Goal: Task Accomplishment & Management: Manage account settings

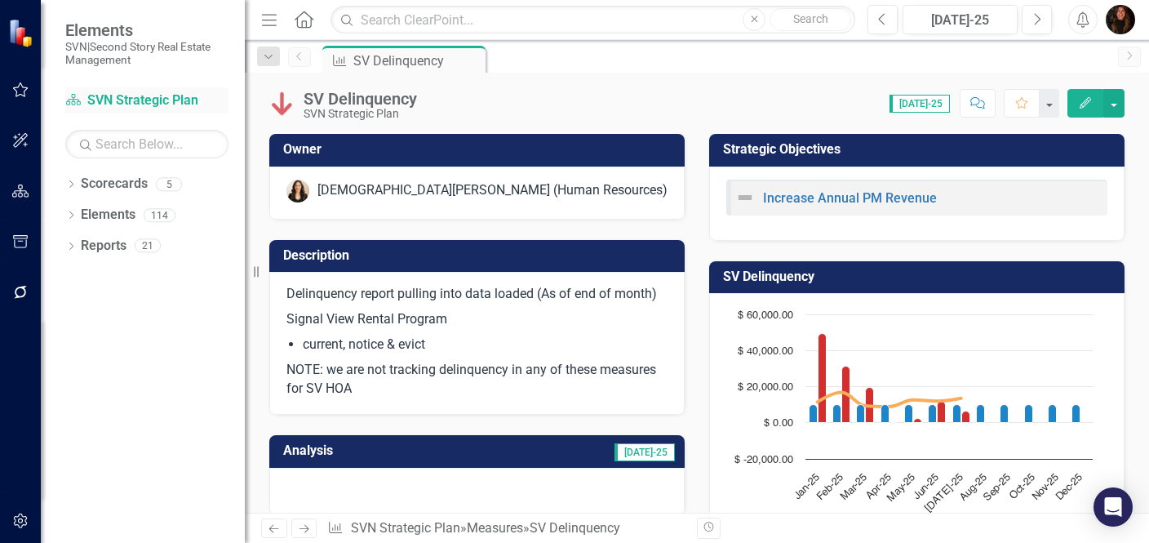
click at [157, 102] on link "Scorecard SVN Strategic Plan" at bounding box center [146, 100] width 163 height 19
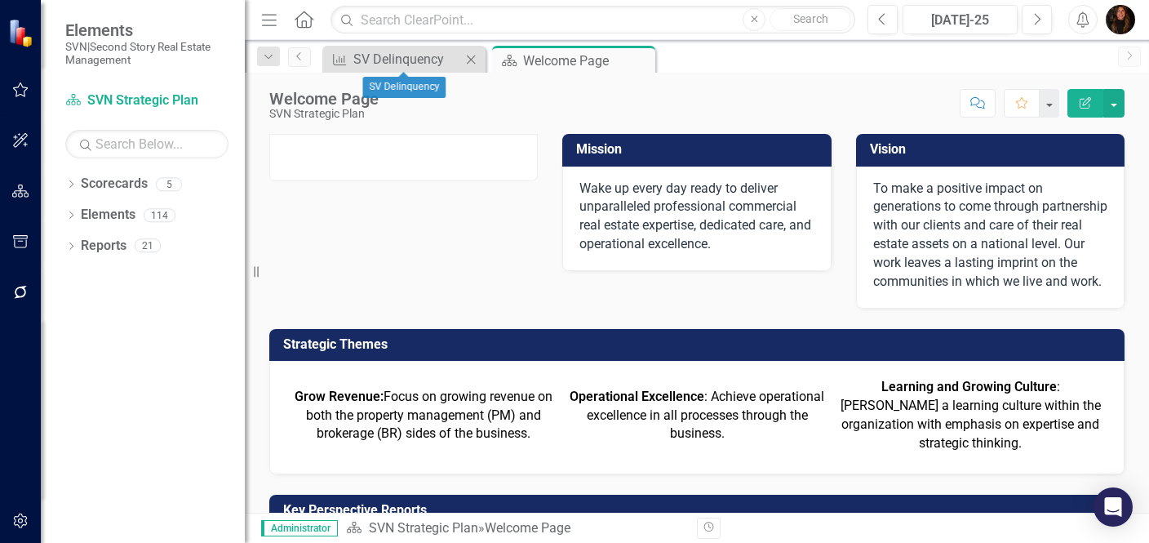
click at [471, 60] on icon "Close" at bounding box center [471, 59] width 16 height 13
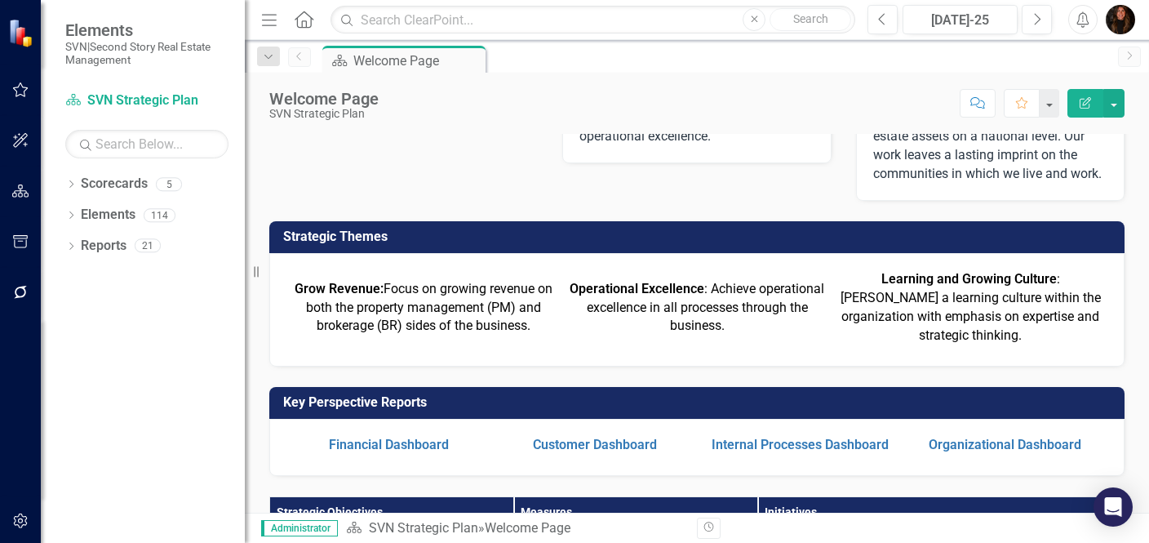
scroll to position [126, 0]
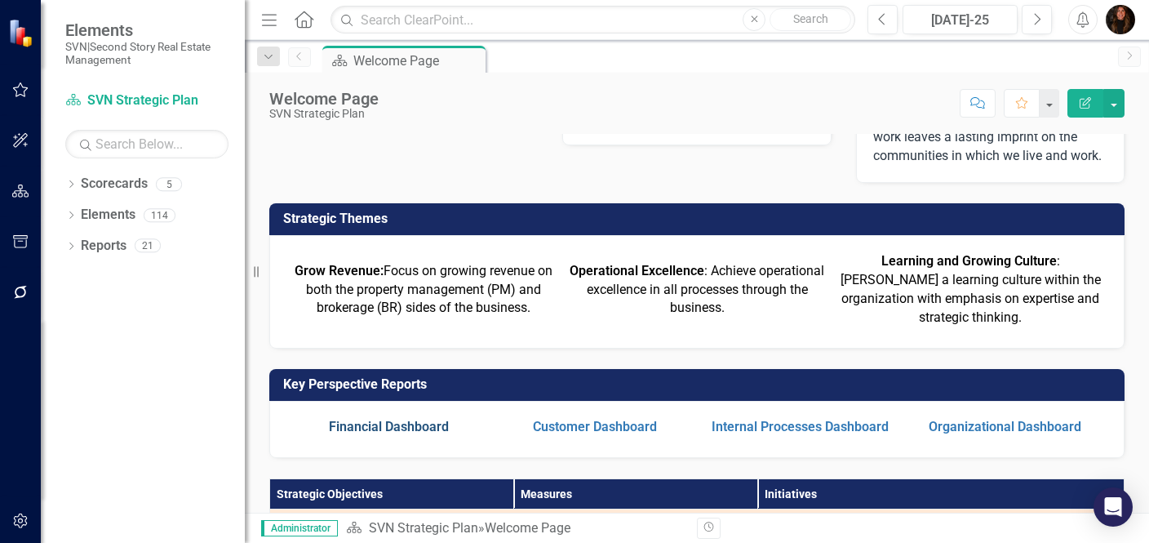
click at [373, 434] on link "Financial Dashboard" at bounding box center [389, 427] width 120 height 16
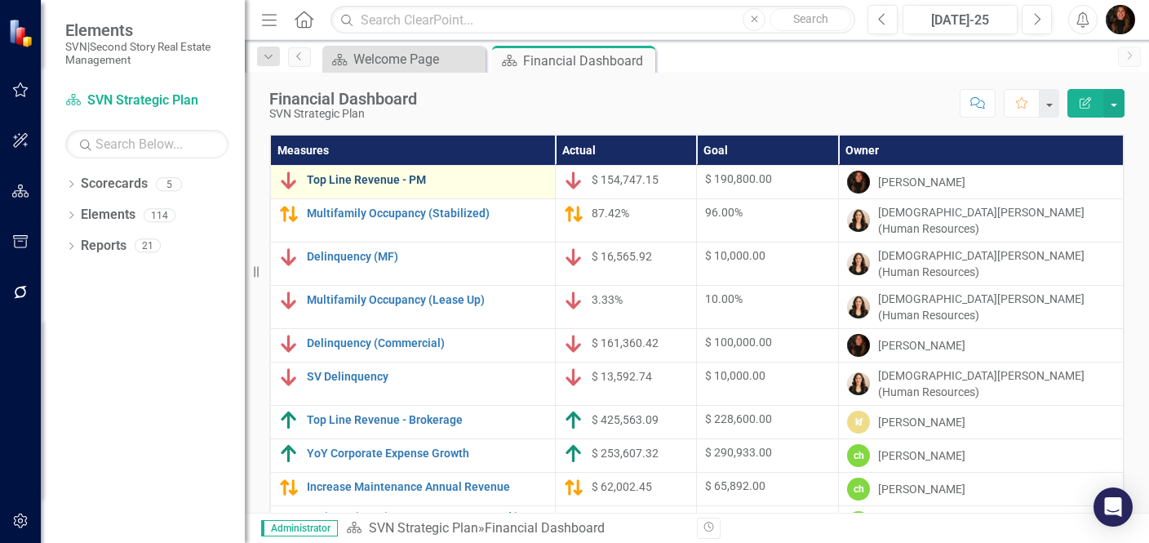
click at [393, 178] on link "Top Line Revenue - PM" at bounding box center [427, 180] width 240 height 12
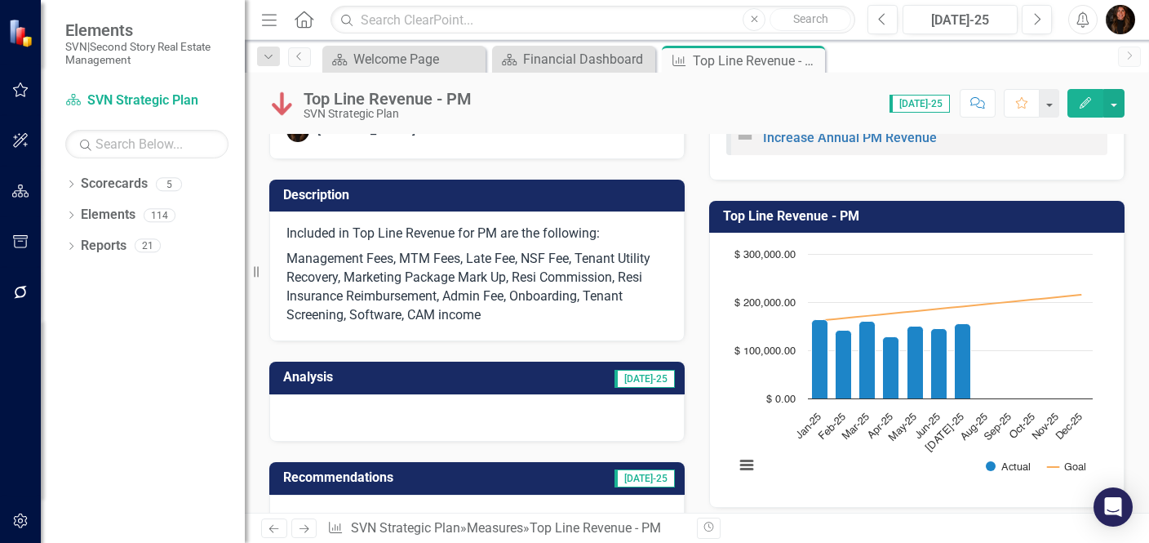
scroll to position [65, 0]
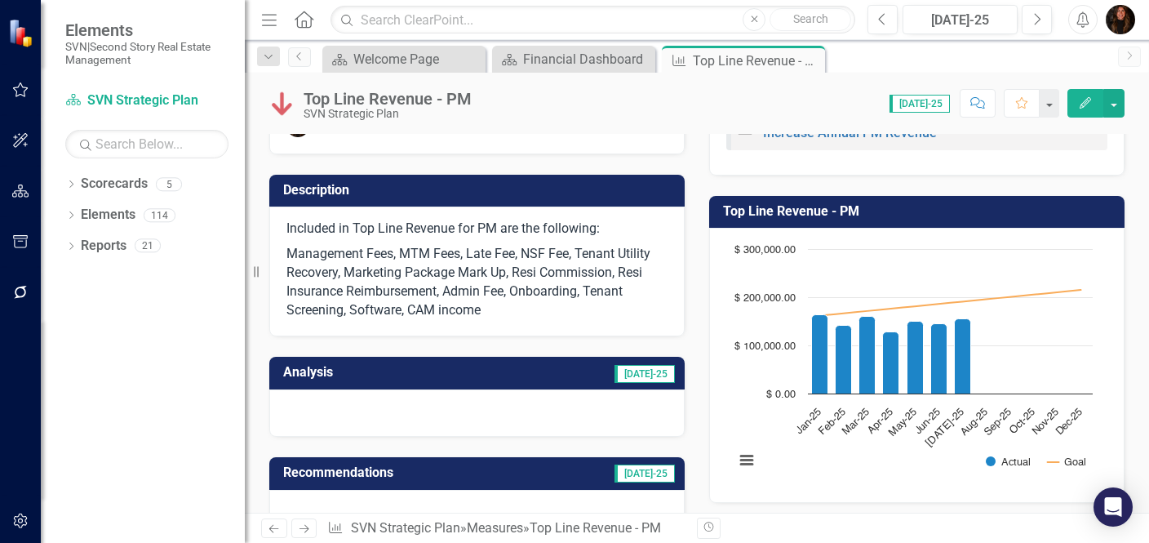
click at [542, 379] on td "[DATE]-25" at bounding box center [568, 374] width 218 height 27
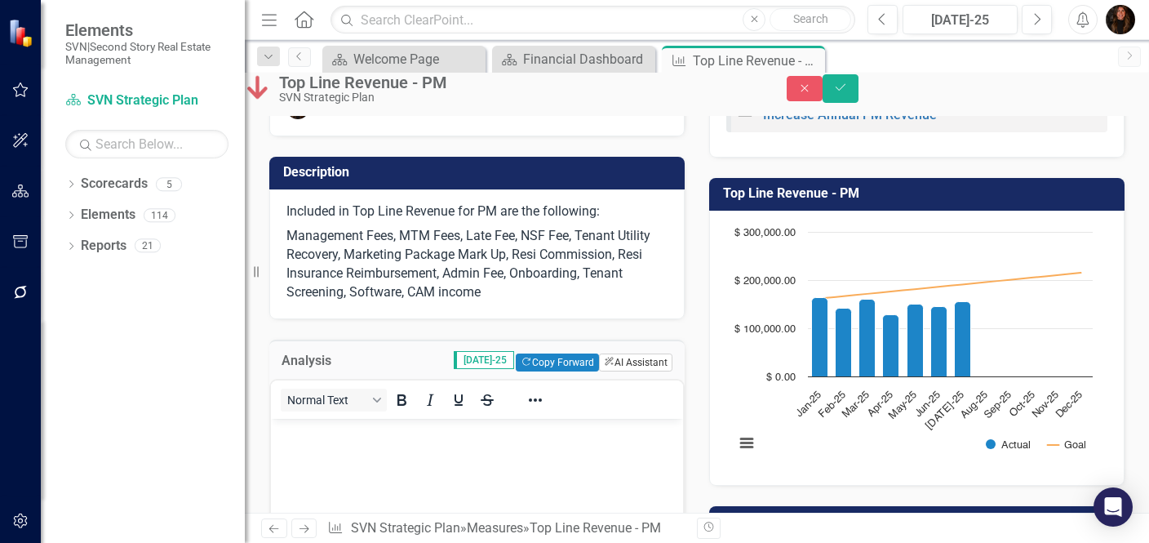
scroll to position [0, 0]
click at [604, 366] on icon "ClearPoint AI" at bounding box center [609, 361] width 11 height 9
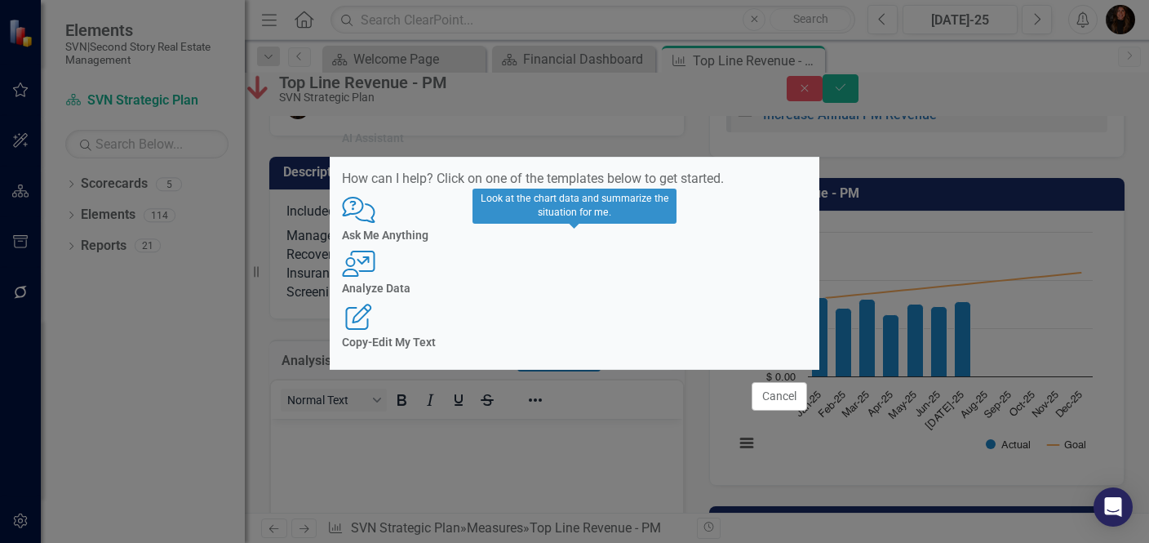
click at [587, 279] on div "User with Chart Analyze Data" at bounding box center [574, 272] width 465 height 45
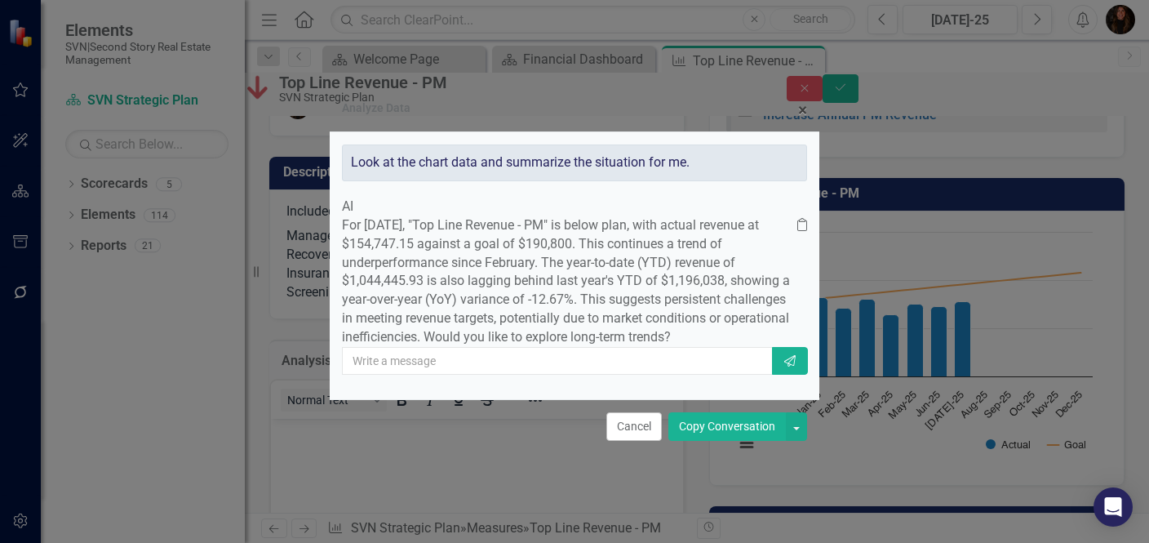
click at [698, 441] on button "Copy Conversation" at bounding box center [726, 426] width 117 height 29
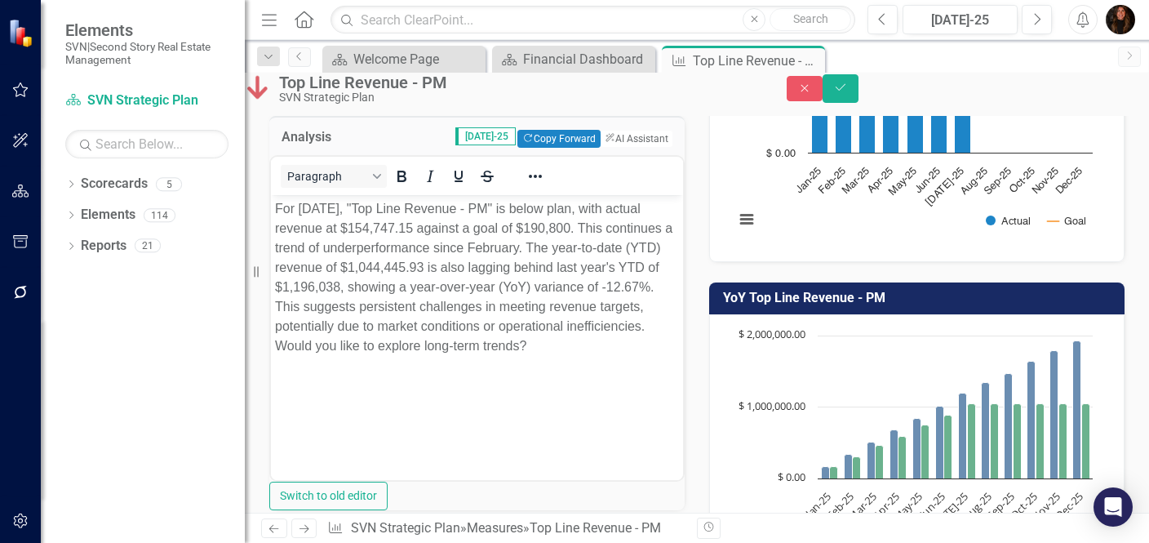
scroll to position [301, 0]
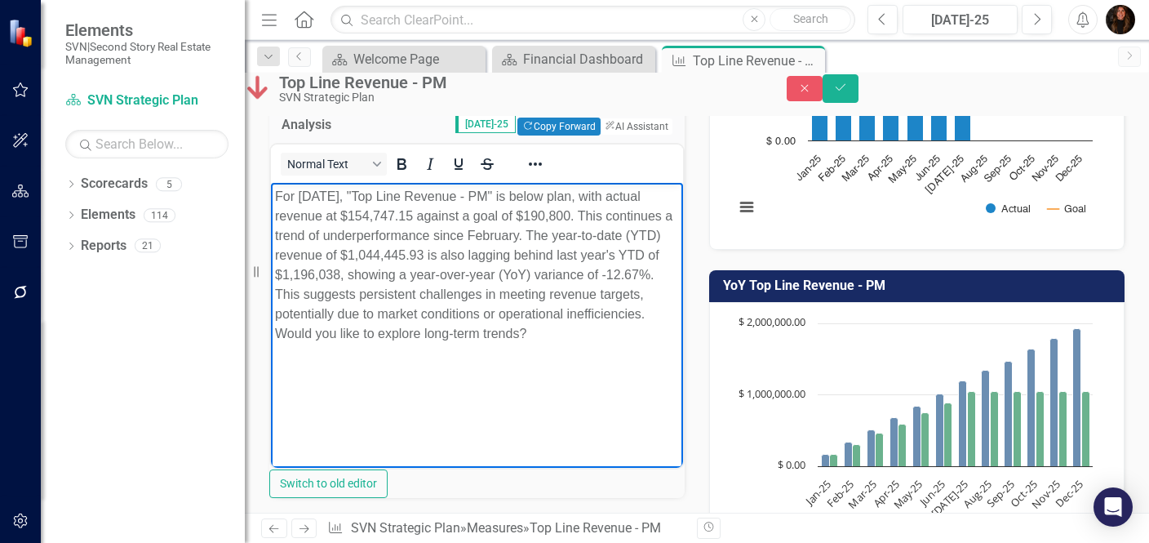
drag, startPoint x: 439, startPoint y: 356, endPoint x: 547, endPoint y: 331, distance: 110.4
click at [547, 331] on p "For July 2025, "Top Line Revenue - PM" is below plan, with actual revenue at $1…" at bounding box center [477, 265] width 404 height 157
drag, startPoint x: 545, startPoint y: 335, endPoint x: 273, endPoint y: 337, distance: 271.7
click at [273, 337] on body "For July 2025, "Top Line Revenue - PM" is below plan, with actual revenue at $1…" at bounding box center [477, 305] width 412 height 245
click at [395, 324] on p "For July 2025, "Top Line Revenue - PM" is below plan, with actual revenue at $1…" at bounding box center [477, 255] width 404 height 137
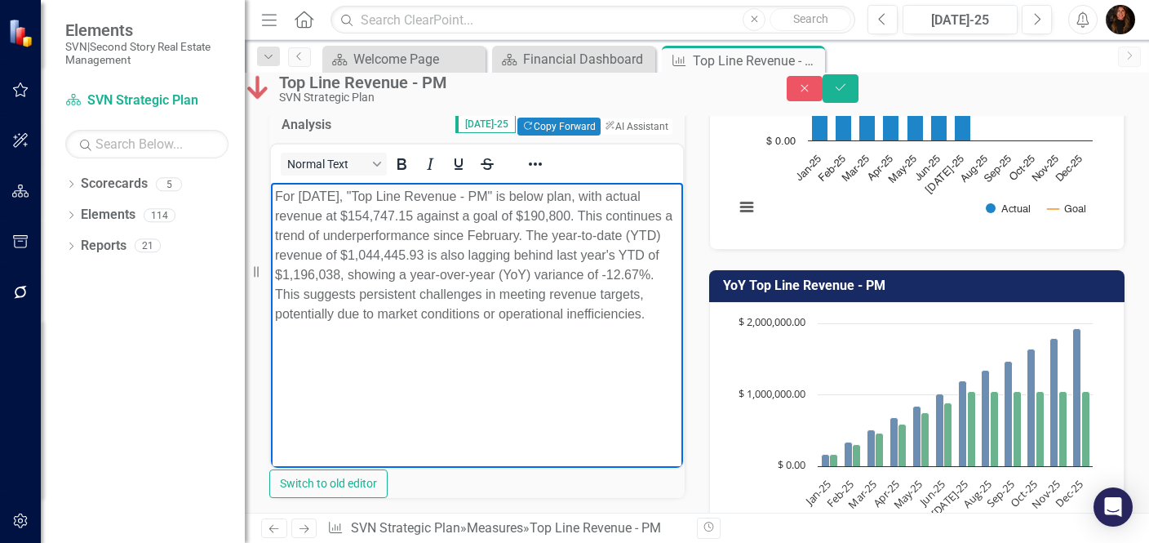
drag, startPoint x: 547, startPoint y: 335, endPoint x: 376, endPoint y: 335, distance: 171.3
click at [376, 324] on p "For July 2025, "Top Line Revenue - PM" is below plan, with actual revenue at $1…" at bounding box center [477, 255] width 404 height 137
drag, startPoint x: 497, startPoint y: 317, endPoint x: 527, endPoint y: 290, distance: 39.9
click at [527, 290] on p "For July 2025, "Top Line Revenue - PM" is below plan, with actual revenue at $1…" at bounding box center [477, 265] width 404 height 157
drag, startPoint x: 521, startPoint y: 293, endPoint x: 517, endPoint y: 303, distance: 10.3
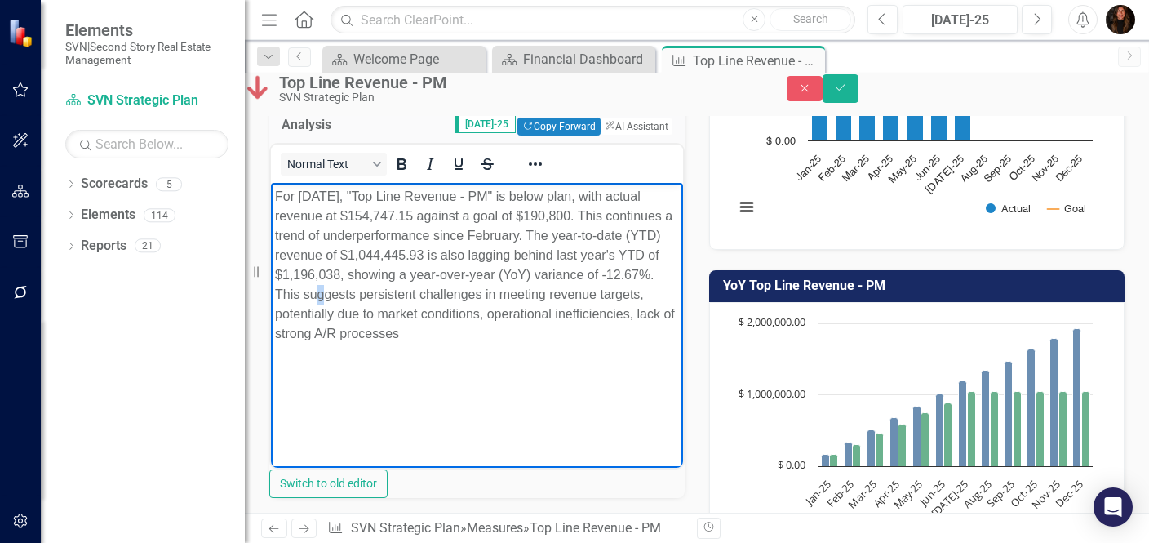
click at [517, 303] on p "For July 2025, "Top Line Revenue - PM" is below plan, with actual revenue at $1…" at bounding box center [477, 265] width 404 height 157
click at [534, 297] on p "For July 2025, "Top Line Revenue - PM" is below plan, with actual revenue at $1…" at bounding box center [477, 265] width 404 height 157
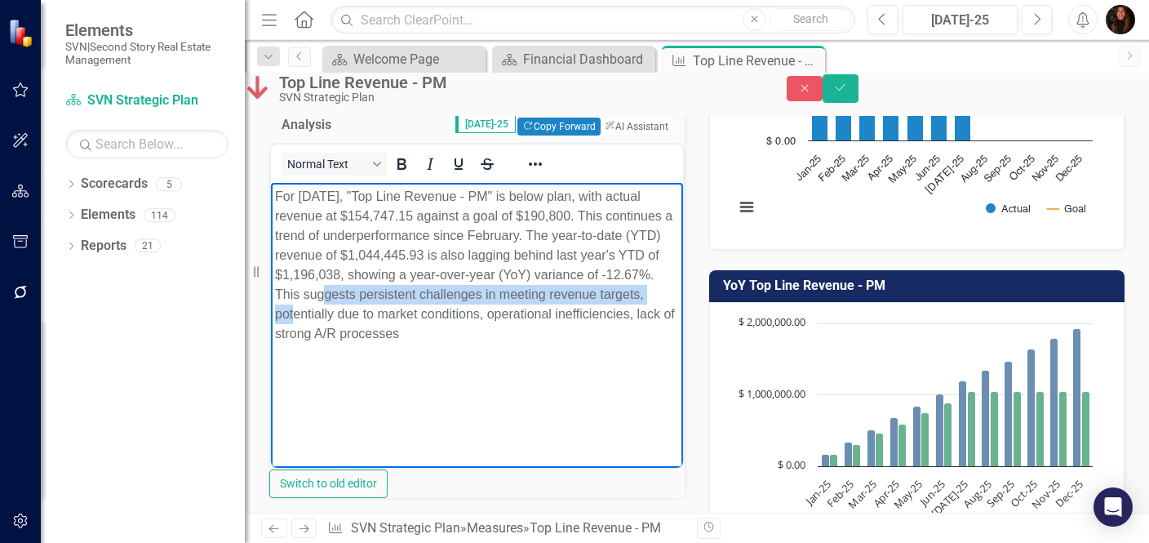
drag, startPoint x: 523, startPoint y: 295, endPoint x: 501, endPoint y: 310, distance: 26.5
click at [501, 310] on p "For July 2025, "Top Line Revenue - PM" is below plan, with actual revenue at $1…" at bounding box center [477, 265] width 404 height 157
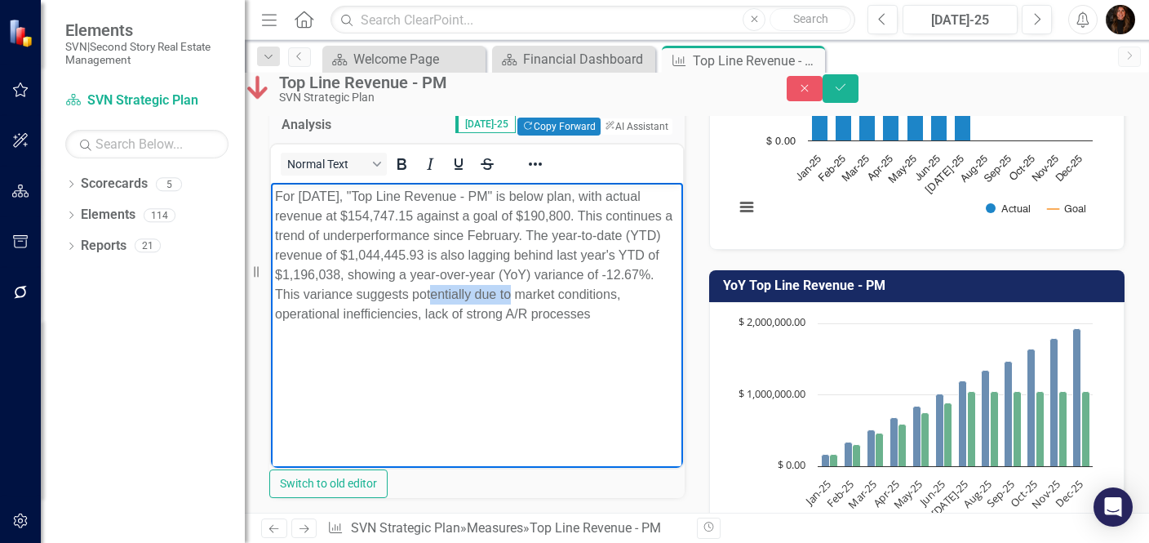
drag, startPoint x: 357, startPoint y: 315, endPoint x: 276, endPoint y: 321, distance: 81.8
click at [276, 321] on p "For July 2025, "Top Line Revenue - PM" is below plan, with actual revenue at $1…" at bounding box center [477, 255] width 404 height 137
click at [456, 324] on p "For July 2025, "Top Line Revenue - PM" is below plan, with actual revenue at $1…" at bounding box center [477, 255] width 404 height 137
drag, startPoint x: 575, startPoint y: 293, endPoint x: 630, endPoint y: 293, distance: 54.7
click at [630, 293] on p "For July 2025, "Top Line Revenue - PM" is below plan, with actual revenue at $1…" at bounding box center [477, 265] width 404 height 157
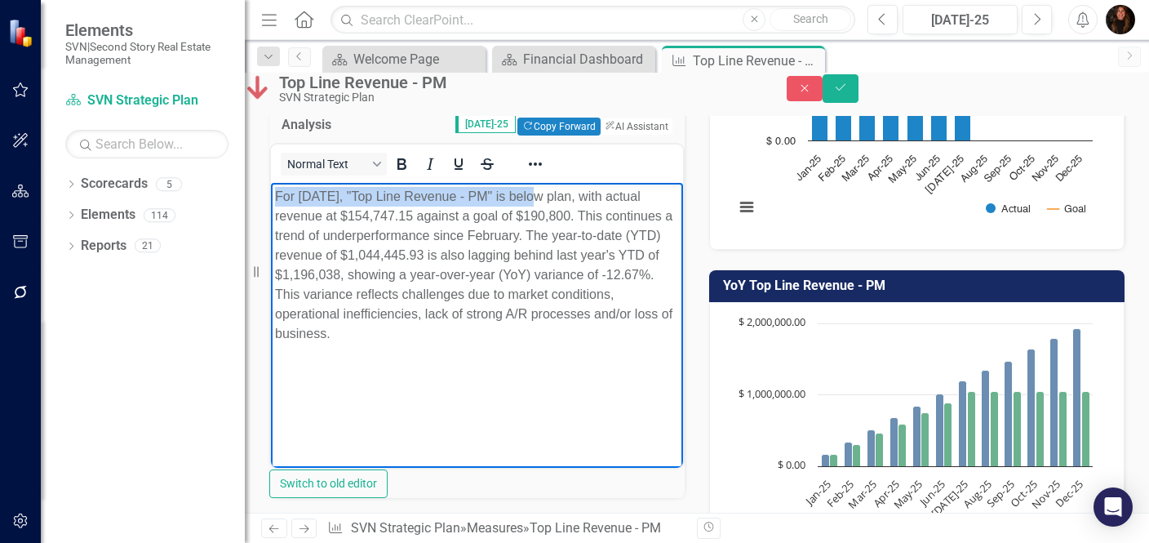
drag, startPoint x: 530, startPoint y: 196, endPoint x: 275, endPoint y: 204, distance: 254.7
click at [275, 204] on p "For July 2025, "Top Line Revenue - PM" is below plan, with actual revenue at $1…" at bounding box center [477, 265] width 404 height 157
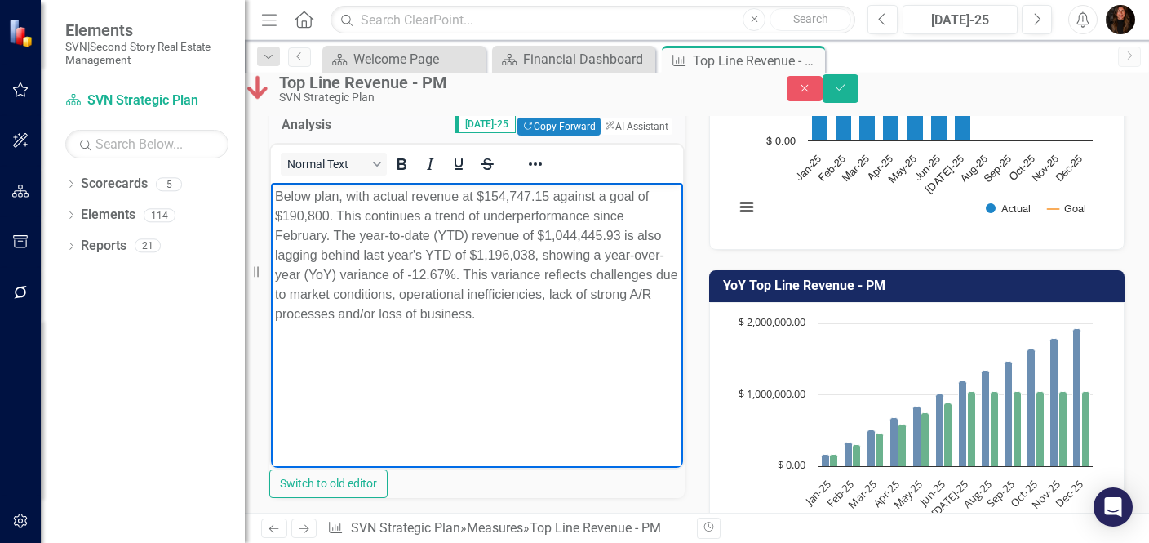
click at [374, 199] on p "Below plan, with actual revenue at $154,747.15 against a goal of $190,800. This…" at bounding box center [477, 255] width 404 height 137
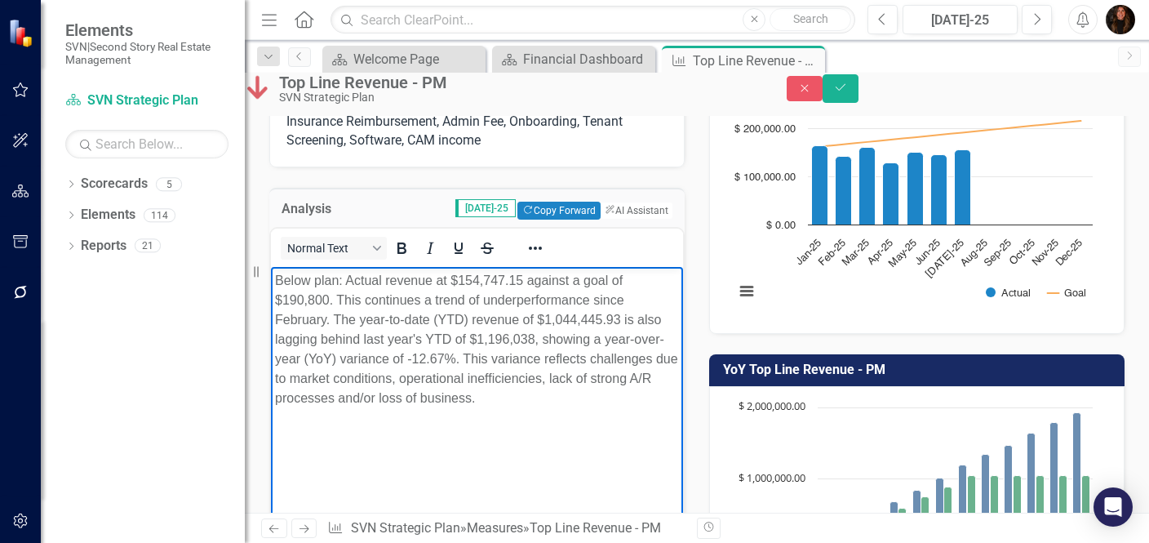
scroll to position [233, 0]
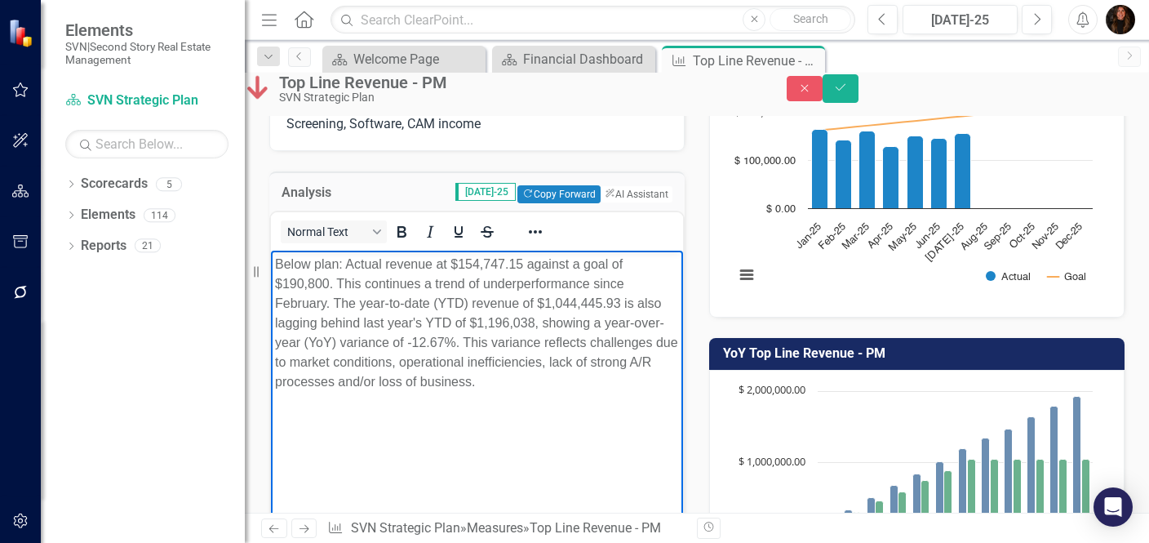
click at [352, 392] on p "Below plan: Actual revenue at $154,747.15 against a goal of $190,800. This cont…" at bounding box center [477, 323] width 404 height 137
click at [537, 424] on p "That said, YTD we are down for PM by $189k." at bounding box center [477, 415] width 404 height 20
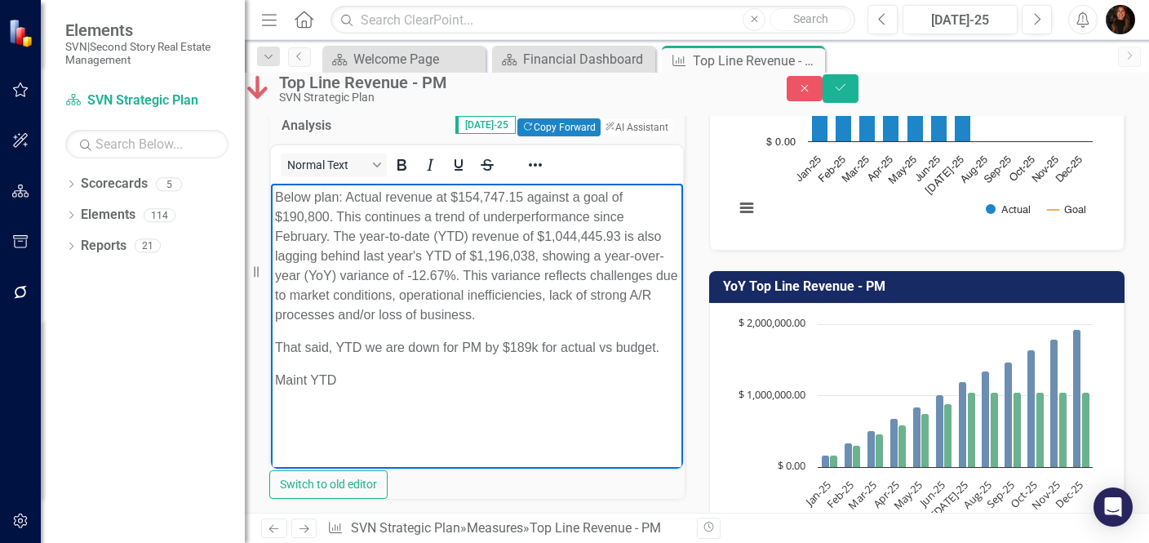
scroll to position [308, 0]
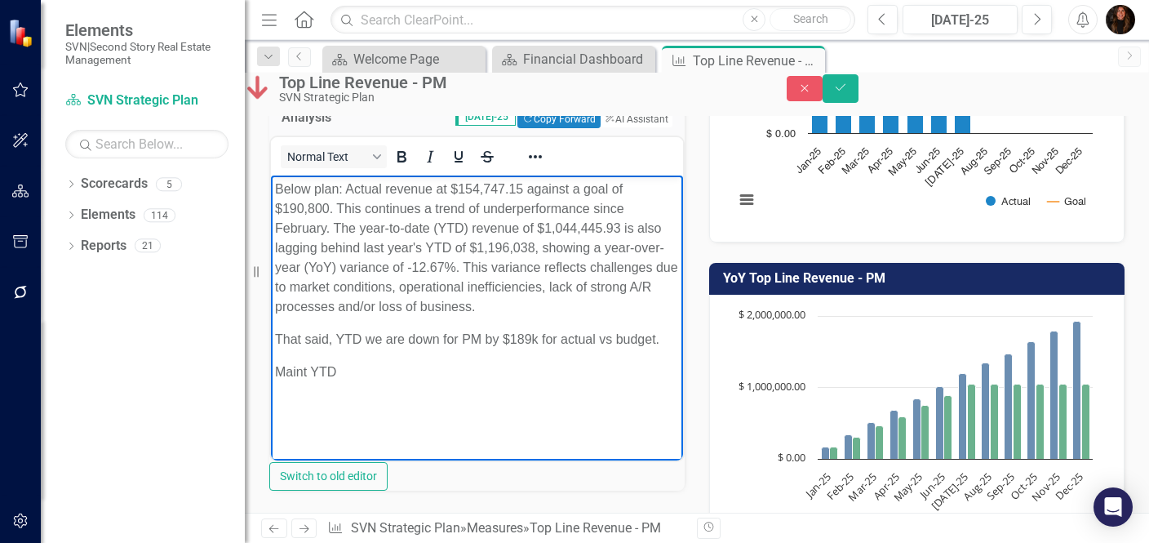
click at [347, 382] on p "Maint YTD" at bounding box center [477, 372] width 404 height 20
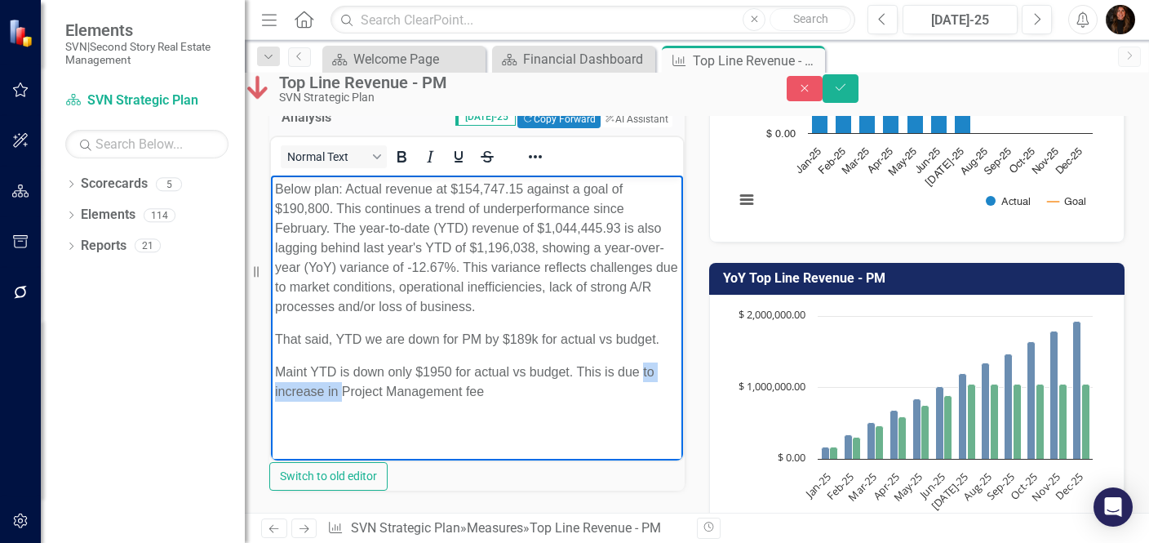
drag, startPoint x: 354, startPoint y: 430, endPoint x: 272, endPoint y: 435, distance: 82.5
click at [272, 420] on body "Below plan: Actual revenue at $154,747.15 against a goal of $190,800. This cont…" at bounding box center [477, 297] width 412 height 245
click at [421, 401] on p "Maint YTD is down only $1950 for actual vs budget. This is due Project Manageme…" at bounding box center [477, 381] width 404 height 39
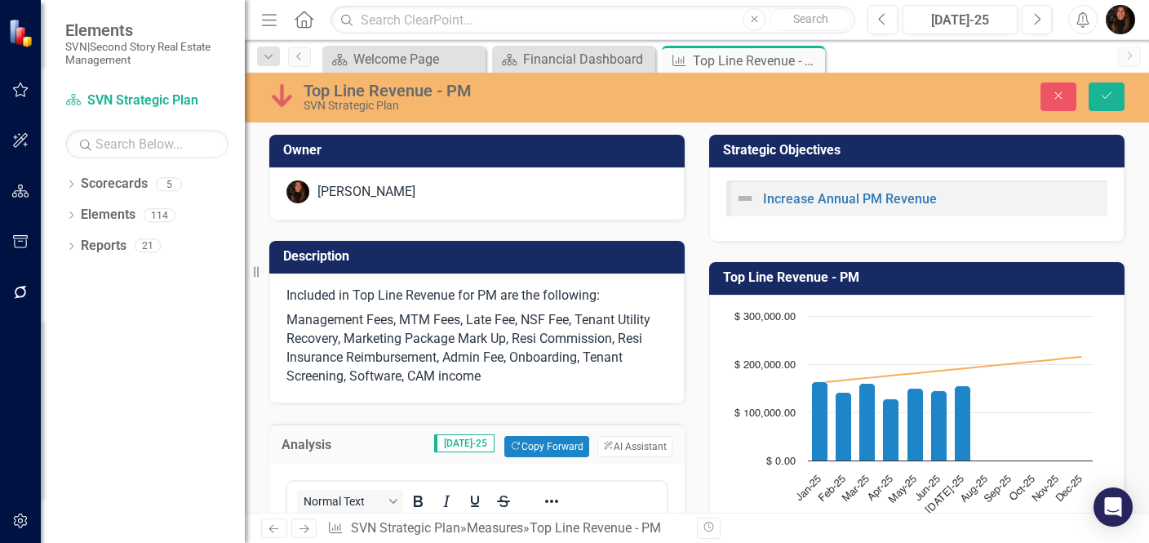
scroll to position [308, 0]
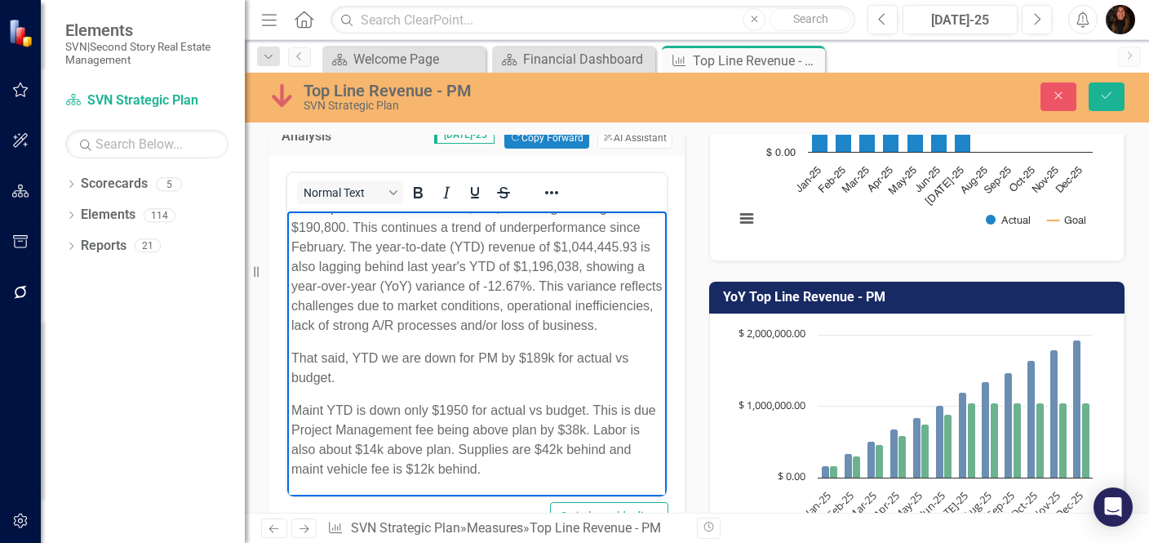
click at [287, 408] on html "Below plan: Actual revenue at $154,747.15 against a goal of $190,800. This cont…" at bounding box center [476, 344] width 379 height 302
copy p "Maint YTD is down only $1950 for actual vs budget. This is due Project Manageme…"
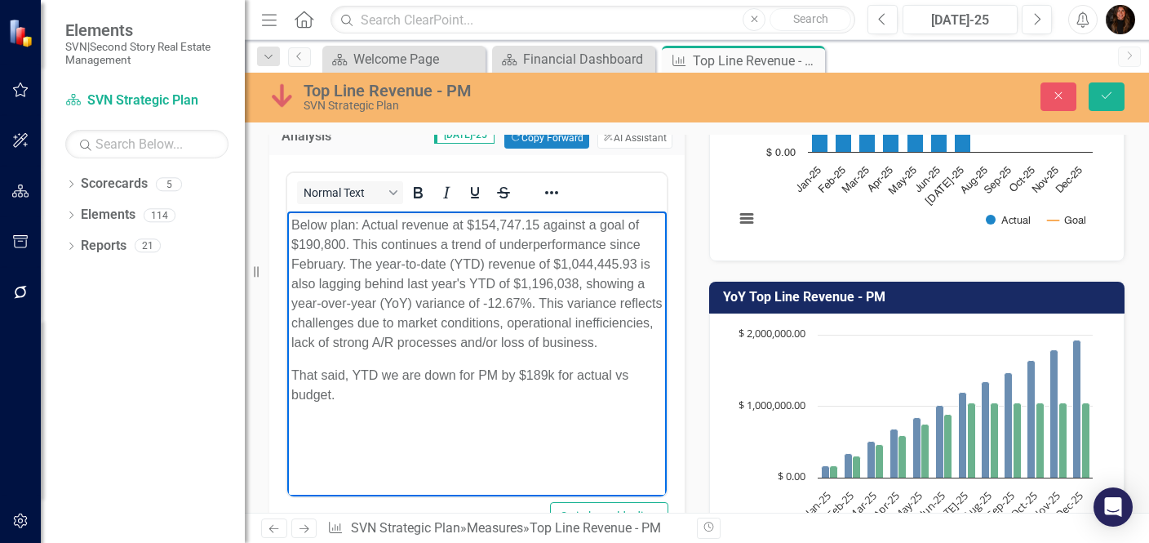
scroll to position [0, 0]
click at [1111, 103] on button "Save" at bounding box center [1106, 96] width 36 height 29
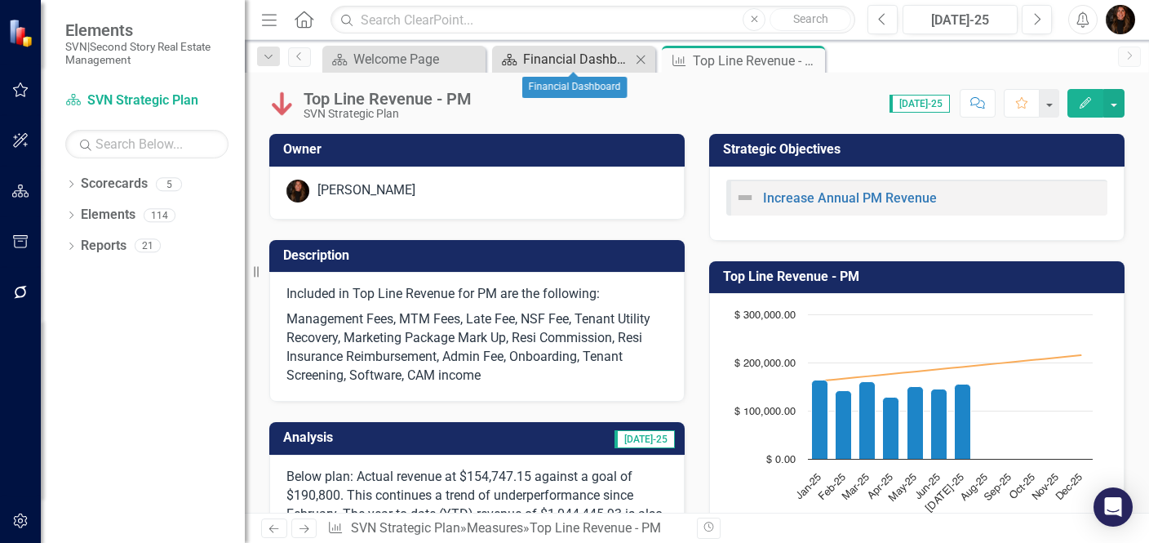
click at [561, 58] on div "Financial Dashboard" at bounding box center [577, 59] width 108 height 20
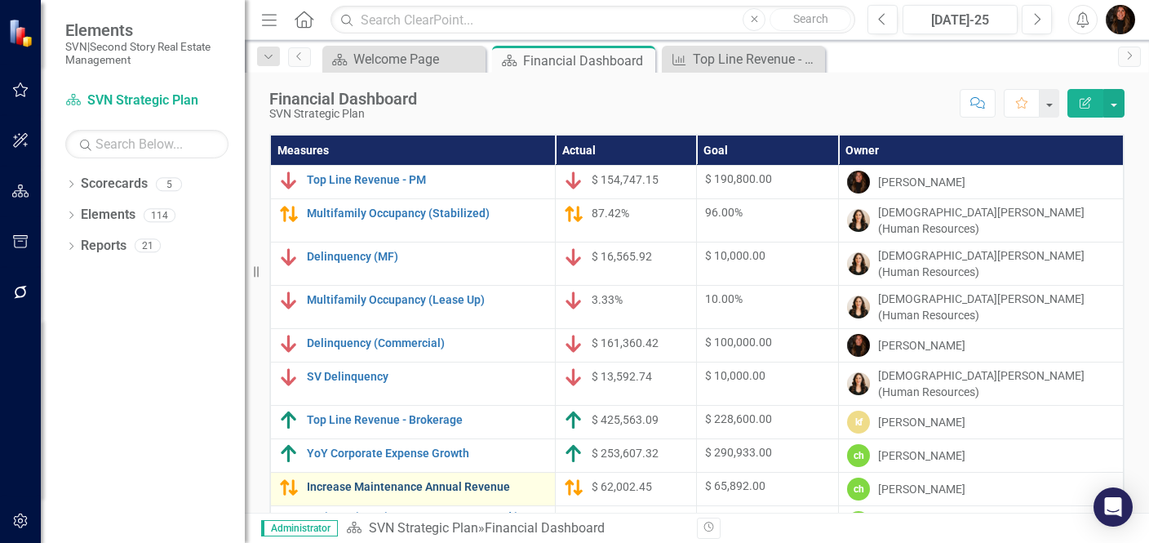
click at [370, 481] on link "Increase Maintenance Annual Revenue" at bounding box center [427, 487] width 240 height 12
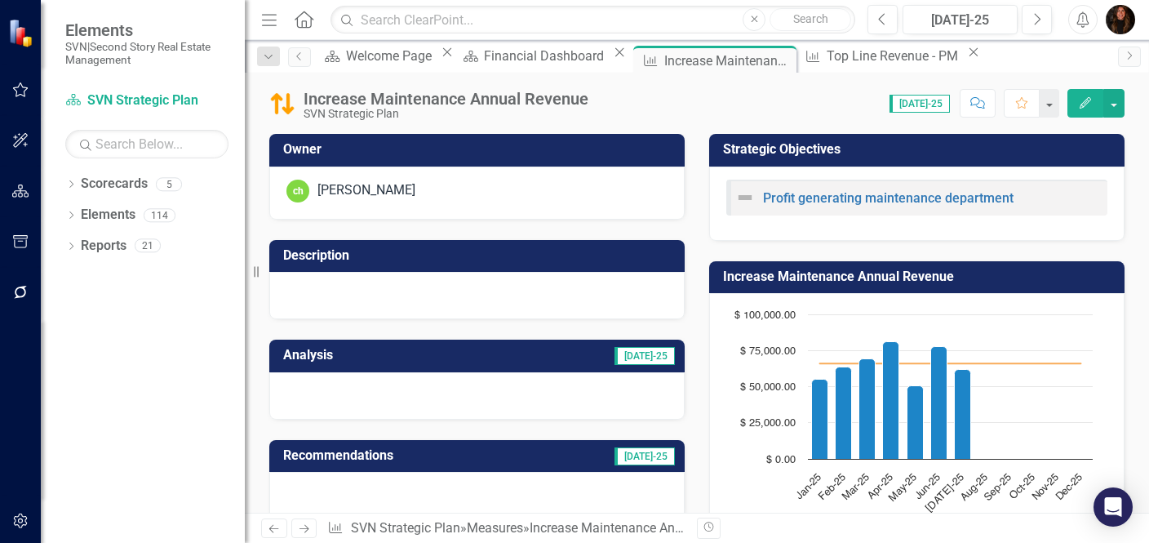
click at [412, 351] on h3 "Analysis" at bounding box center [370, 355] width 175 height 15
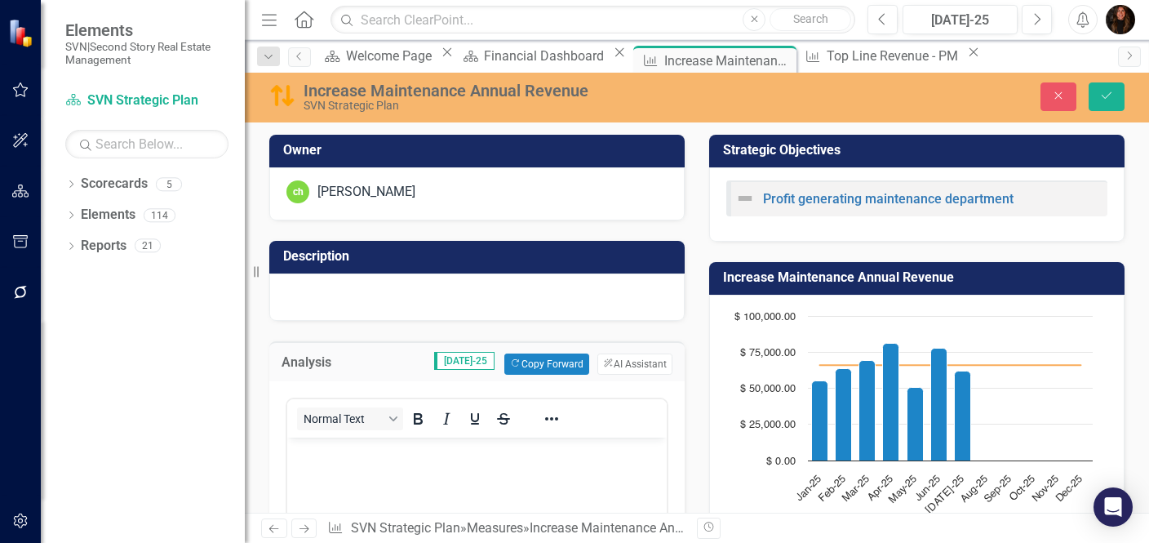
click at [332, 453] on p "Rich Text Area. Press ALT-0 for help." at bounding box center [476, 451] width 371 height 20
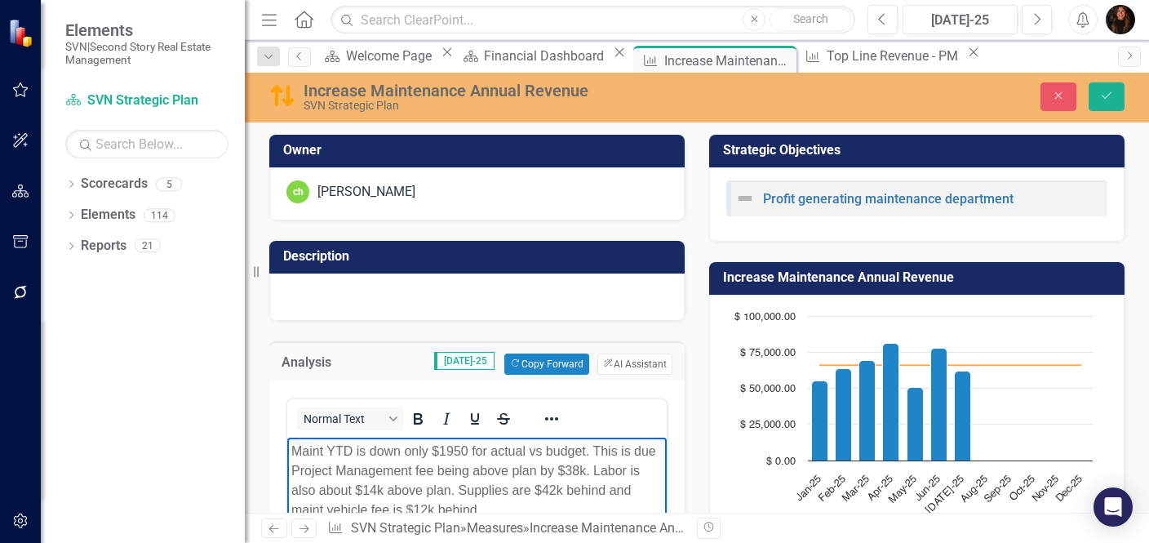
scroll to position [109, 0]
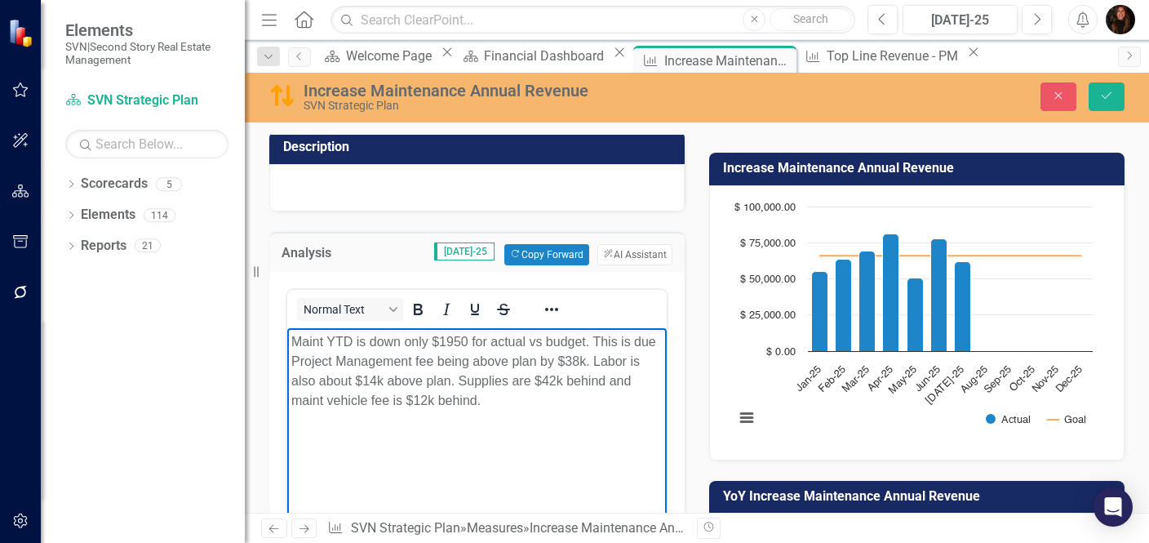
click at [292, 341] on p "Maint YTD is down only $1950 for actual vs budget. This is due Project Manageme…" at bounding box center [476, 370] width 371 height 78
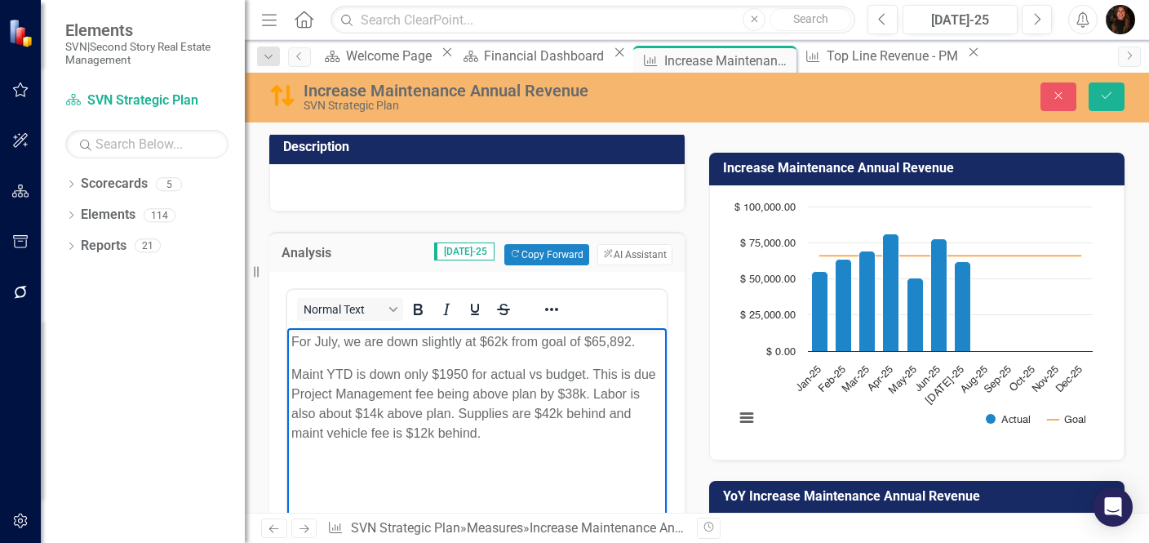
click at [446, 373] on p "Maint YTD is down only $1950 for actual vs budget. This is due Project Manageme…" at bounding box center [476, 403] width 371 height 78
click at [529, 374] on p "Maint YTD is down only $1,950 for actual vs budget. This is due Project Managem…" at bounding box center [476, 403] width 371 height 78
click at [645, 370] on p "Maint YTD is down only $1,950 for actual $459,291 vs budget. This is due Projec…" at bounding box center [476, 403] width 371 height 78
click at [426, 401] on p "Maint YTD is down only $1,950 for actual $459,291 vs budget $461,241. This is d…" at bounding box center [476, 403] width 371 height 78
click at [606, 433] on p "Maint YTD is down only $1,950 for actual $459,291 vs budget $461,241. This is d…" at bounding box center [476, 403] width 371 height 78
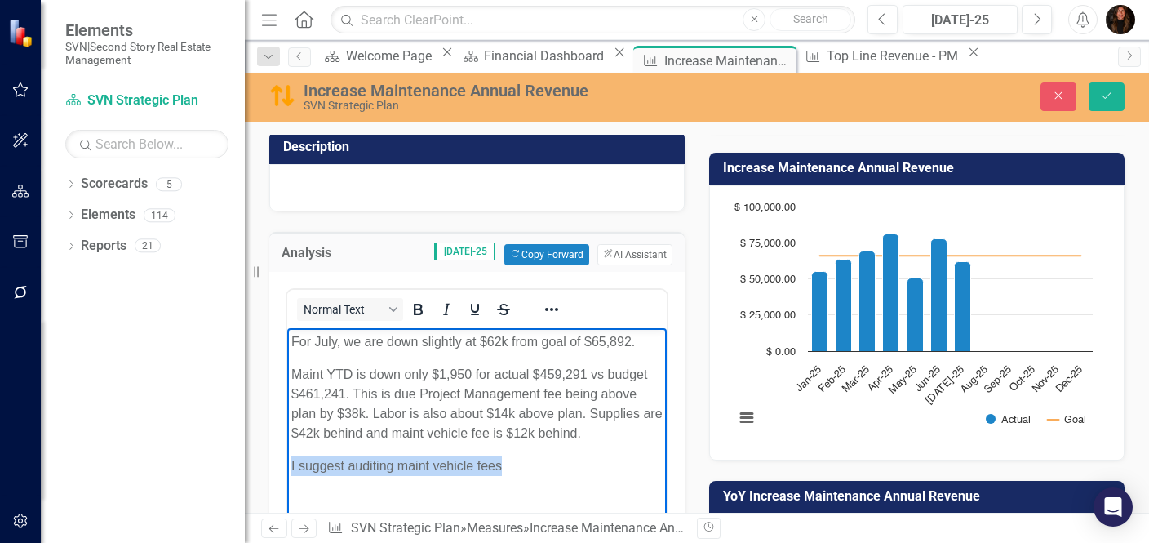
drag, startPoint x: 505, startPoint y: 461, endPoint x: 287, endPoint y: 463, distance: 217.8
click at [287, 463] on body "For July, we are down slightly at $62k from goal of $65,892. Maint YTD is down …" at bounding box center [476, 449] width 379 height 245
copy p "I suggest auditing maint vehicle fees"
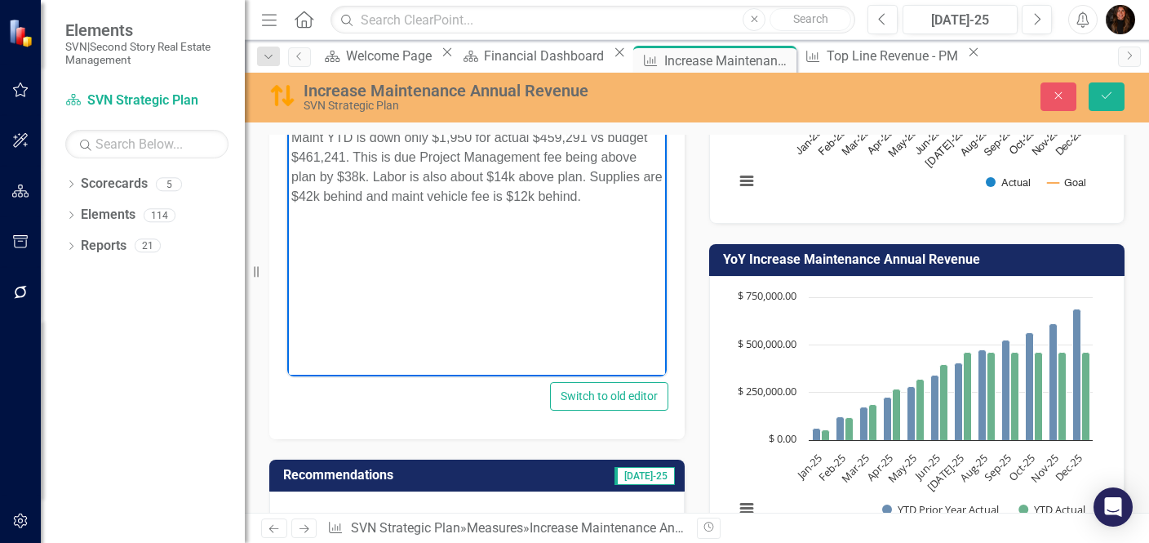
scroll to position [408, 0]
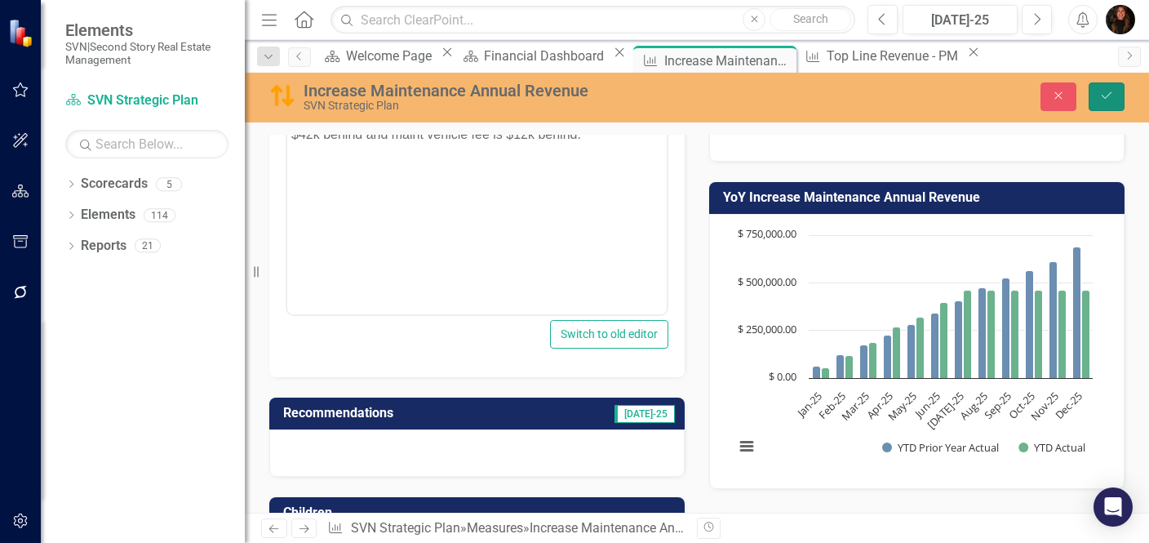
click at [1103, 99] on icon "Save" at bounding box center [1106, 95] width 15 height 11
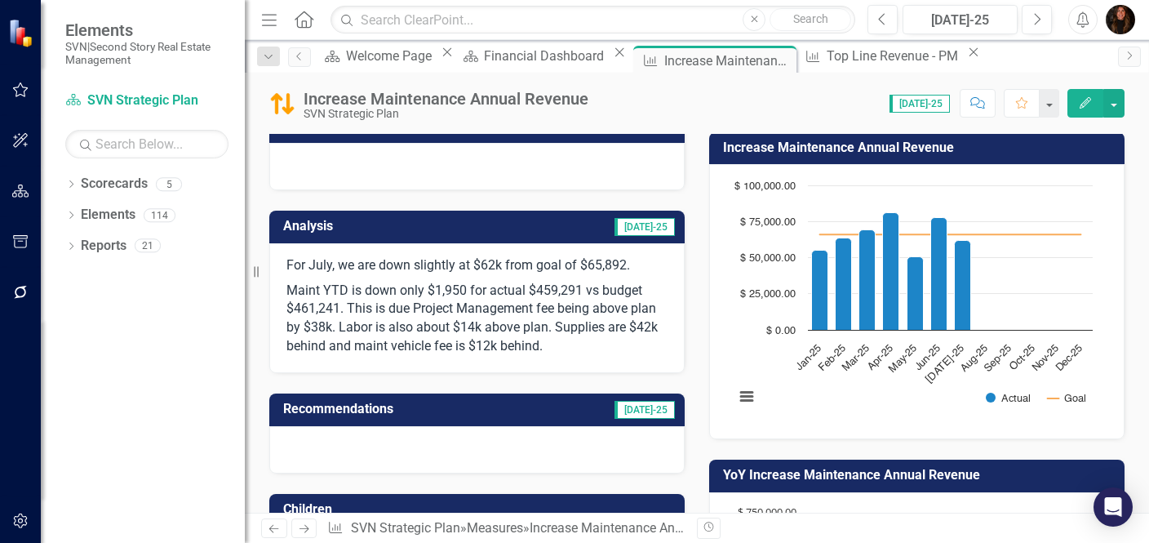
scroll to position [154, 0]
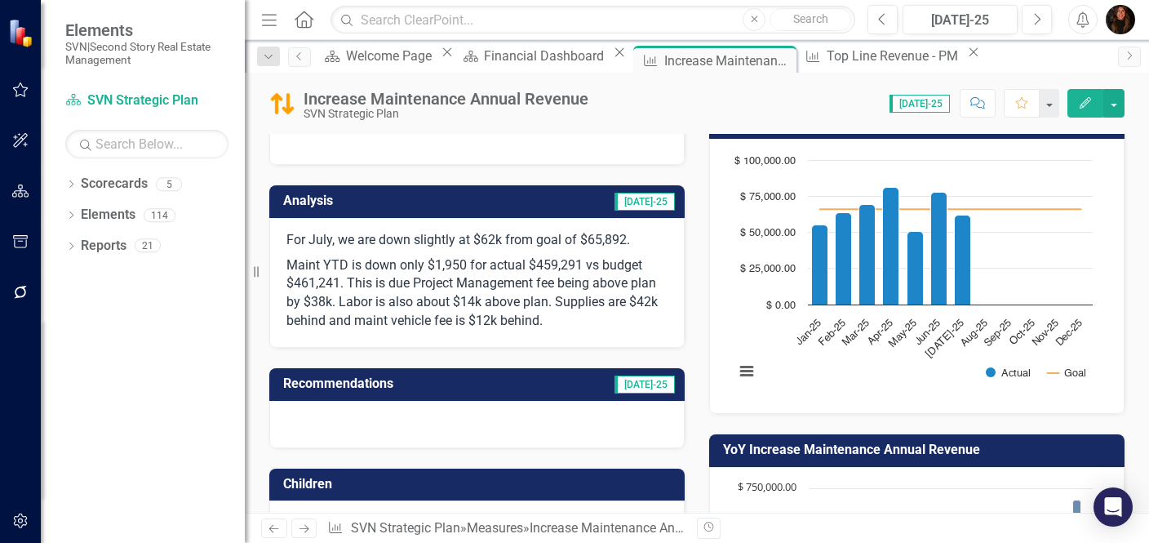
click at [389, 386] on h3 "Recommendations" at bounding box center [408, 383] width 251 height 15
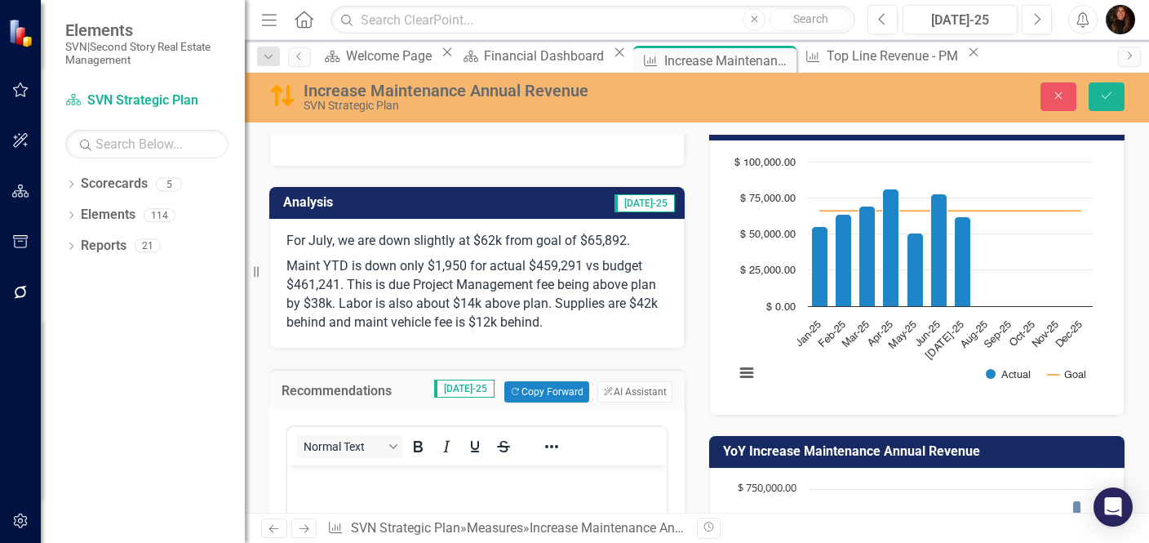
scroll to position [0, 0]
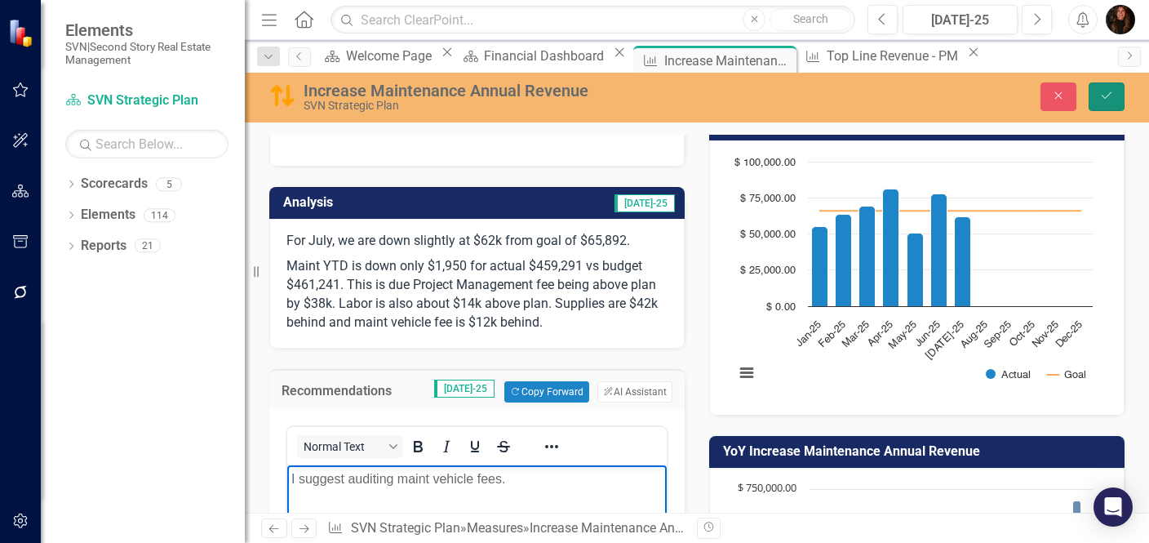
click at [1115, 91] on button "Save" at bounding box center [1106, 96] width 36 height 29
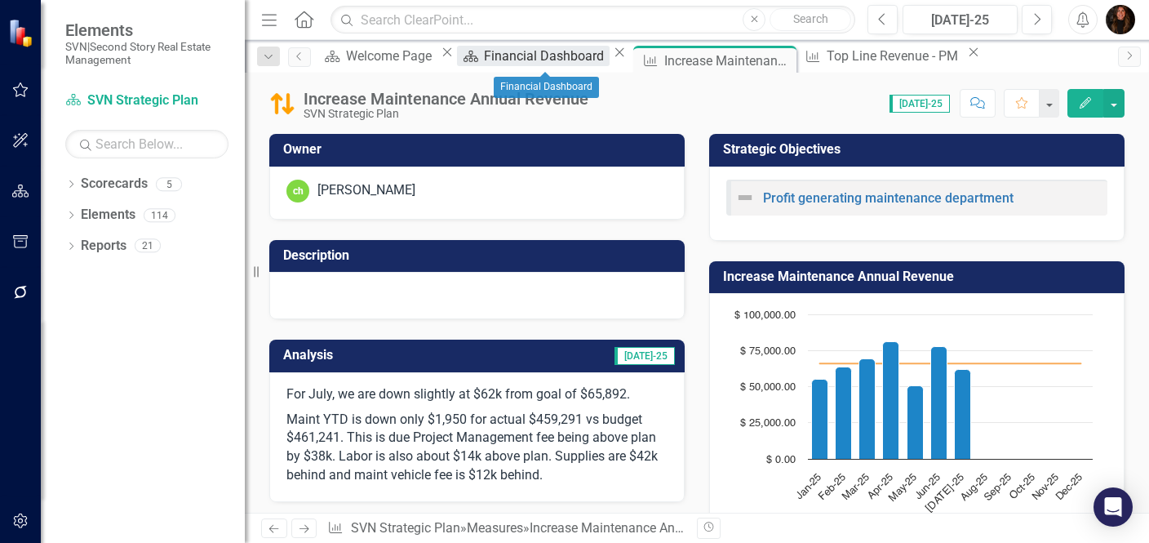
click at [565, 59] on div "Financial Dashboard" at bounding box center [546, 56] width 125 height 20
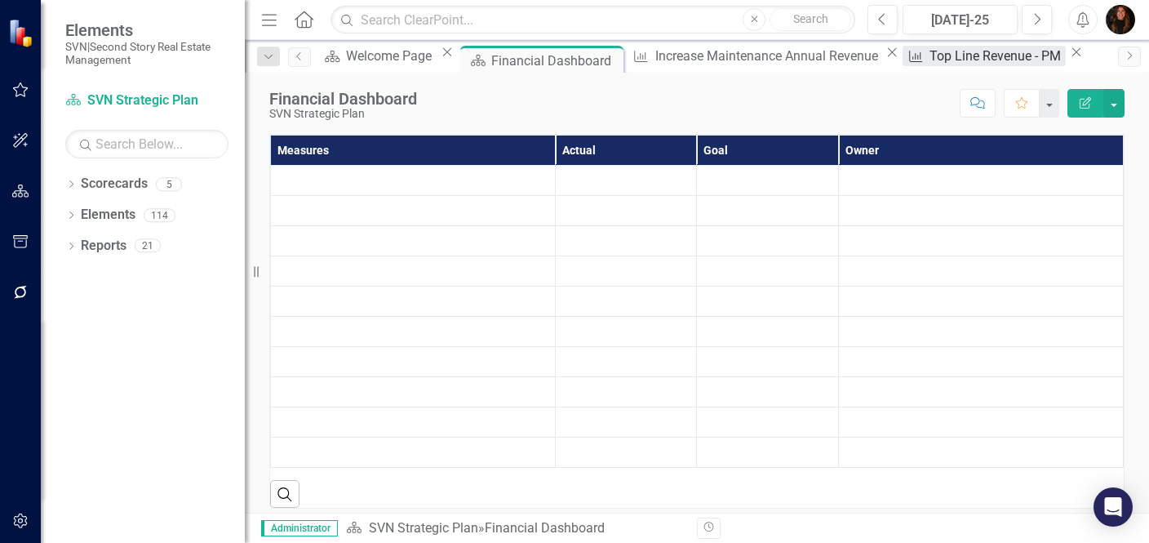
click at [929, 59] on div "Top Line Revenue - PM" at bounding box center [997, 56] width 136 height 20
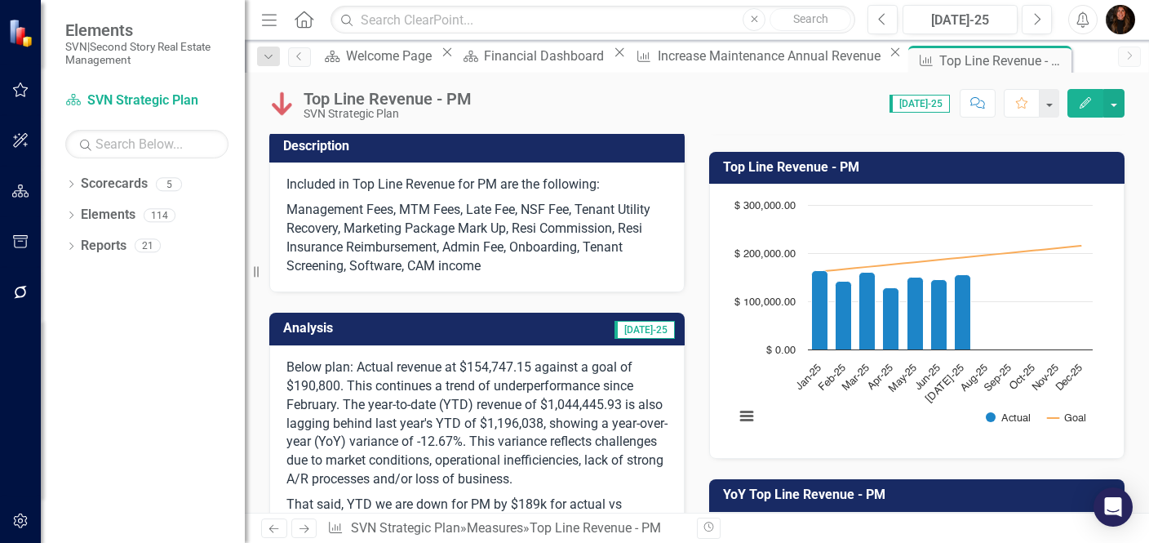
scroll to position [187, 0]
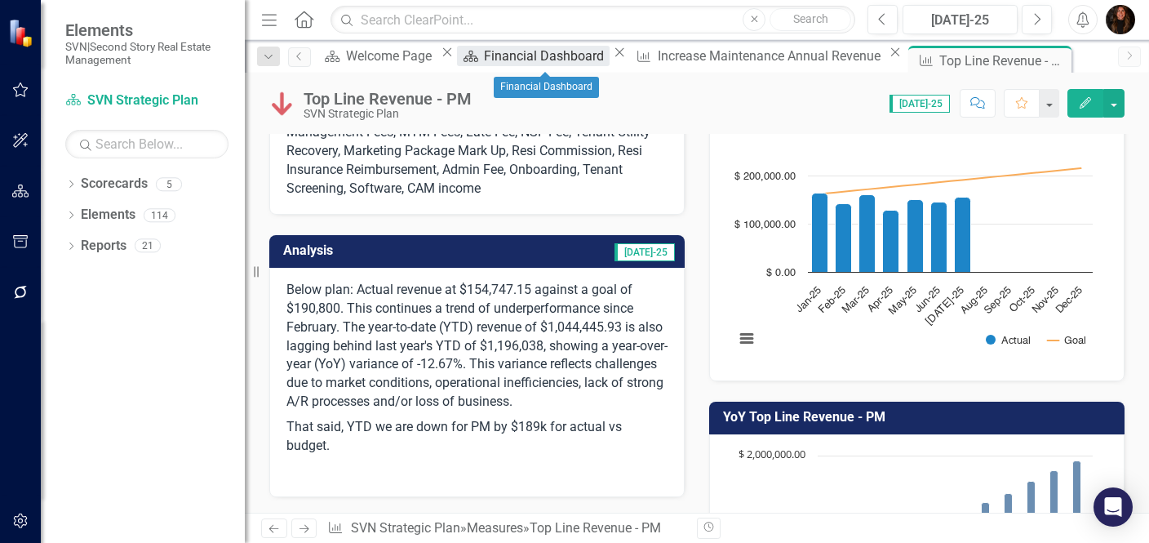
click at [555, 63] on div "Financial Dashboard" at bounding box center [546, 56] width 125 height 20
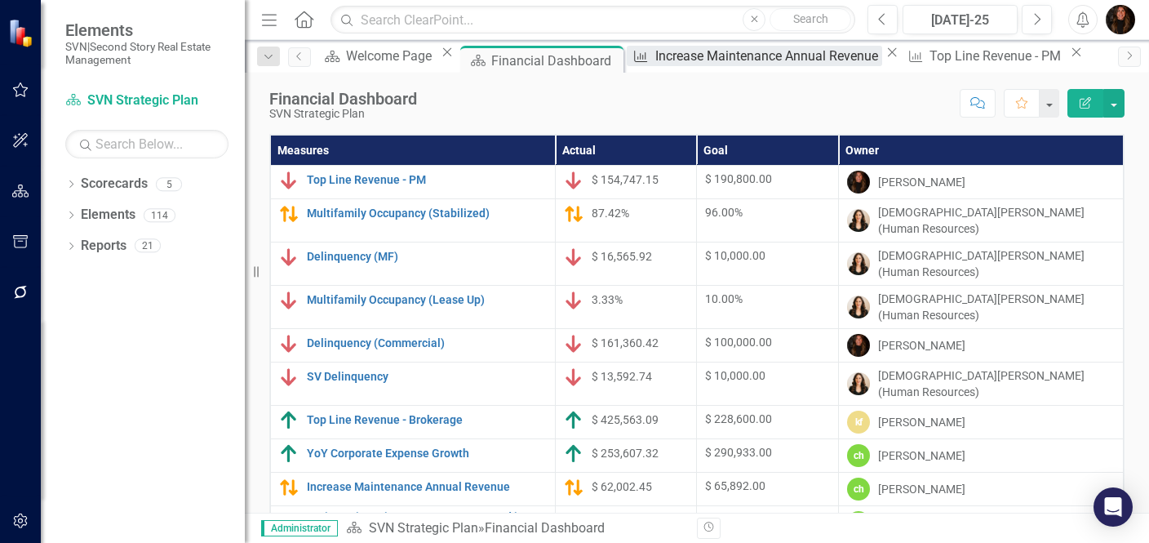
click at [704, 65] on div "Increase Maintenance Annual Revenue" at bounding box center [768, 56] width 227 height 20
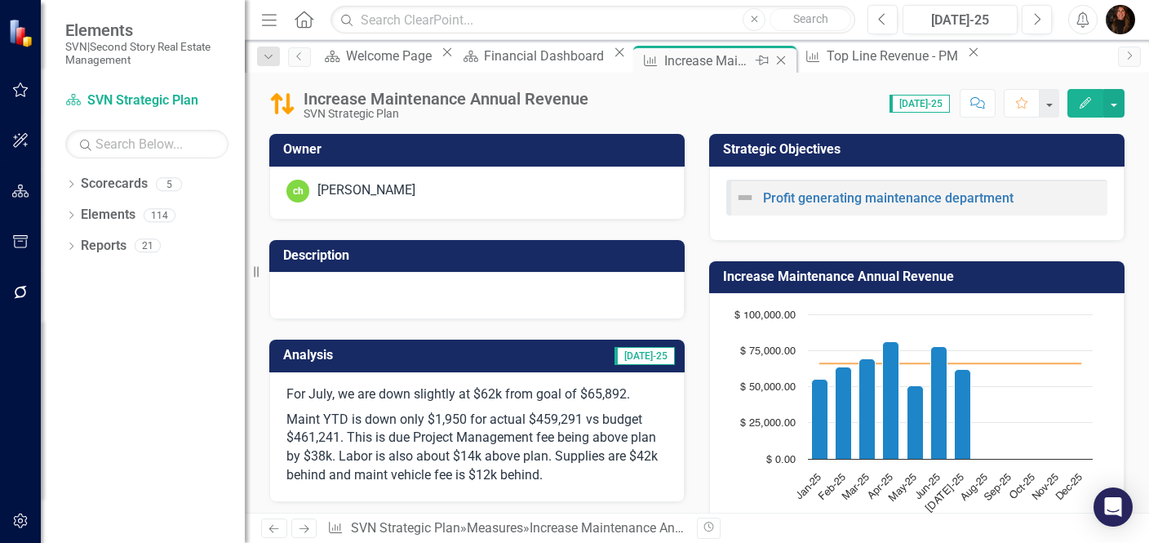
click at [773, 58] on icon "Close" at bounding box center [781, 60] width 16 height 13
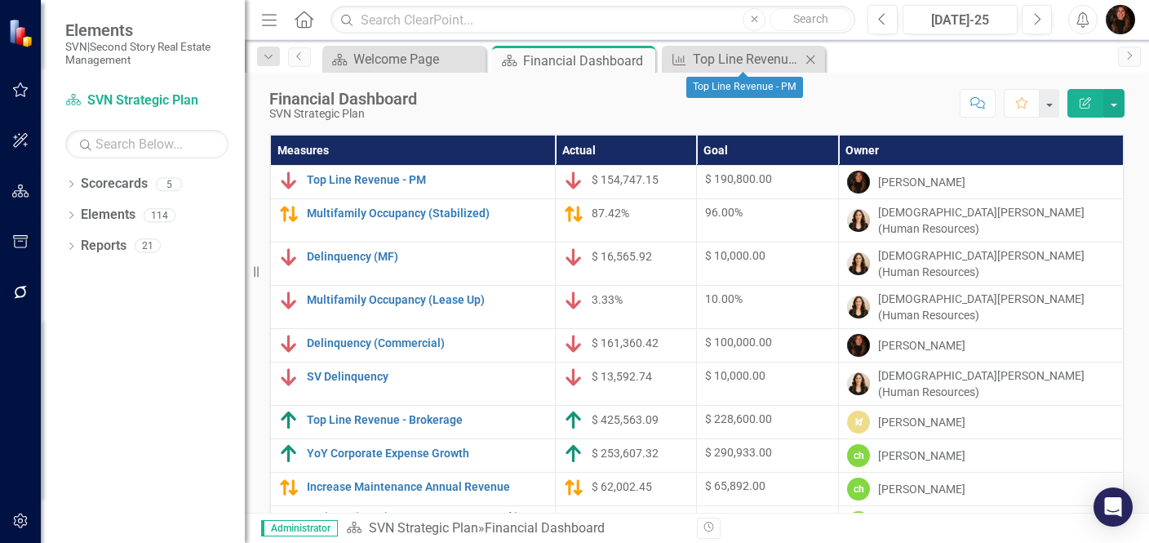
click at [806, 58] on icon "Close" at bounding box center [810, 59] width 16 height 13
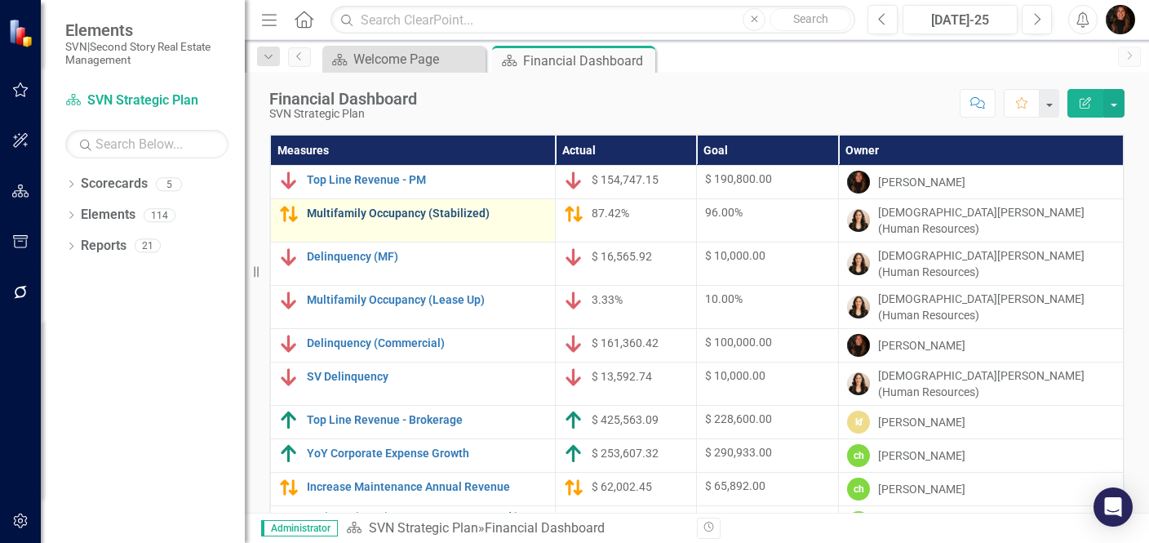
click at [390, 213] on link "Multifamily Occupancy (Stabilized)" at bounding box center [427, 213] width 240 height 12
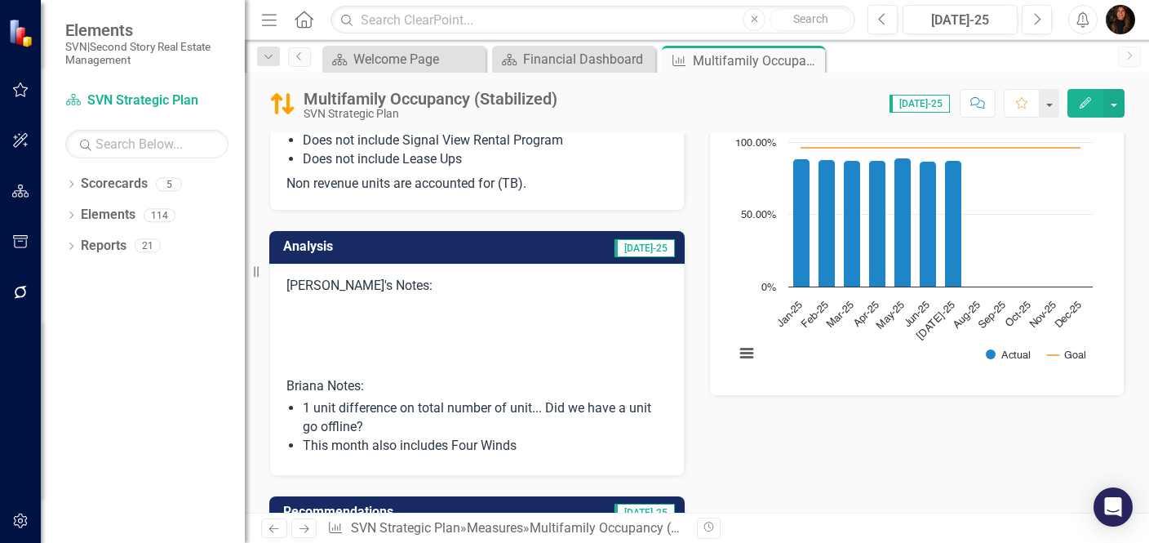
scroll to position [263, 0]
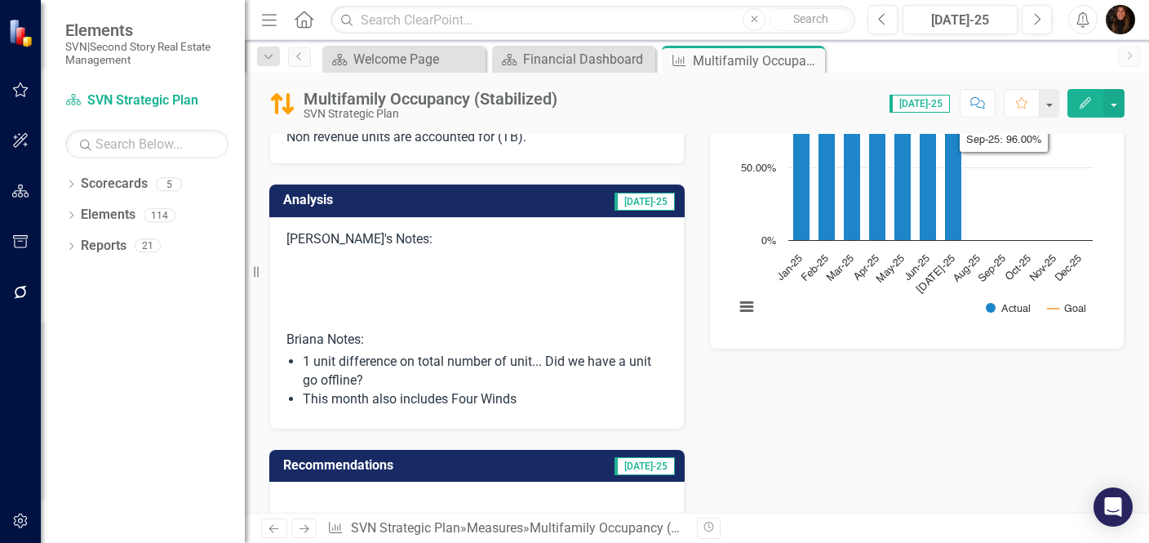
click at [984, 101] on icon "Comment" at bounding box center [977, 102] width 15 height 11
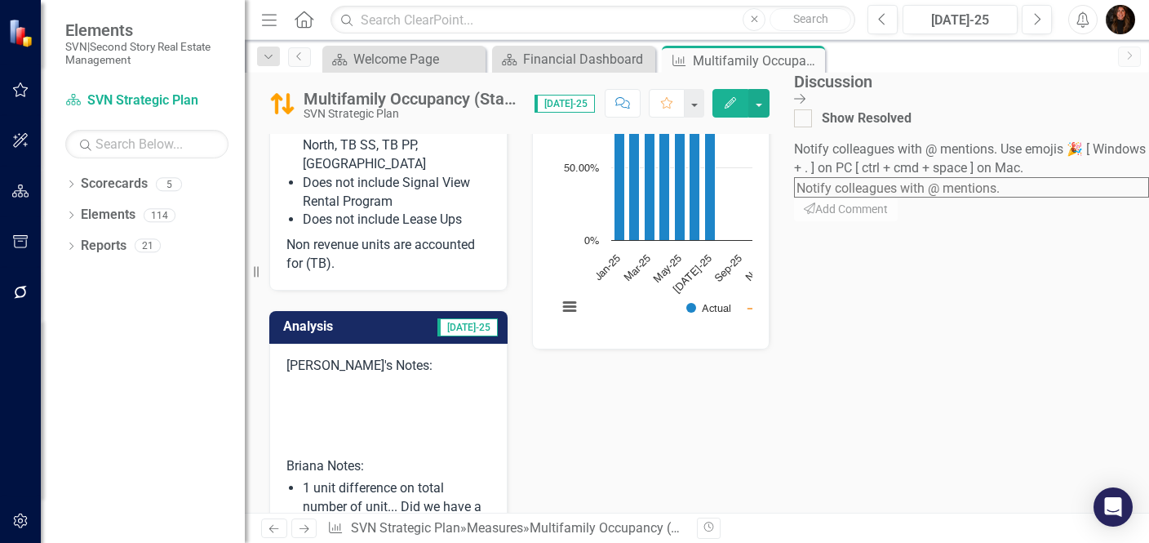
scroll to position [299, 0]
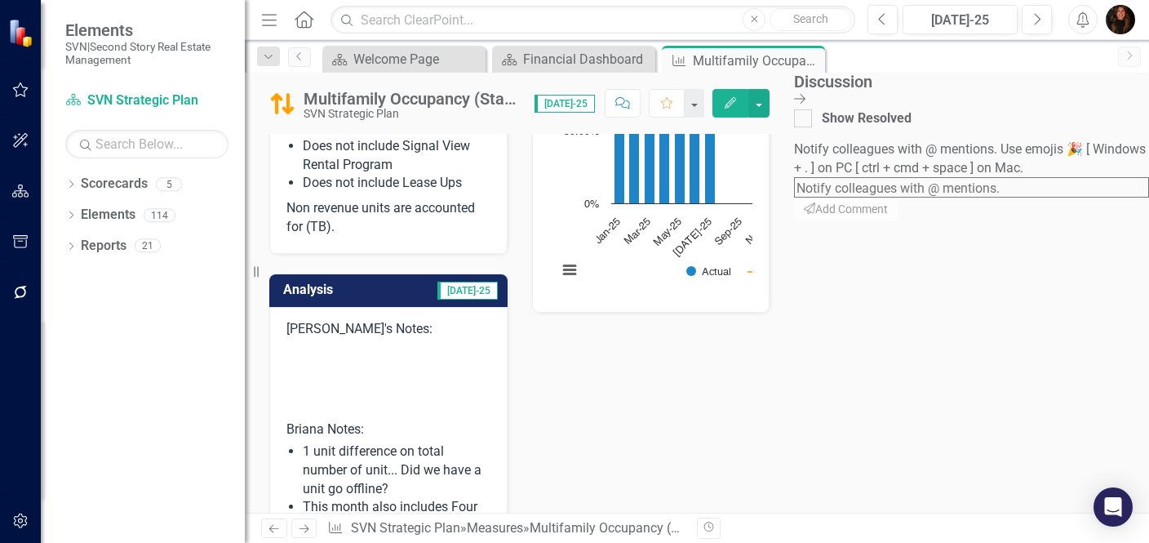
click at [961, 177] on textarea at bounding box center [971, 187] width 355 height 20
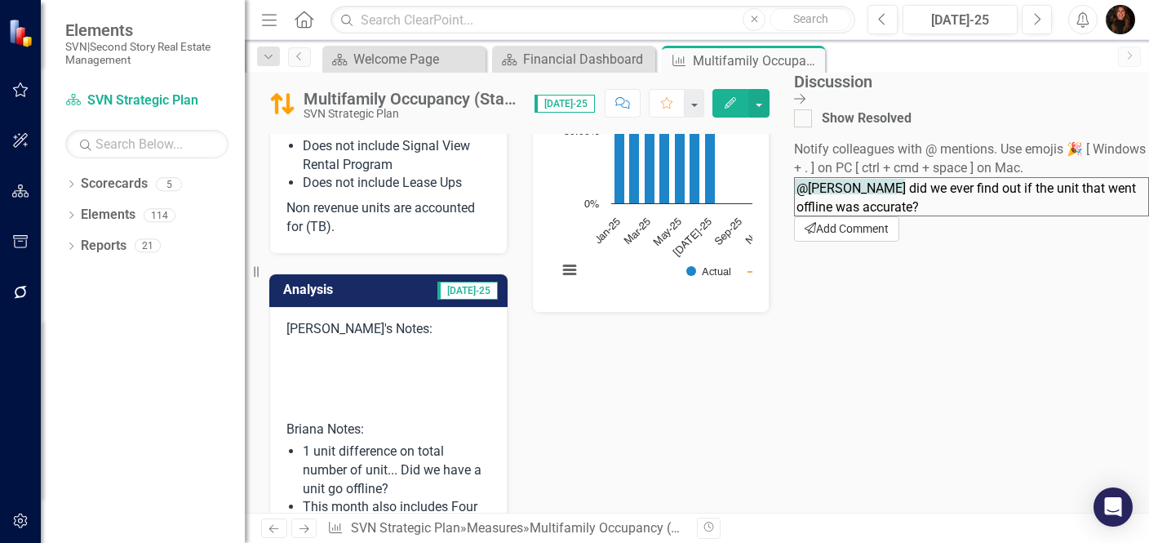
type textarea "@Briana Thacker did we ever find out if the unit that went offline was accurate?"
click at [899, 241] on button "Send Add Comment" at bounding box center [846, 228] width 105 height 25
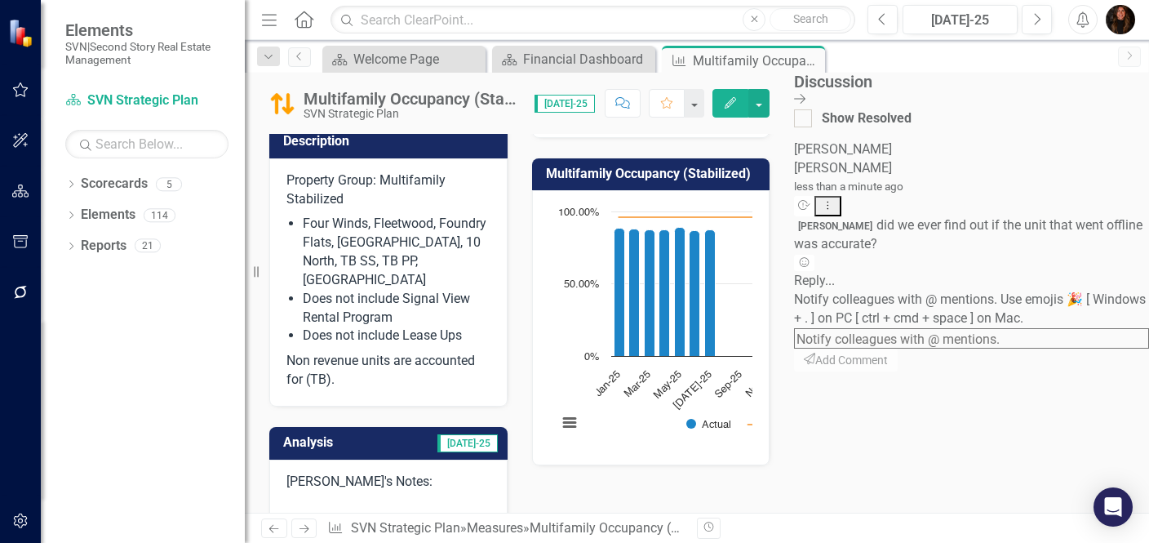
scroll to position [136, 0]
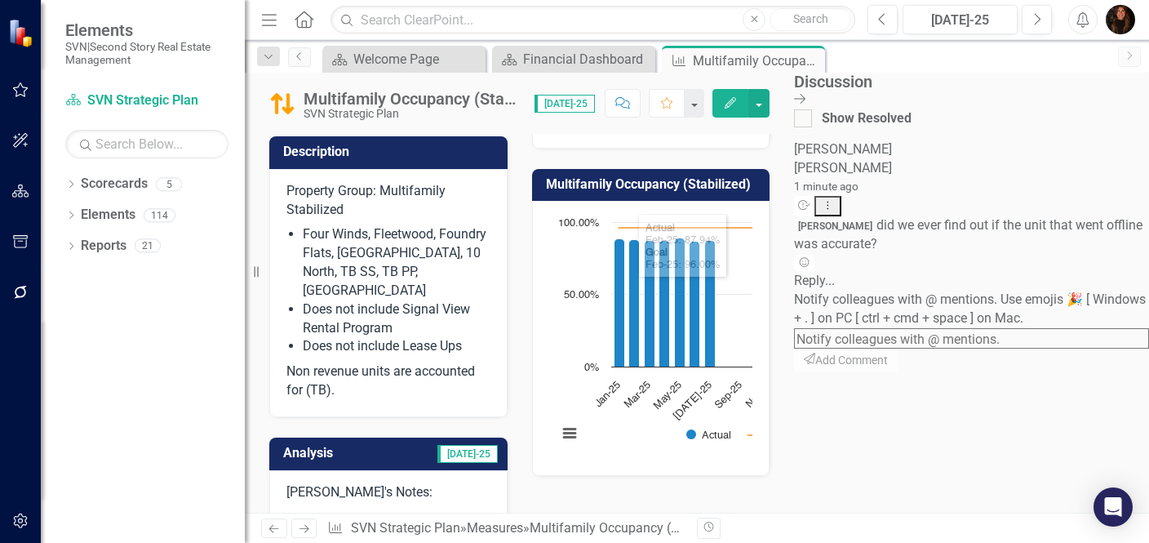
click at [457, 441] on td "[DATE]-25" at bounding box center [439, 454] width 120 height 27
click at [446, 441] on td "[DATE]-25" at bounding box center [439, 454] width 120 height 27
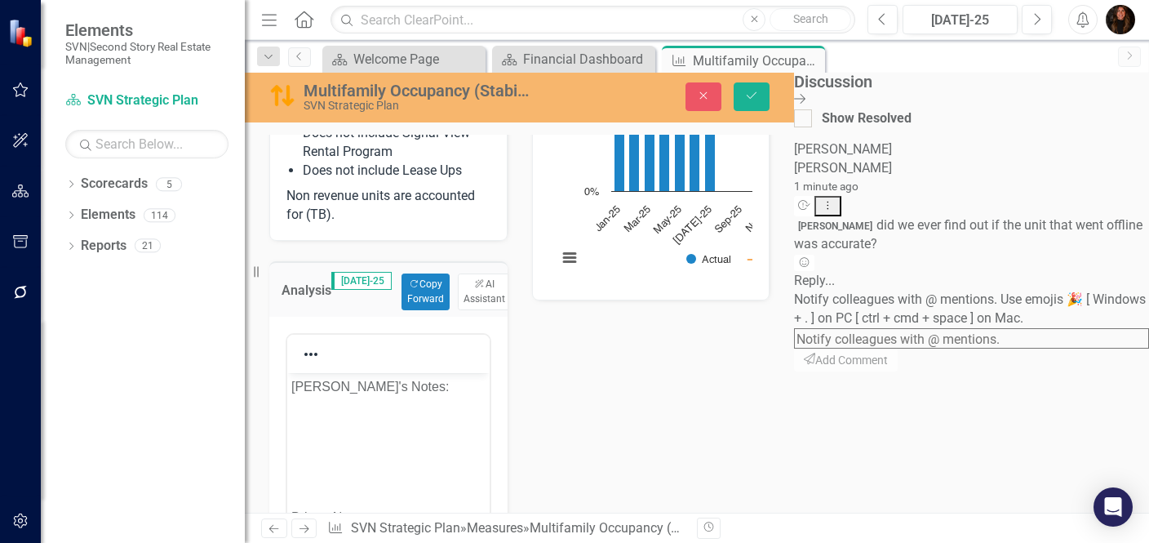
scroll to position [354, 0]
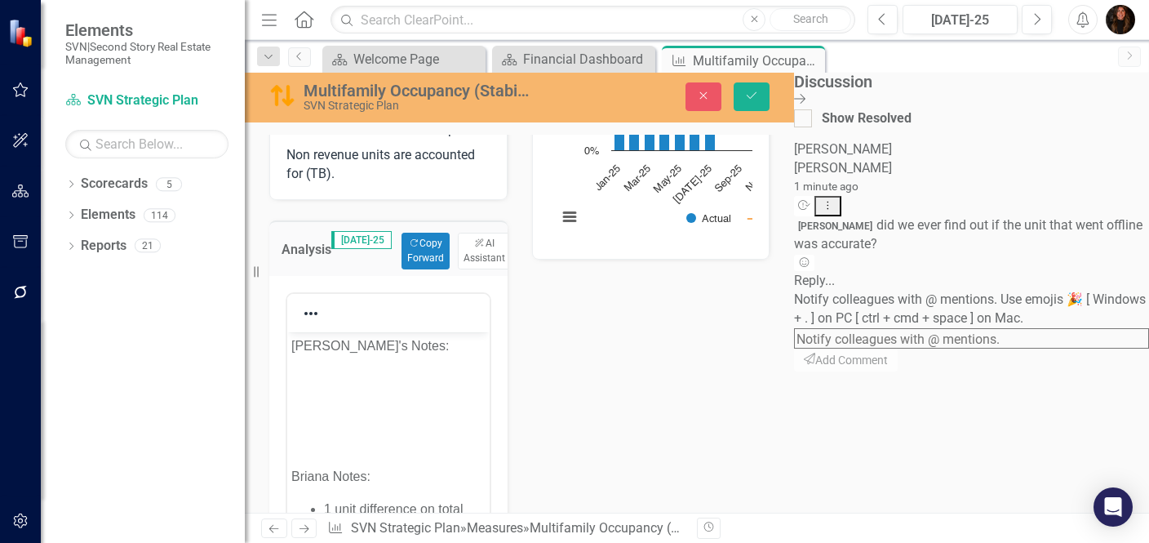
click at [339, 379] on p "Rich Text Area. Press ALT-0 for help." at bounding box center [388, 378] width 194 height 20
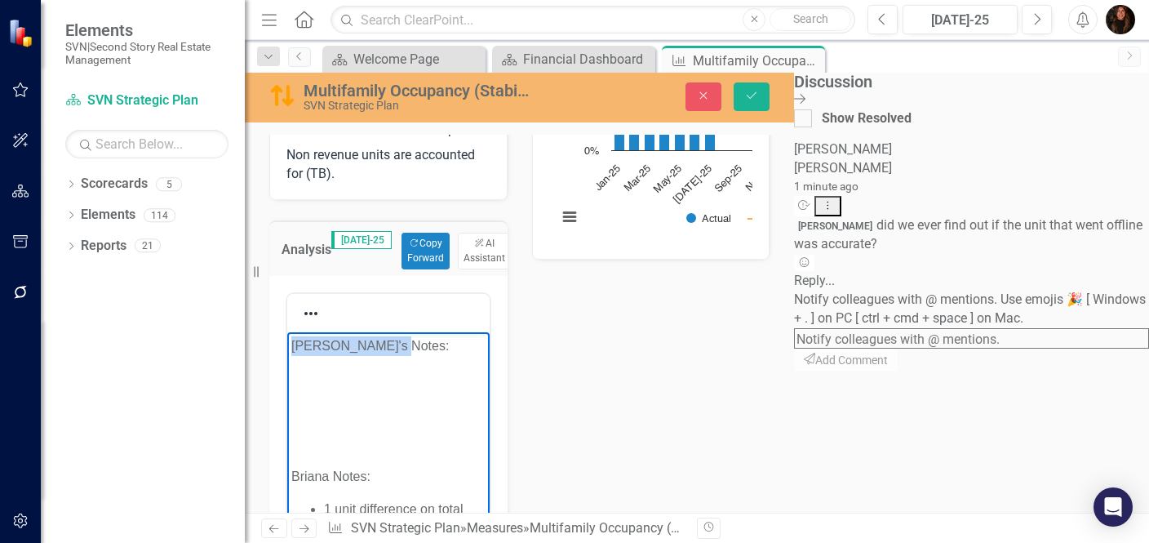
drag, startPoint x: 384, startPoint y: 344, endPoint x: 281, endPoint y: 338, distance: 103.8
click at [287, 338] on html "Kristen's Notes: Briana Notes: 1 unit difference on total number of unit... Did…" at bounding box center [388, 472] width 202 height 282
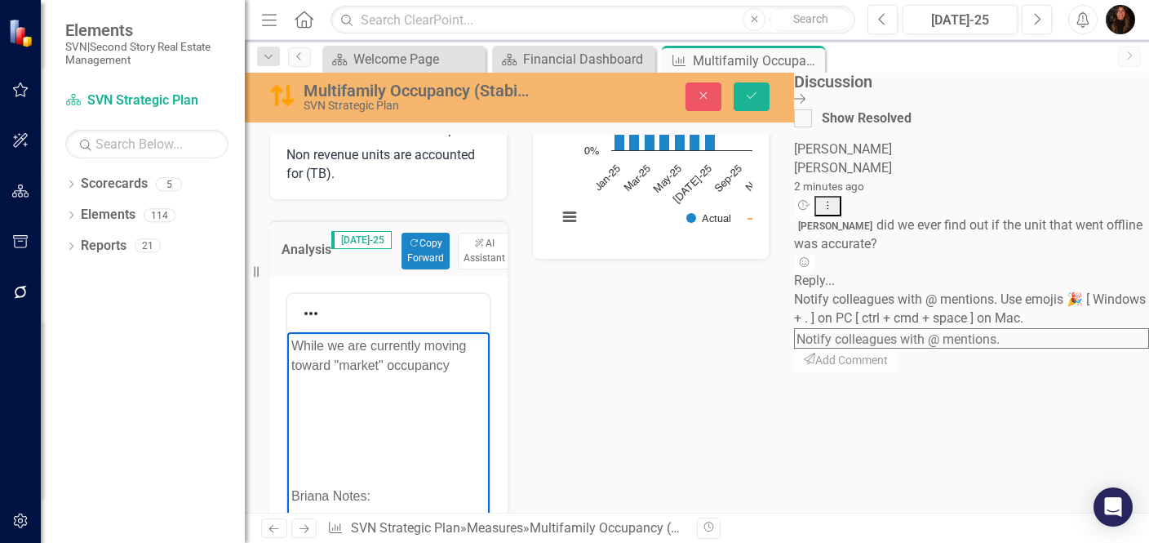
click at [485, 343] on p "While we are currently moving toward "market" occupancy" at bounding box center [388, 354] width 194 height 39
click at [485, 361] on p "While we are currently moving toward average "market" occupancy" at bounding box center [388, 364] width 194 height 59
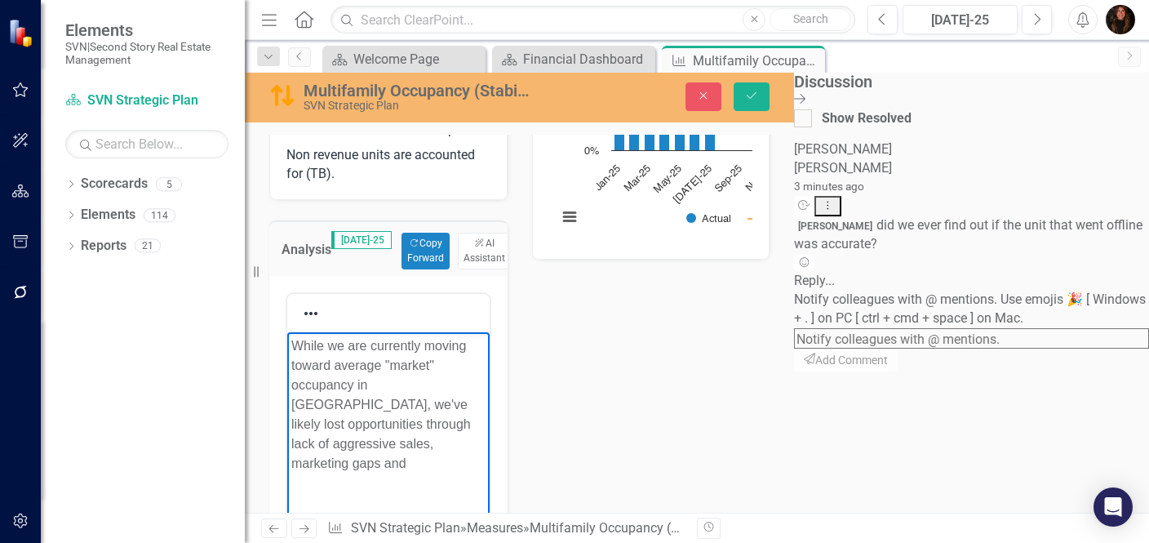
click at [321, 423] on p "While we are currently moving toward average "market" occupancy in Chattanooga,…" at bounding box center [388, 403] width 194 height 137
drag, startPoint x: 460, startPoint y: 405, endPoint x: 521, endPoint y: 406, distance: 60.4
click at [485, 406] on p "While we are currently moving toward average "market" occupancy in Chattanooga,…" at bounding box center [388, 403] width 194 height 137
click at [350, 423] on p "While we are currently moving toward average "market" occupancy in Chattanooga,…" at bounding box center [388, 403] width 194 height 137
click at [485, 423] on p "While we are currently moving toward average "market" occupancy in Chattanooga,…" at bounding box center [388, 403] width 194 height 137
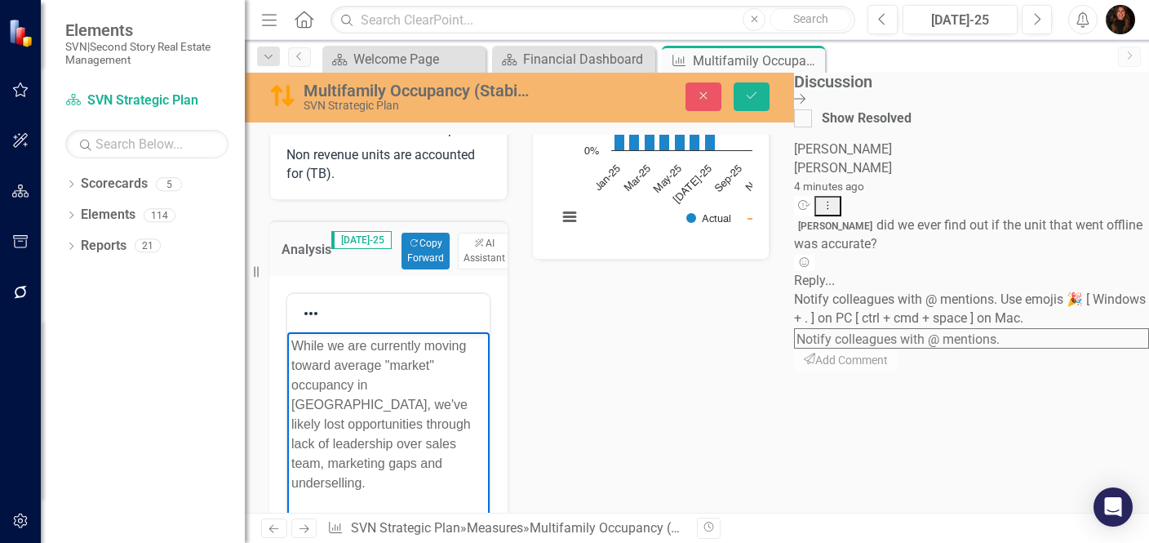
click at [331, 490] on body "While we are currently moving toward average "market" occupancy in Chattanooga,…" at bounding box center [388, 540] width 202 height 419
click at [759, 100] on icon "Save" at bounding box center [751, 95] width 15 height 11
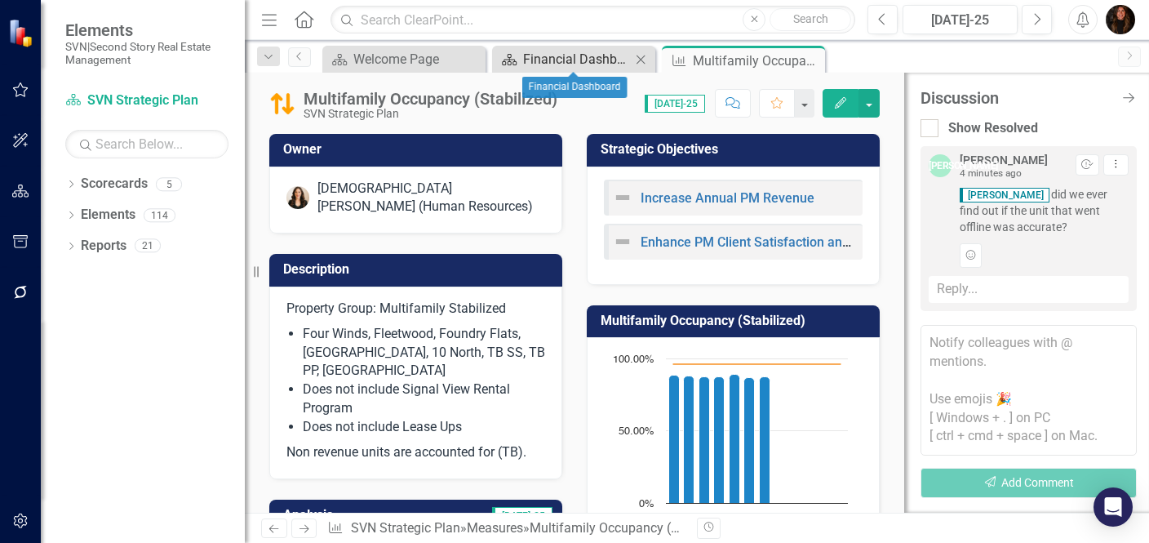
click at [589, 58] on div "Financial Dashboard" at bounding box center [577, 59] width 108 height 20
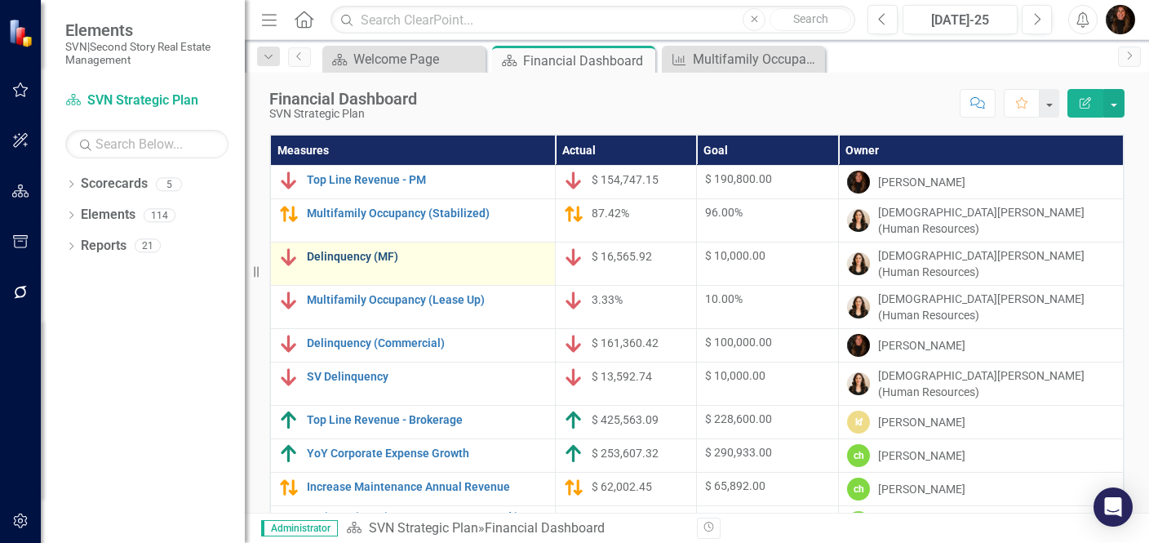
click at [374, 250] on link "Delinquency (MF)" at bounding box center [427, 256] width 240 height 12
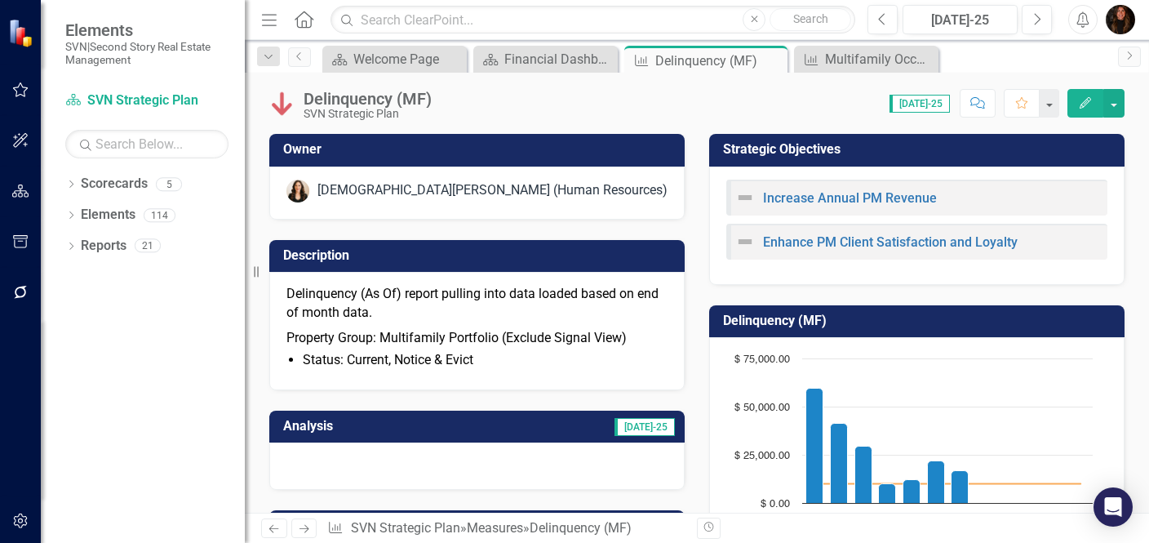
click at [444, 423] on h3 "Analysis" at bounding box center [370, 426] width 175 height 15
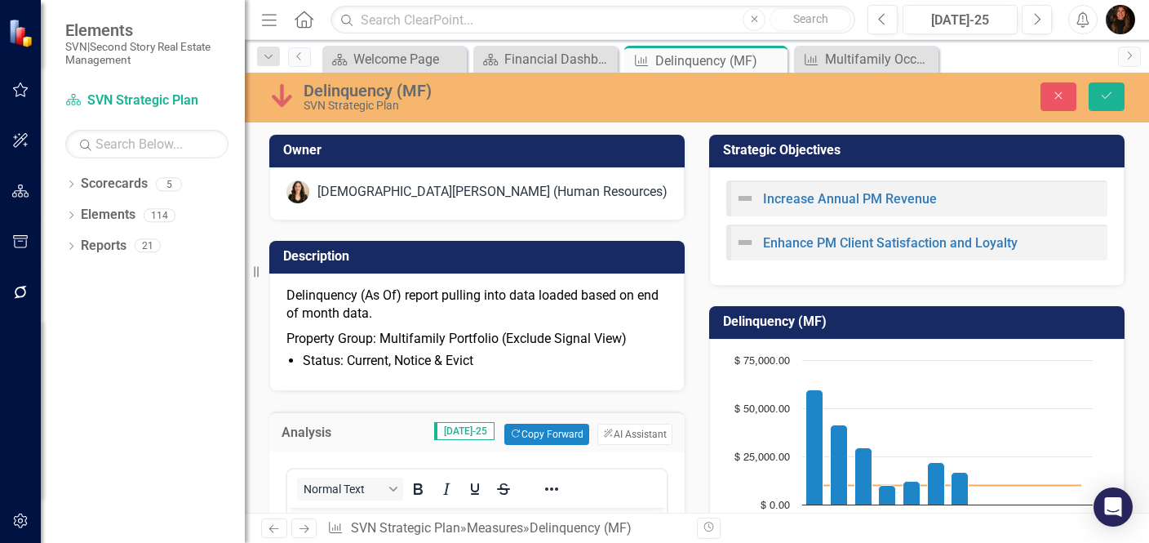
scroll to position [147, 0]
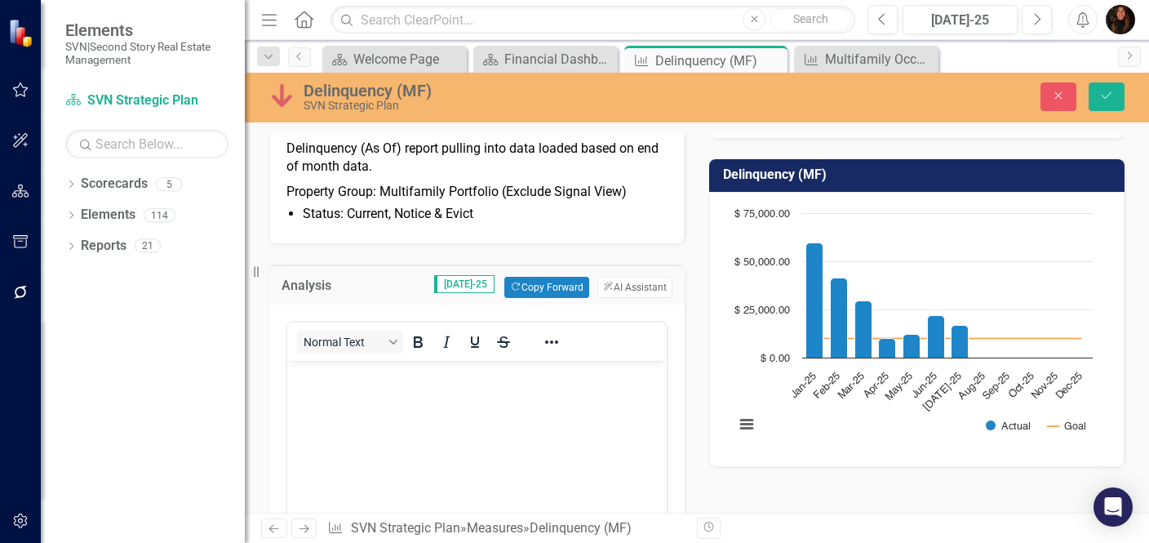
click at [364, 389] on body "Rich Text Area. Press ALT-0 for help." at bounding box center [476, 483] width 379 height 245
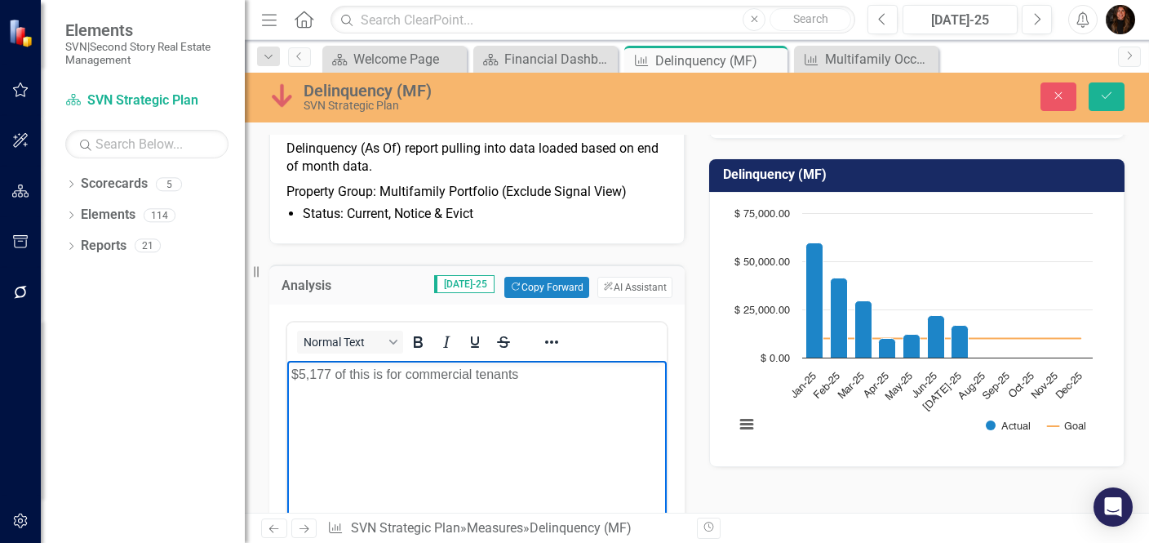
click at [324, 372] on p "$5,177 of this is for commercial tenants" at bounding box center [476, 375] width 371 height 20
click at [533, 375] on p "$5,447 of this is for commercial tenants" at bounding box center [476, 375] width 371 height 20
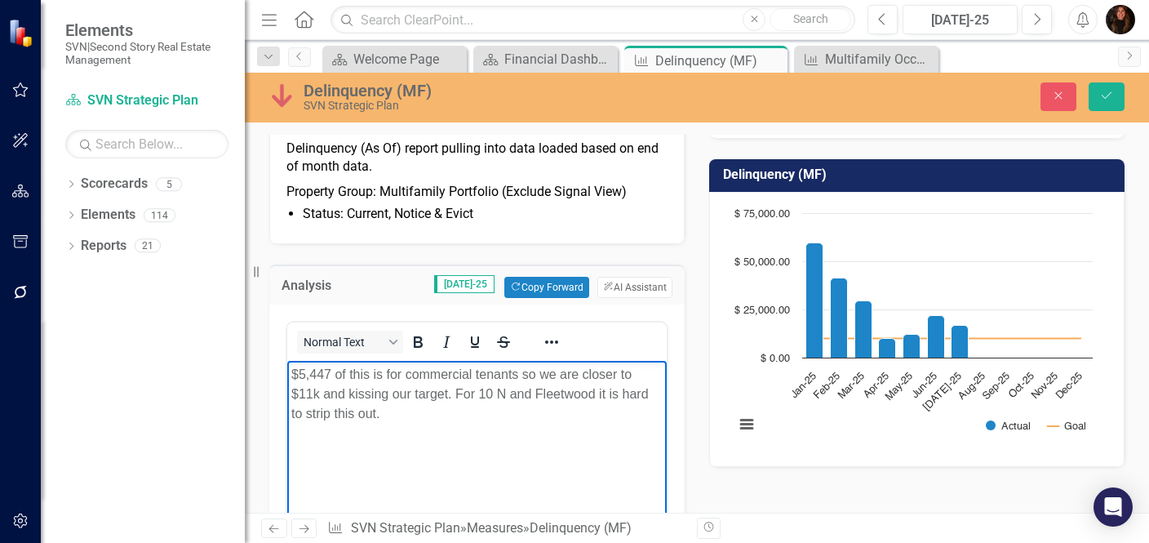
click at [594, 397] on p "$5,447 of this is for commercial tenants so we are closer to $11k and kissing o…" at bounding box center [476, 394] width 371 height 59
click at [1113, 91] on icon "Save" at bounding box center [1106, 95] width 15 height 11
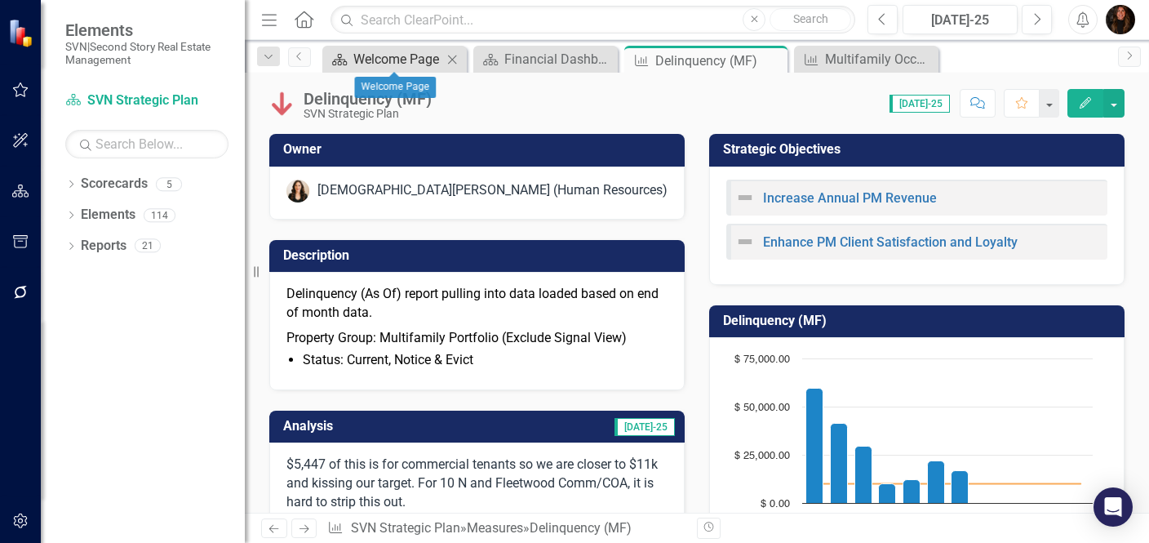
click at [419, 64] on div "Welcome Page" at bounding box center [397, 59] width 89 height 20
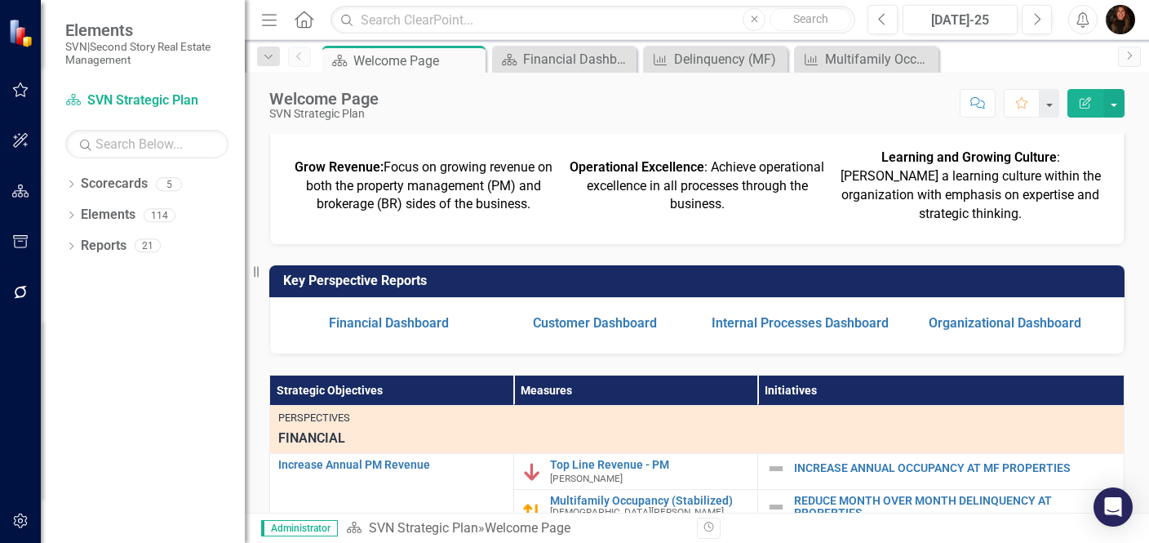
scroll to position [233, 0]
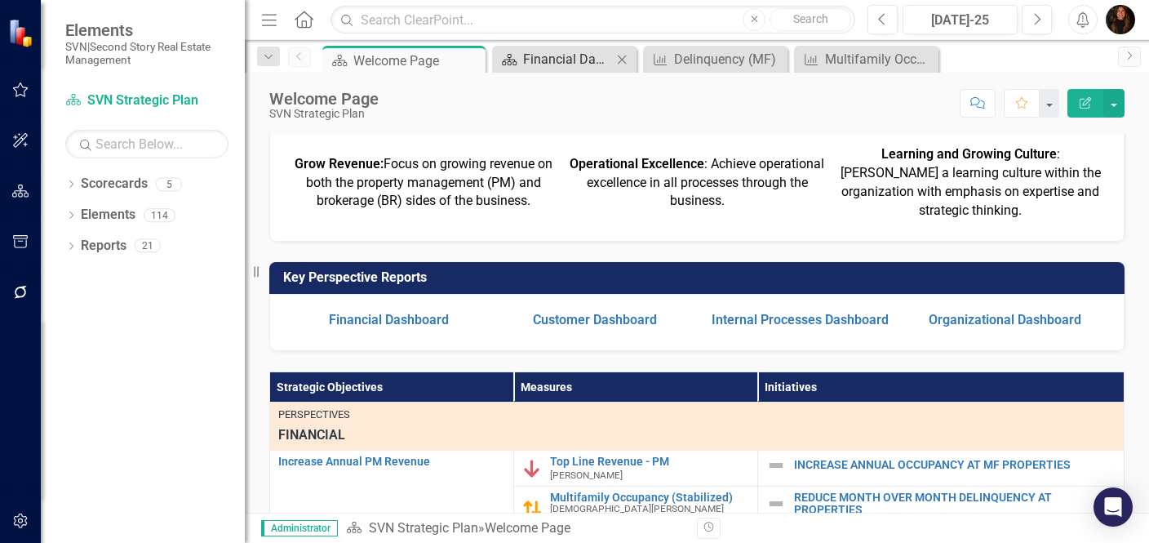
click at [538, 65] on div "Financial Dashboard" at bounding box center [567, 59] width 89 height 20
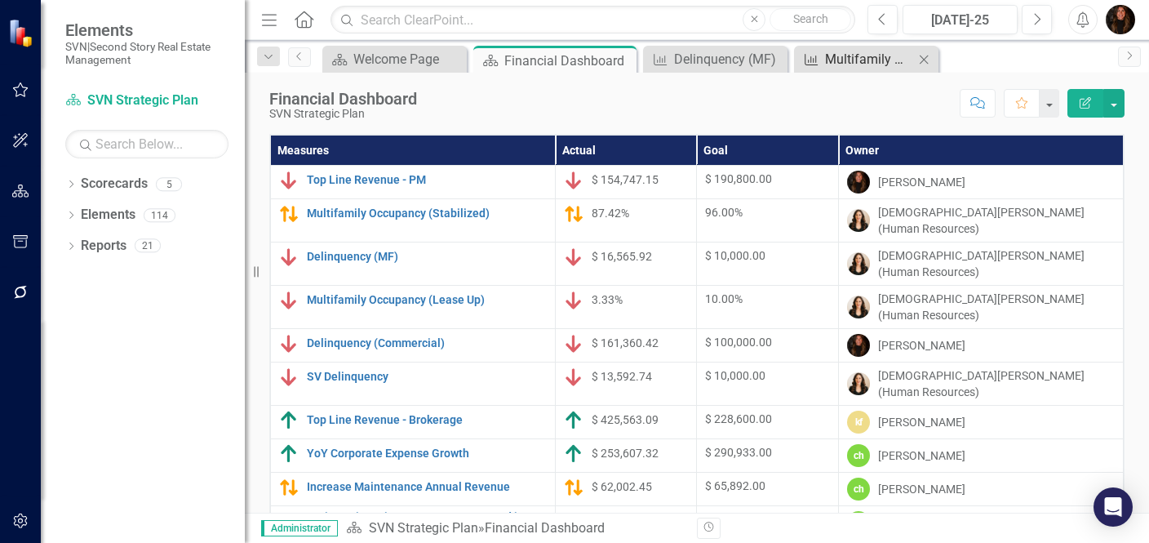
click at [875, 57] on div "Multifamily Occupancy (Stabilized)" at bounding box center [869, 59] width 89 height 20
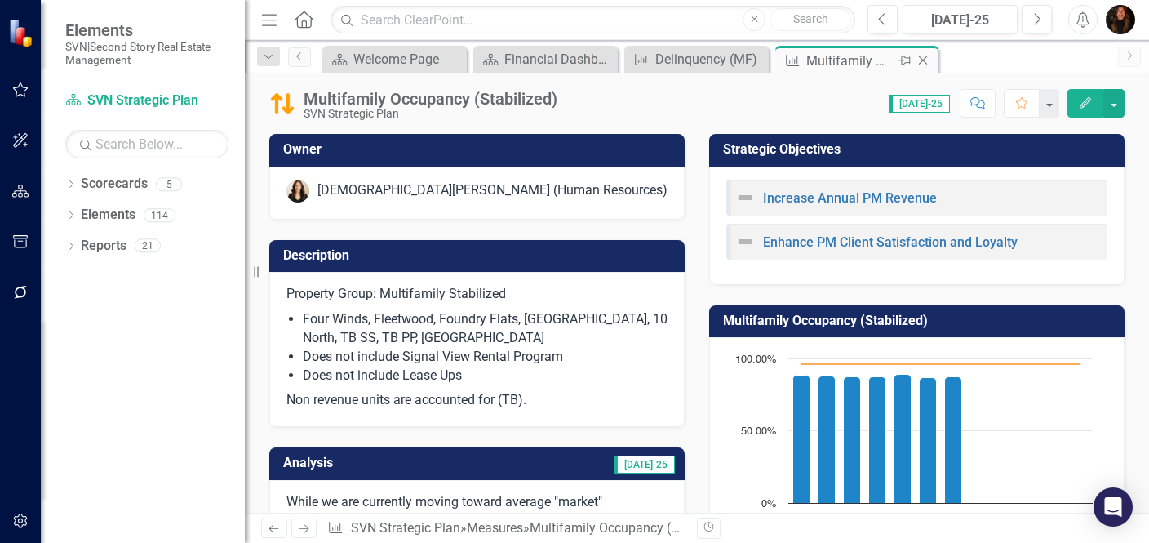
click at [924, 56] on icon "Close" at bounding box center [923, 60] width 16 height 13
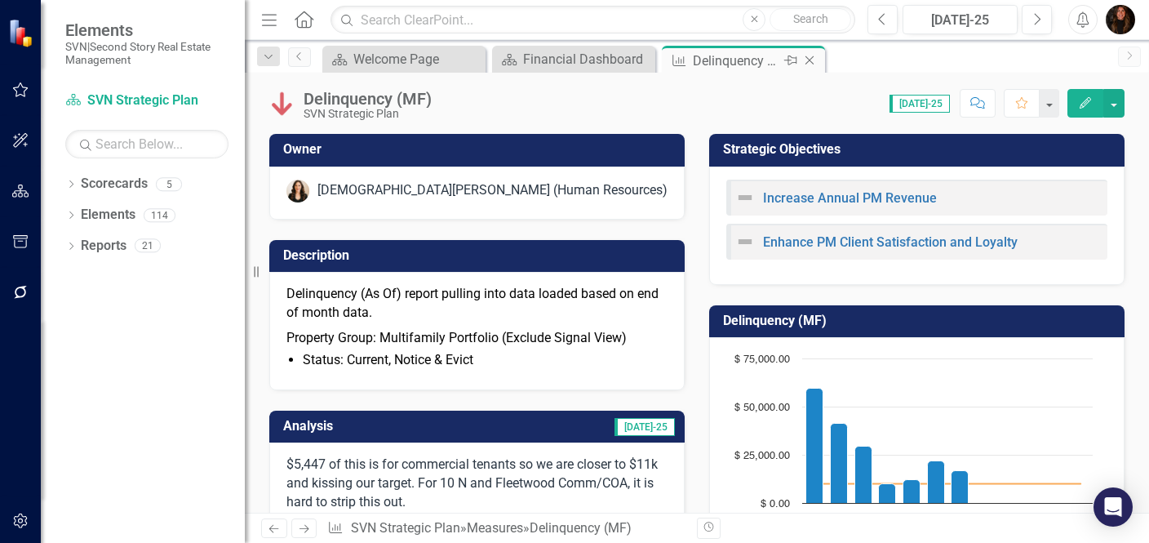
click at [813, 60] on icon "Close" at bounding box center [809, 60] width 16 height 13
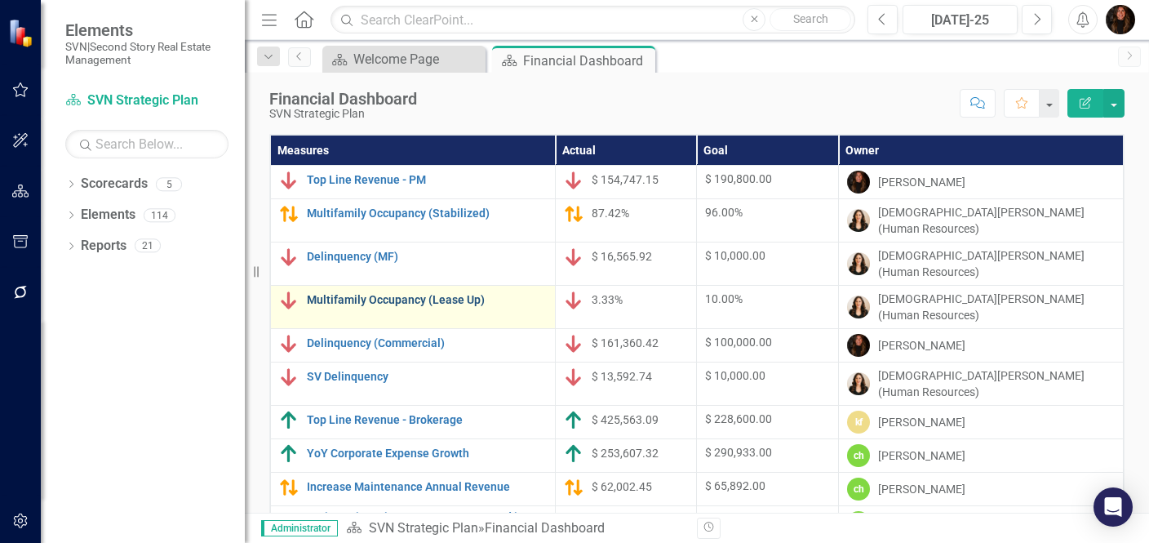
click at [392, 294] on link "Multifamily Occupancy (Lease Up)" at bounding box center [427, 300] width 240 height 12
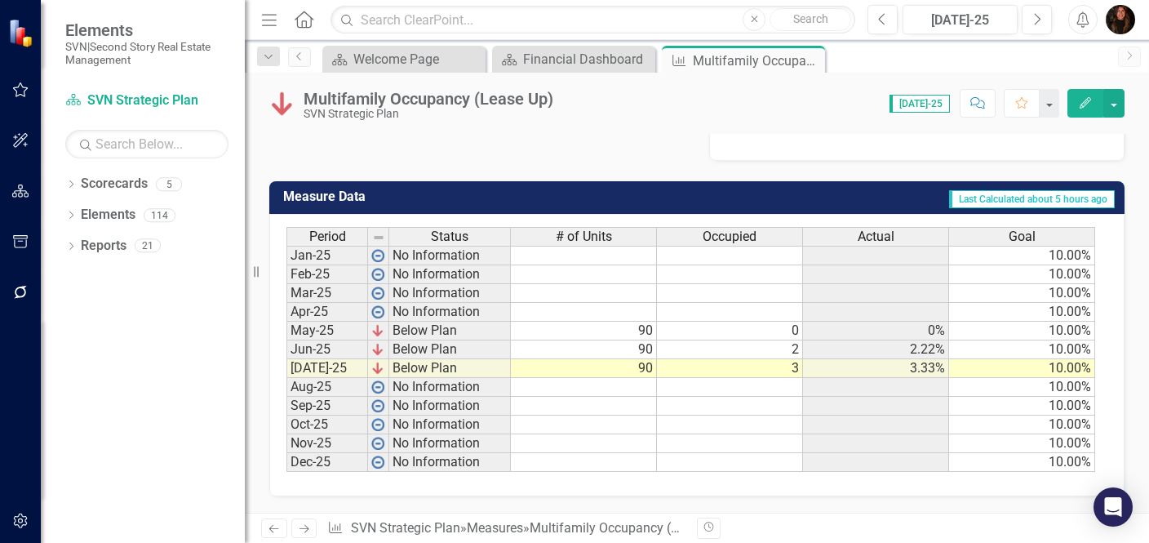
scroll to position [0, 12]
click at [1026, 415] on td "10.00%" at bounding box center [1022, 424] width 146 height 19
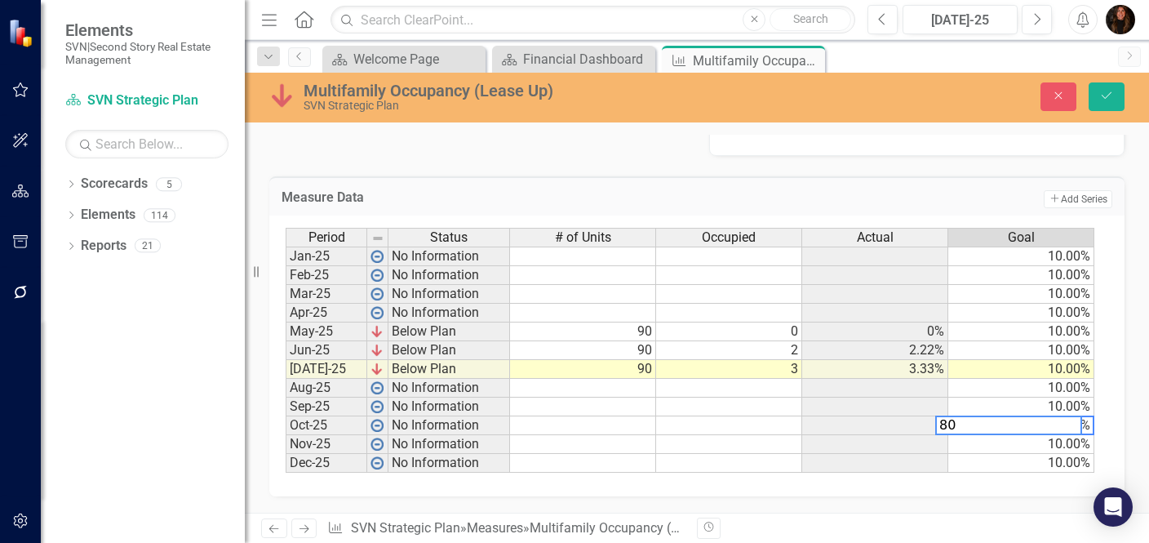
scroll to position [0, 0]
click at [1014, 397] on td "10.00%" at bounding box center [1021, 406] width 146 height 19
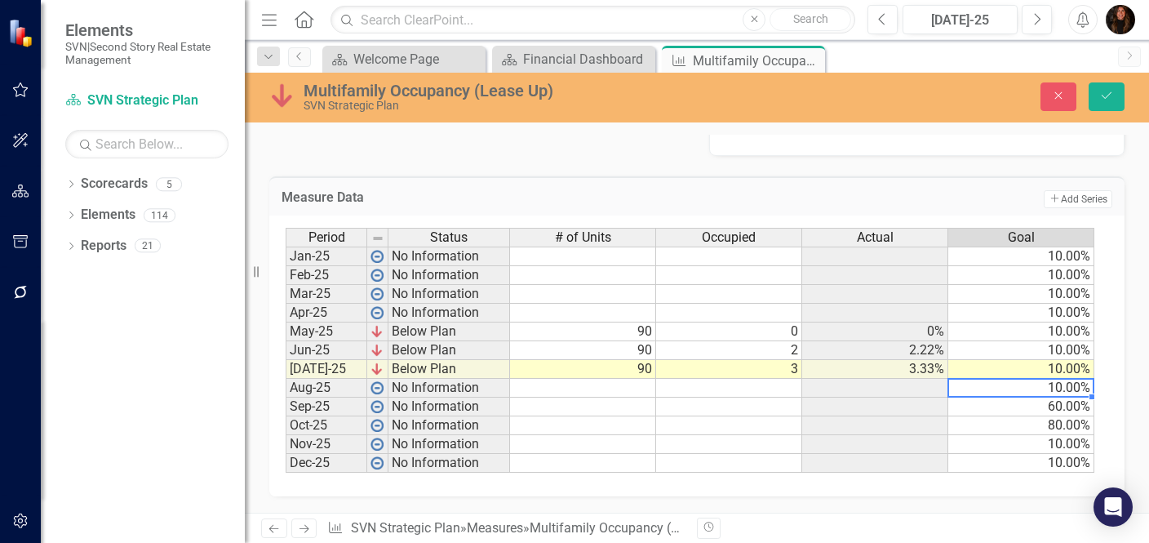
click at [1037, 381] on td "10.00%" at bounding box center [1021, 388] width 146 height 19
click at [1038, 367] on td "10.00%" at bounding box center [1021, 369] width 146 height 19
type textarea "10"
click at [1050, 344] on td "10.00%" at bounding box center [1021, 350] width 146 height 19
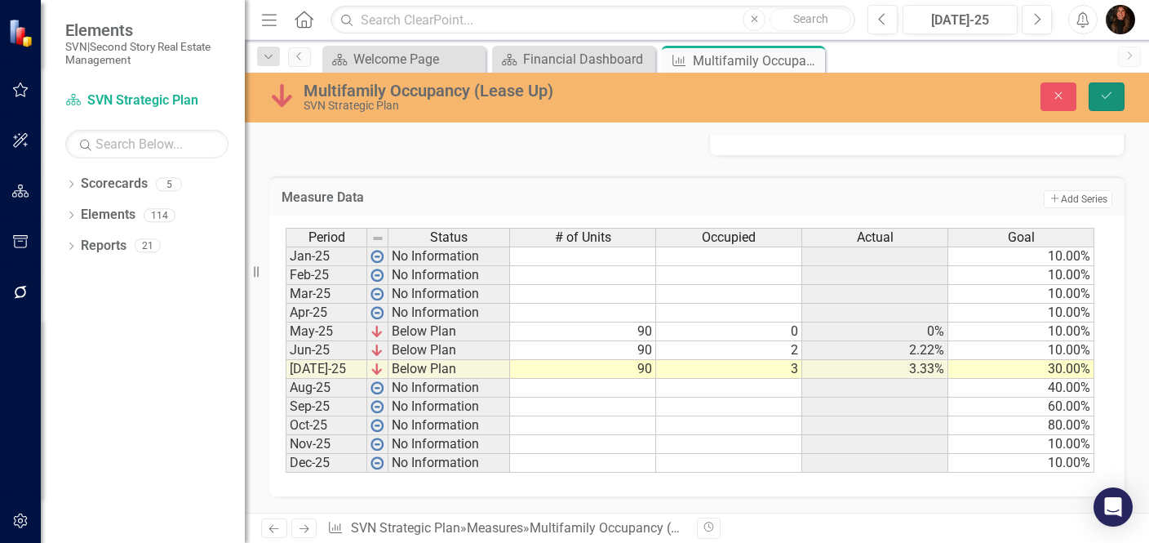
click at [1105, 100] on icon "Save" at bounding box center [1106, 95] width 15 height 11
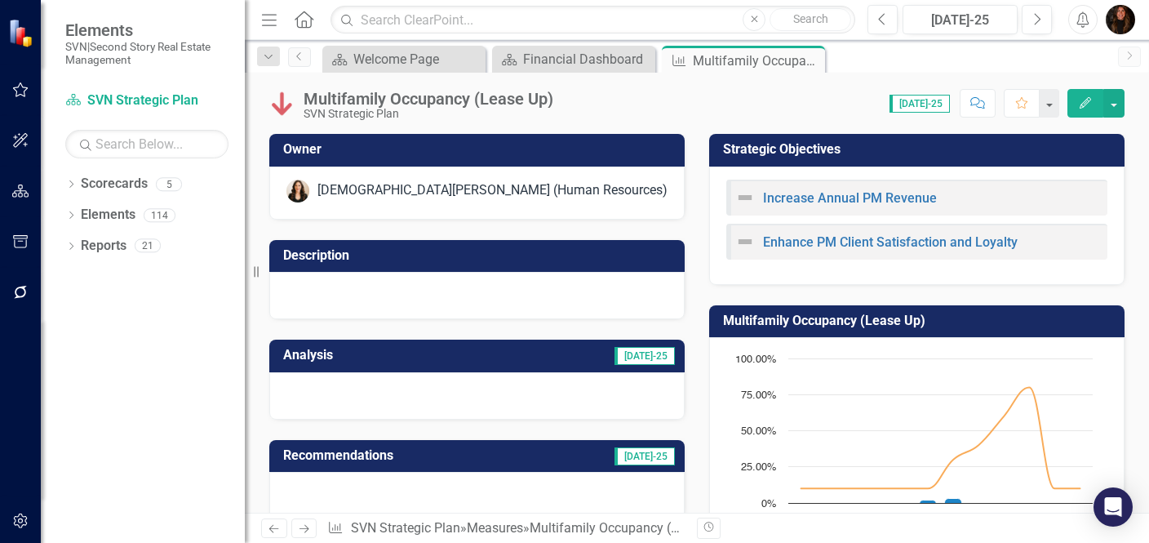
click at [445, 264] on td "Description" at bounding box center [479, 257] width 393 height 27
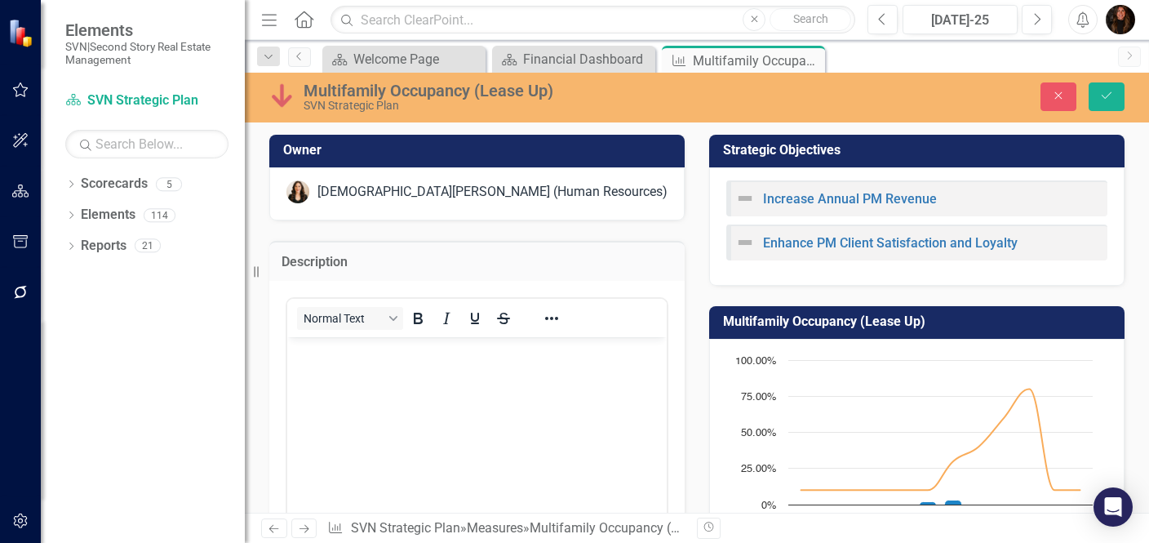
click at [345, 374] on body "Rich Text Area. Press ALT-0 for help." at bounding box center [476, 458] width 379 height 245
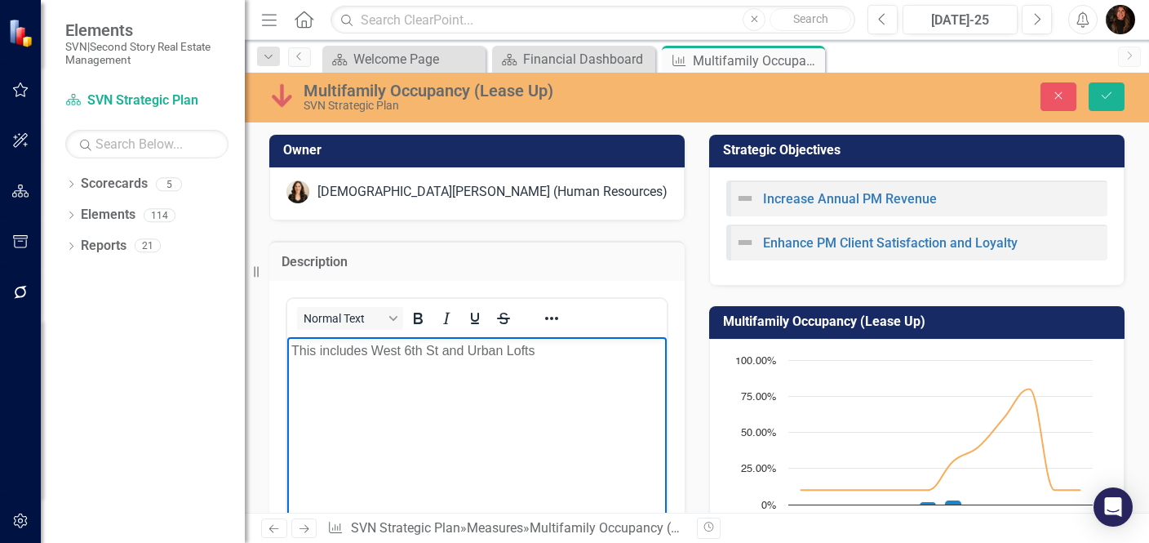
click at [438, 348] on p "This includes West 6th St and Urban Lofts" at bounding box center [476, 350] width 371 height 20
click at [610, 348] on p "This includes West 6th St (38 units) and Urban Lofts" at bounding box center [476, 350] width 371 height 20
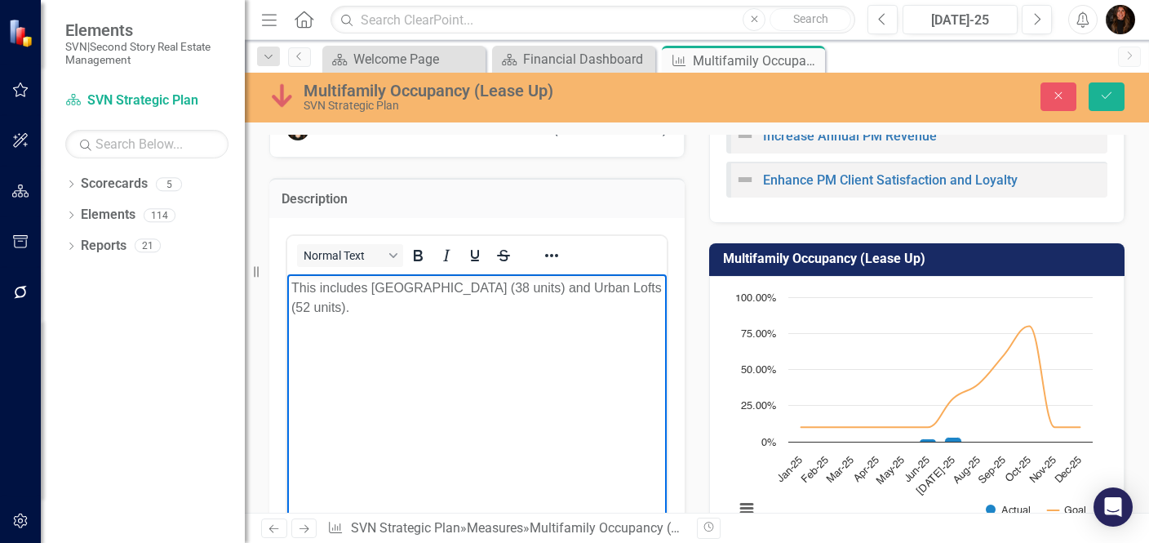
scroll to position [44, 0]
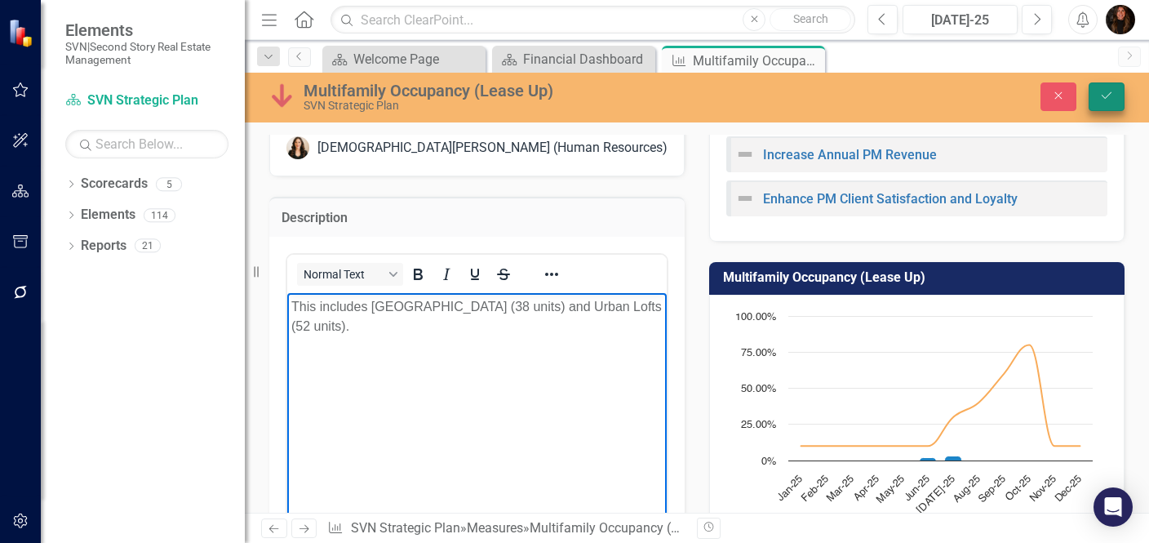
click at [1110, 98] on icon "Save" at bounding box center [1106, 95] width 15 height 11
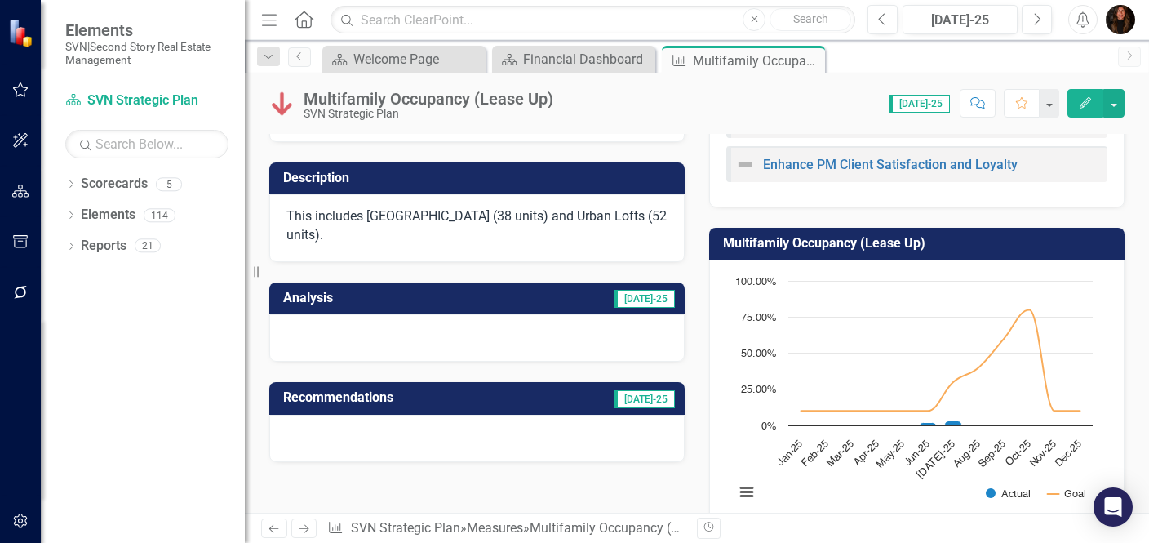
scroll to position [109, 0]
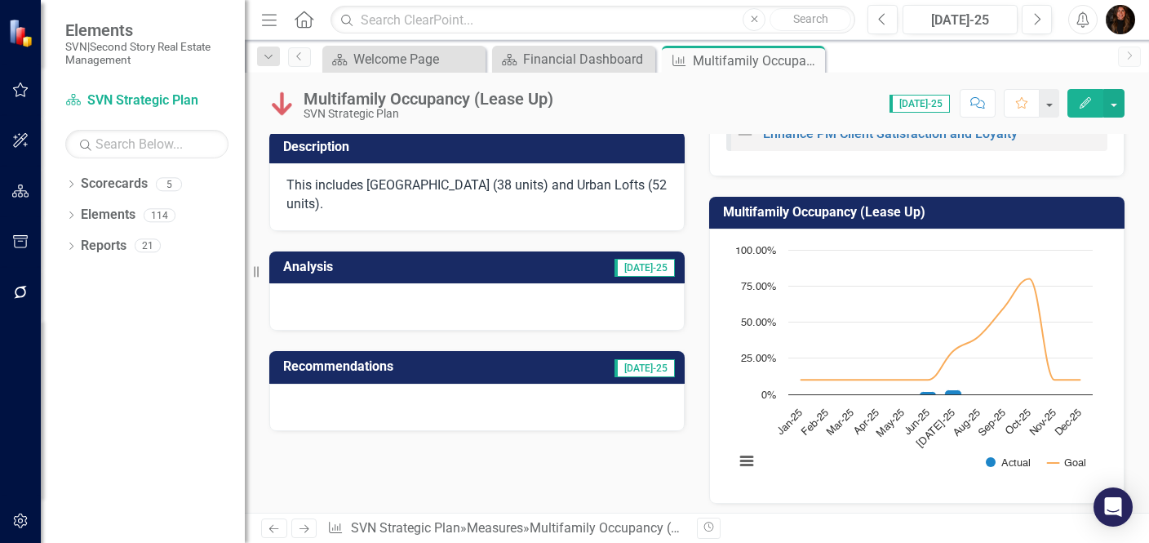
click at [459, 259] on h3 "Analysis" at bounding box center [370, 266] width 175 height 15
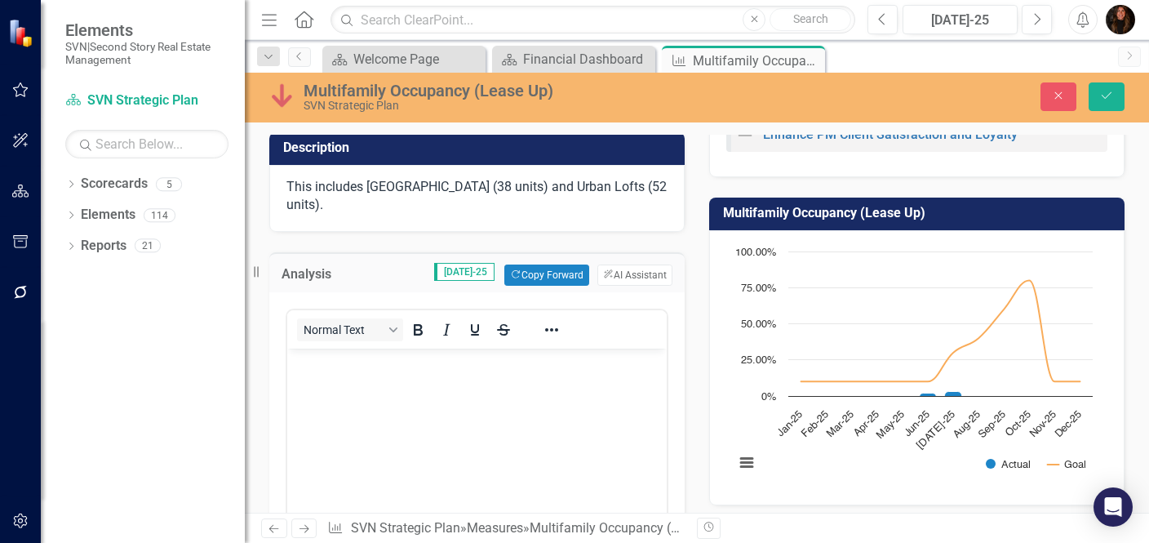
scroll to position [0, 0]
click at [322, 386] on body "Rich Text Area. Press ALT-0 for help." at bounding box center [476, 470] width 379 height 245
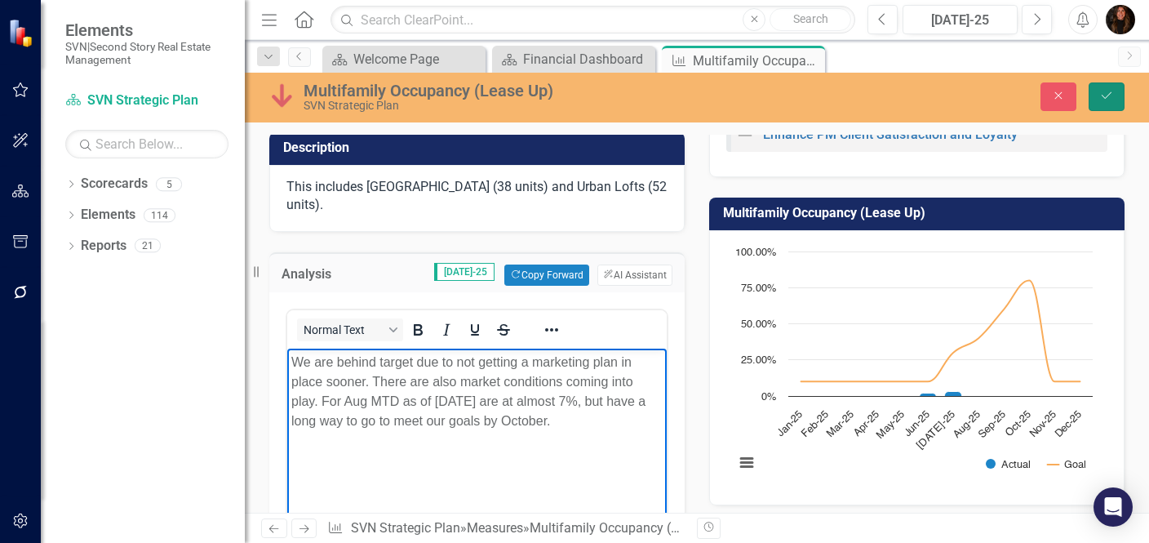
click at [1102, 94] on icon "Save" at bounding box center [1106, 95] width 15 height 11
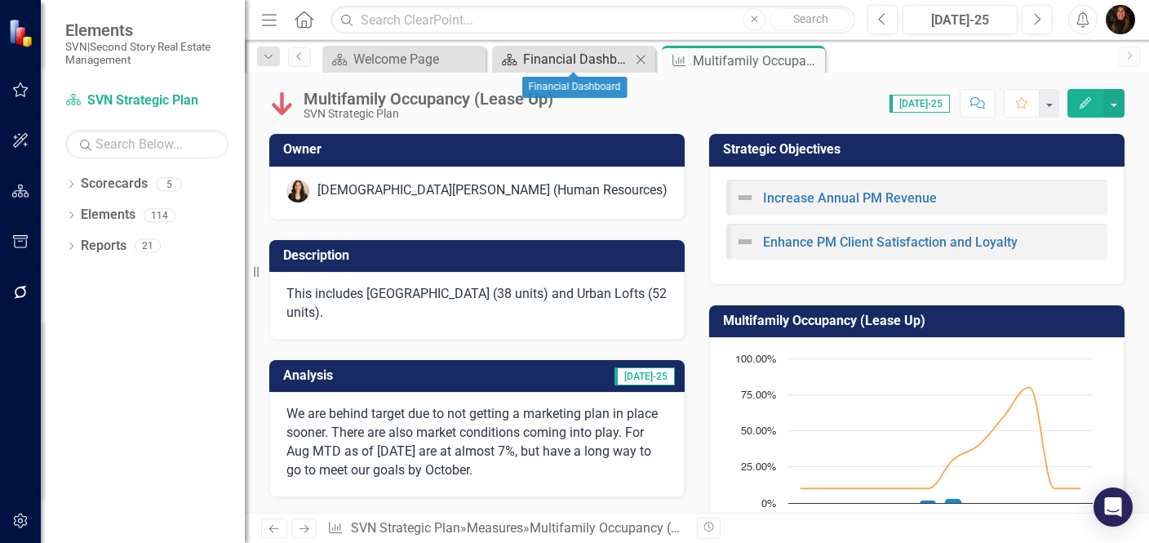
click at [574, 52] on div "Financial Dashboard" at bounding box center [577, 59] width 108 height 20
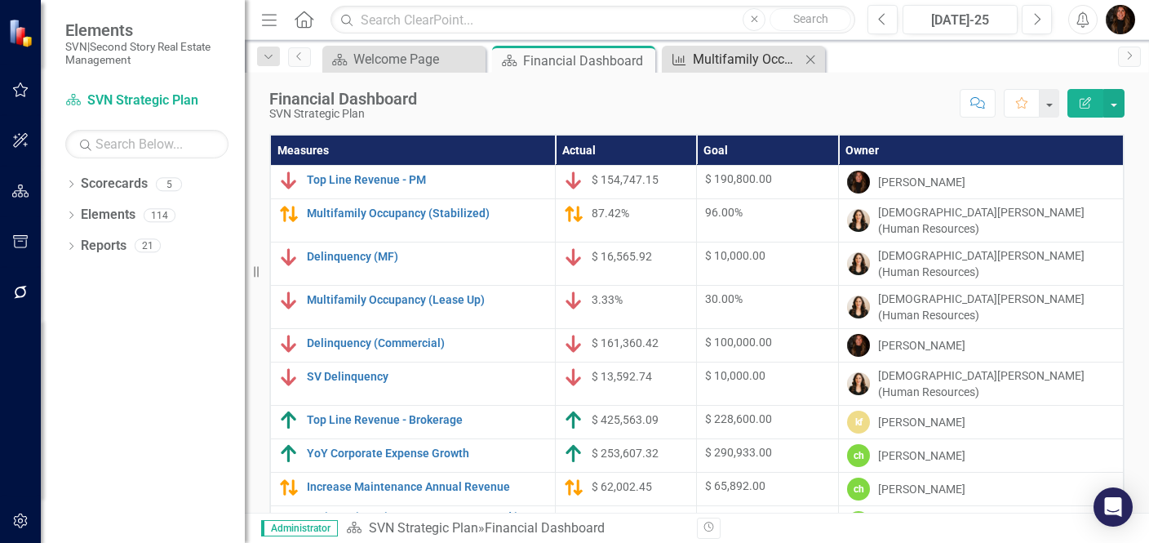
click at [749, 64] on div "Multifamily Occupancy (Lease Up)" at bounding box center [747, 59] width 108 height 20
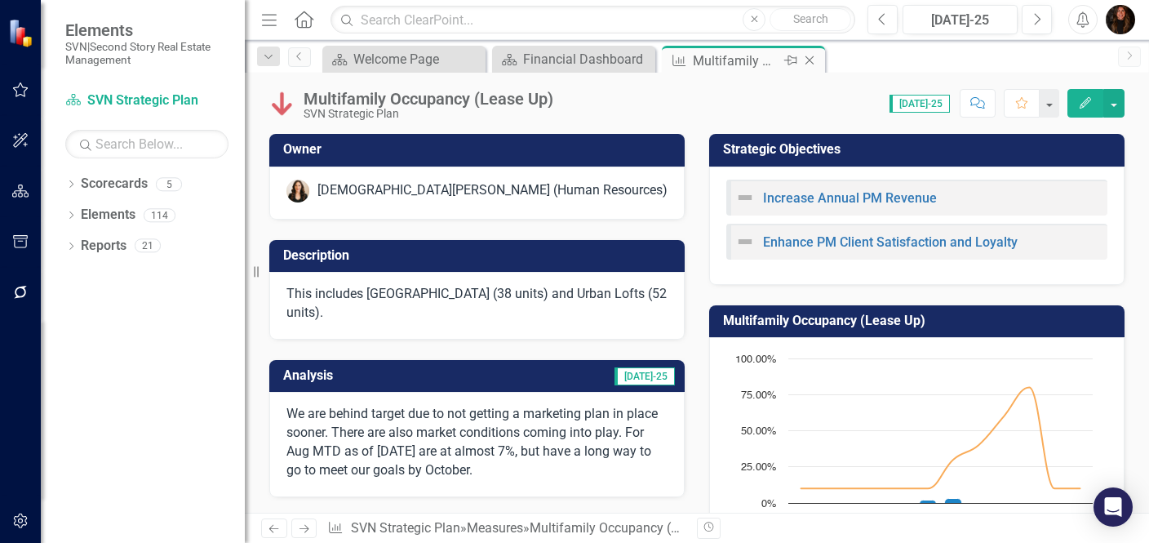
click at [812, 59] on icon "Close" at bounding box center [809, 60] width 16 height 13
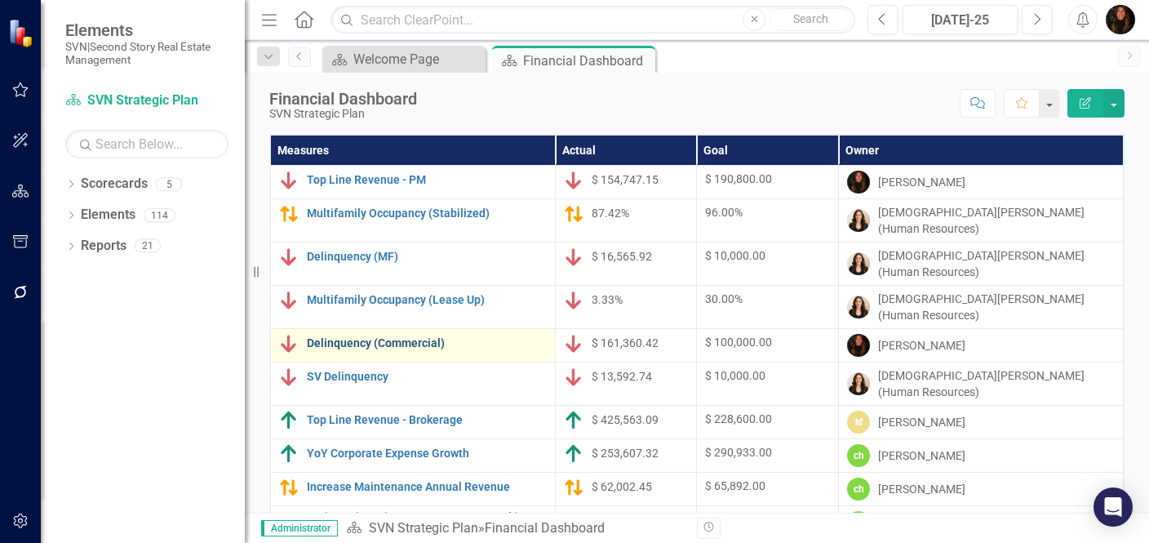
click at [371, 337] on link "Delinquency (Commercial)" at bounding box center [427, 343] width 240 height 12
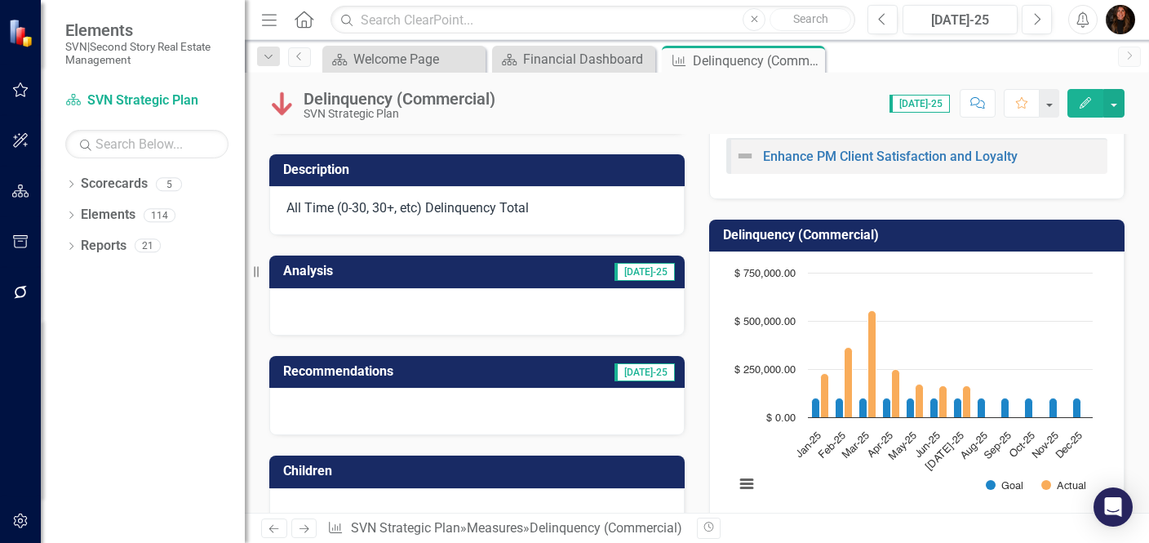
scroll to position [96, 0]
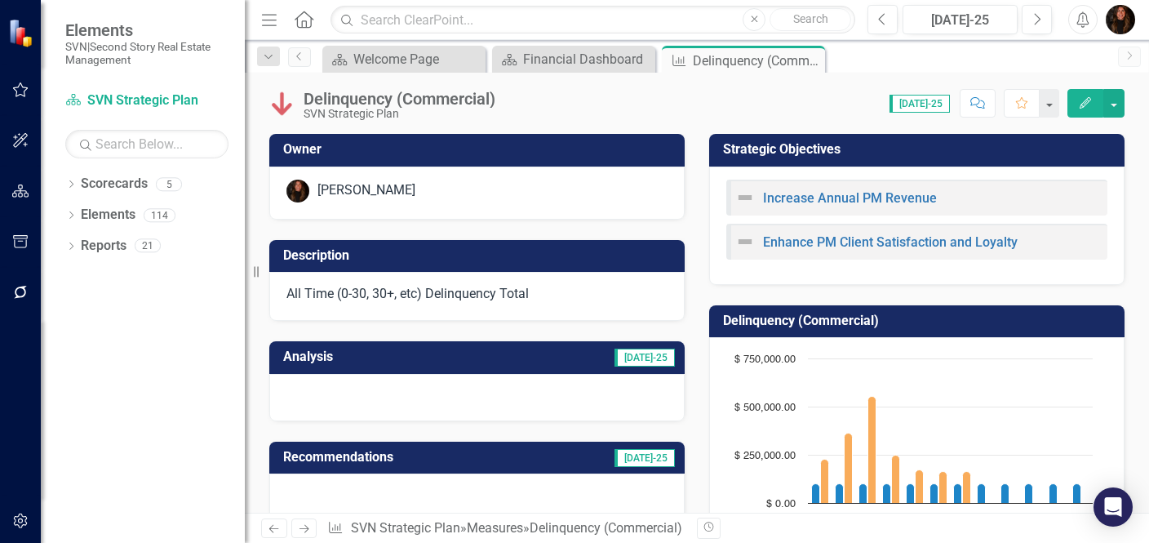
scroll to position [96, 0]
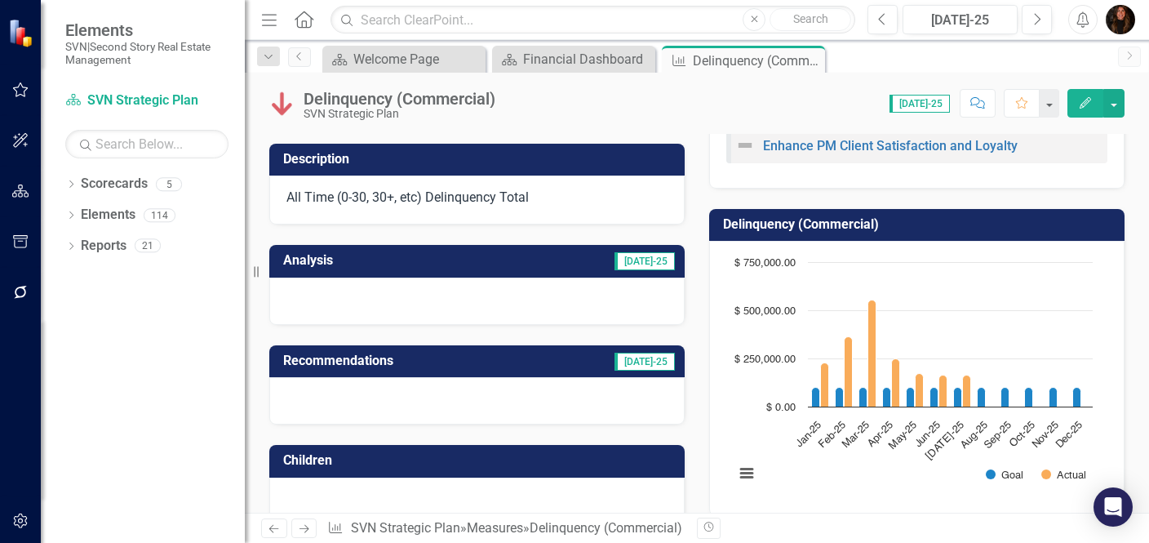
click at [455, 162] on h3 "Description" at bounding box center [479, 159] width 393 height 15
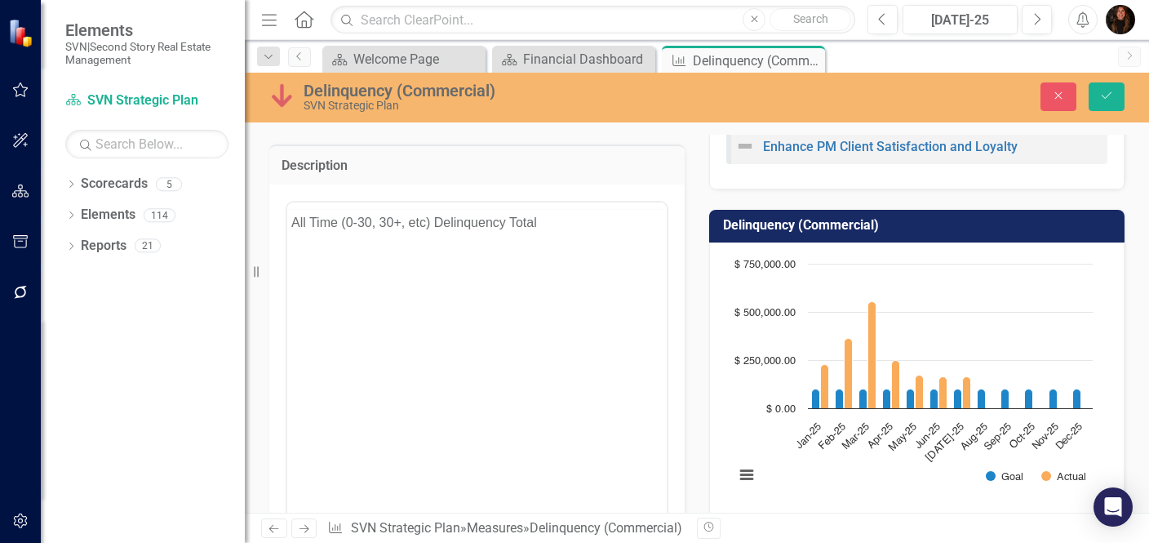
scroll to position [0, 0]
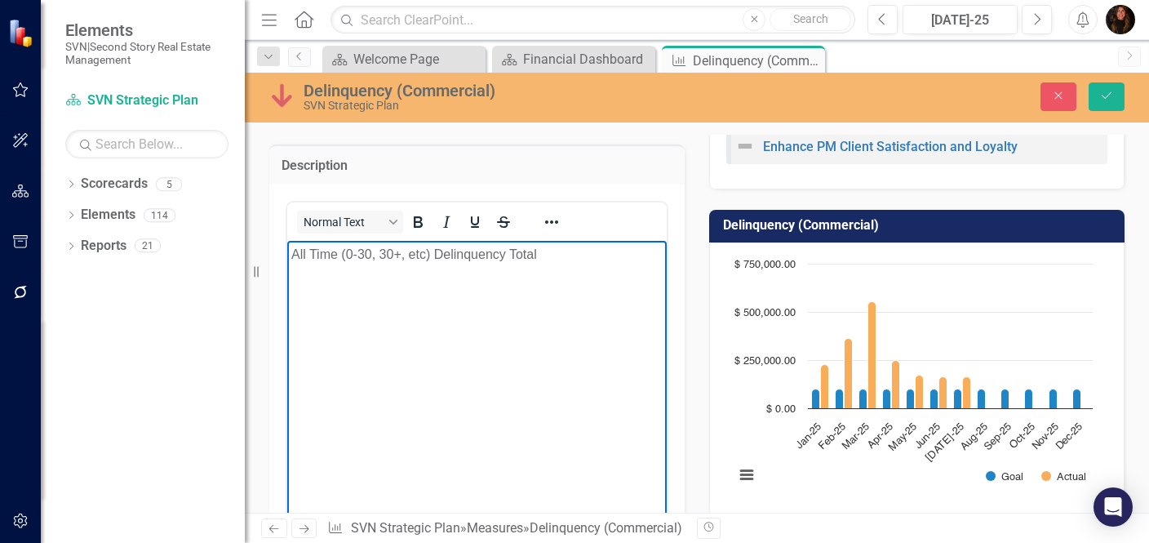
click at [543, 250] on p "All Time (0-30, 30+, etc) Delinquency Total" at bounding box center [476, 254] width 371 height 20
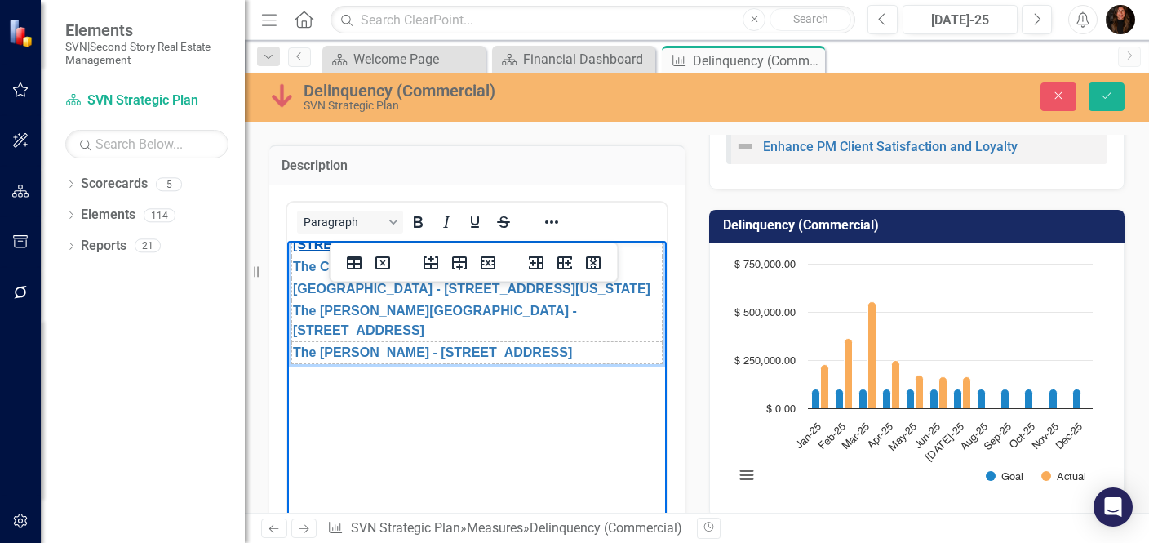
scroll to position [996, 0]
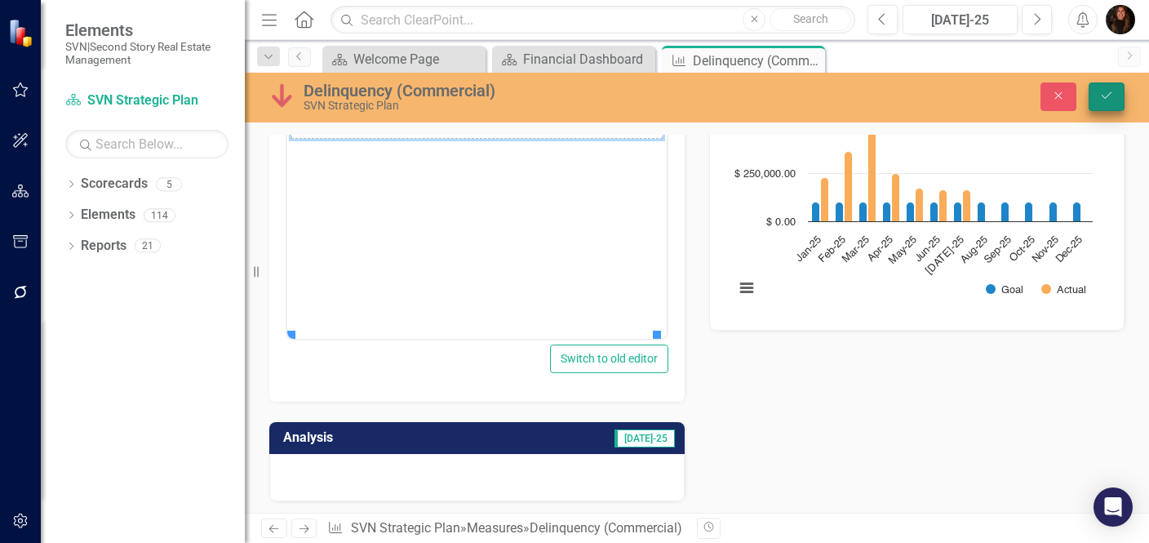
click at [1096, 91] on button "Save" at bounding box center [1106, 96] width 36 height 29
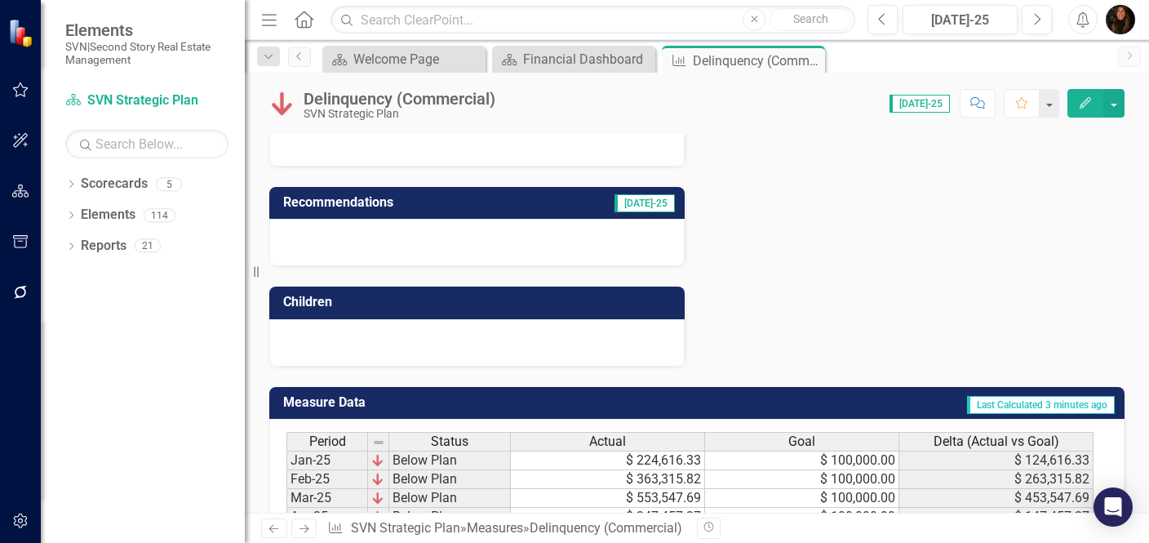
scroll to position [1398, 0]
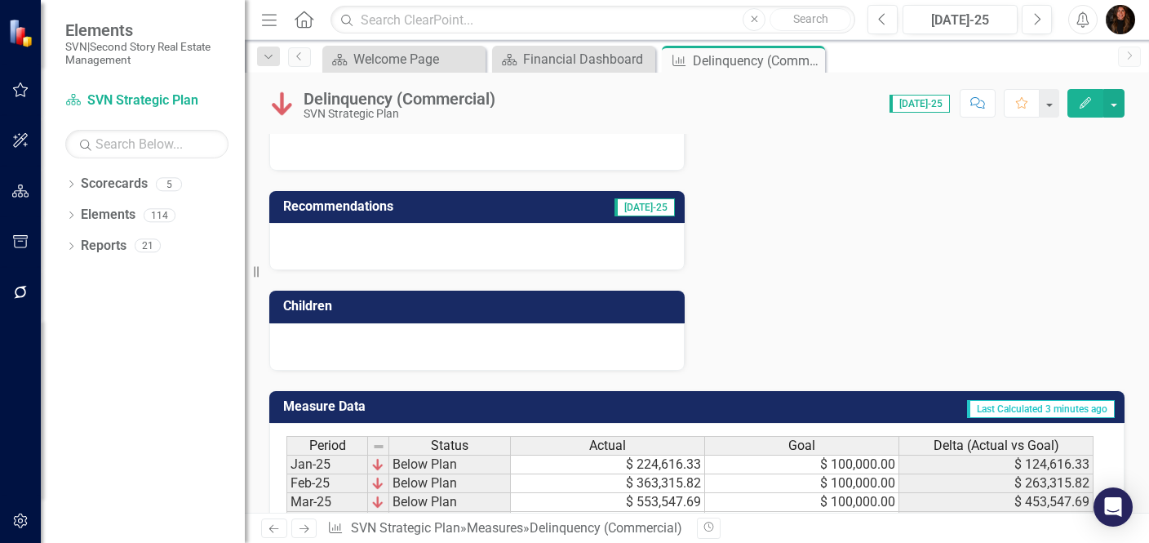
click at [409, 113] on h3 "Analysis" at bounding box center [370, 106] width 175 height 15
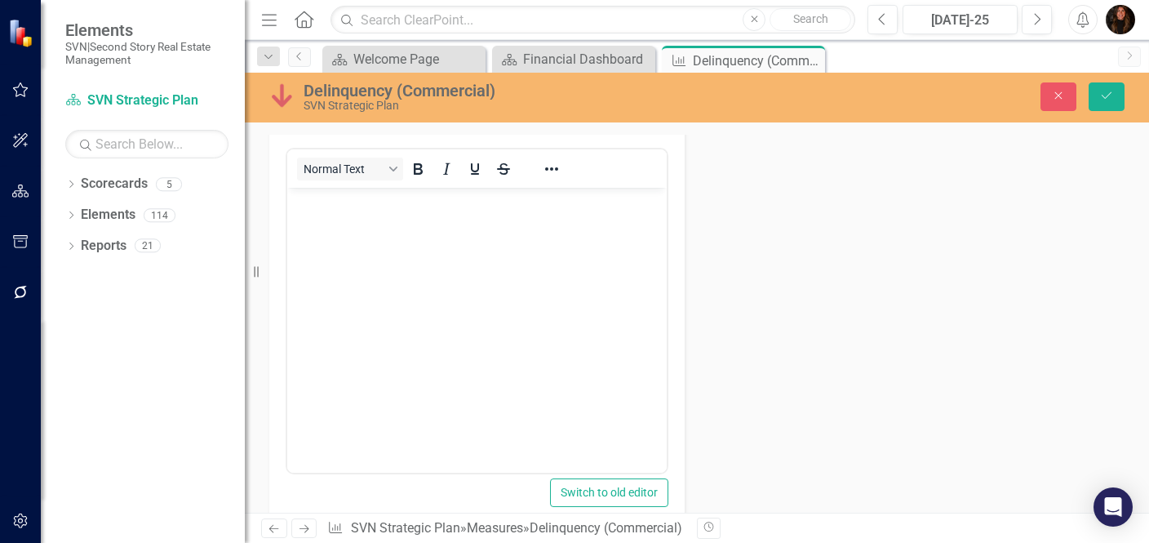
scroll to position [0, 0]
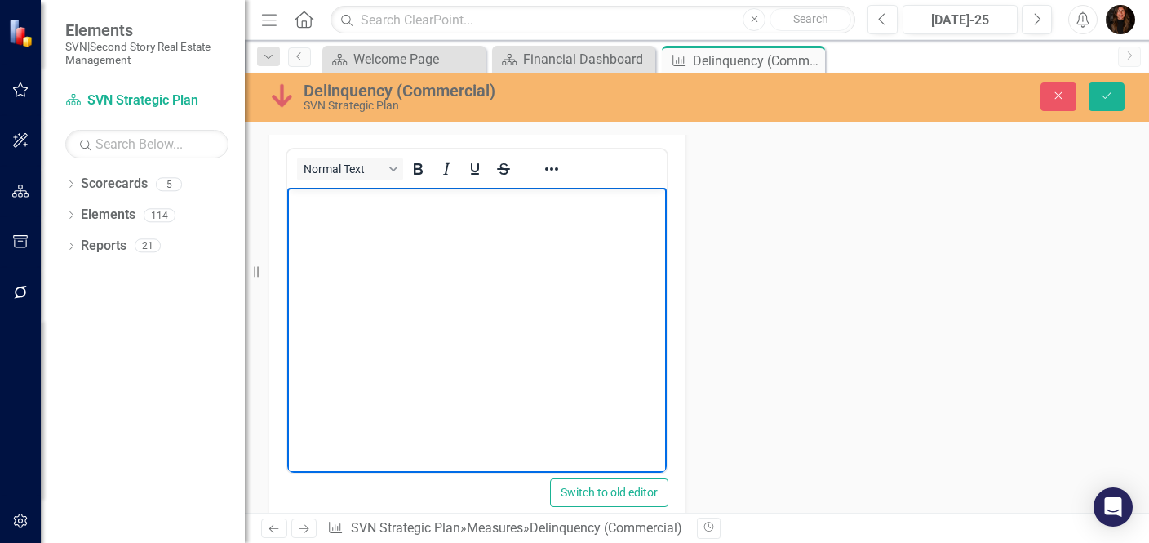
click at [326, 225] on body "Rich Text Area. Press ALT-0 for help." at bounding box center [476, 310] width 379 height 245
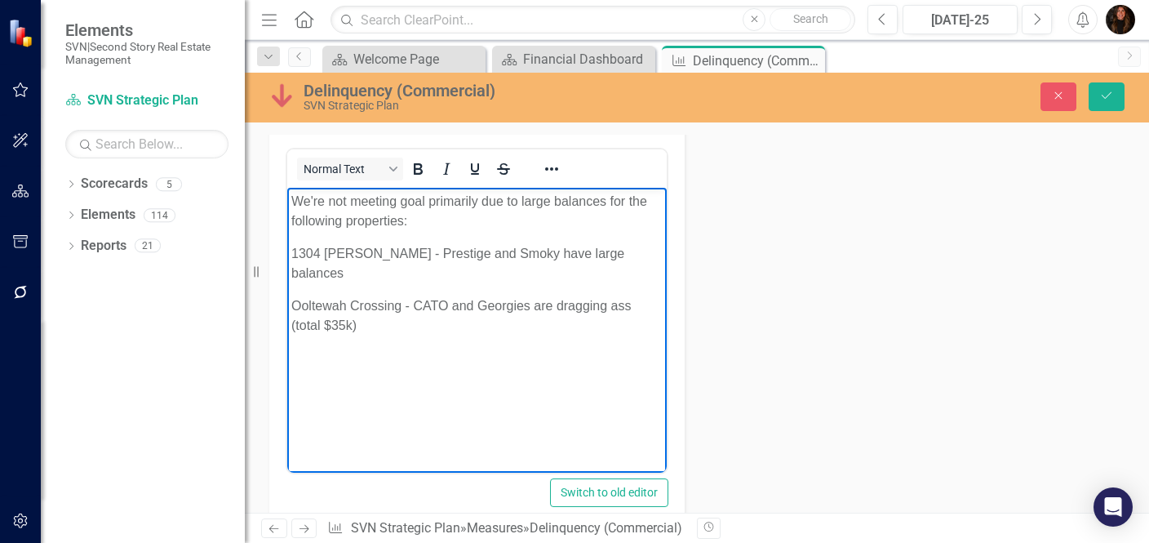
click at [629, 249] on p "1304 McCallie - Prestige and Smoky have large balances" at bounding box center [476, 263] width 371 height 39
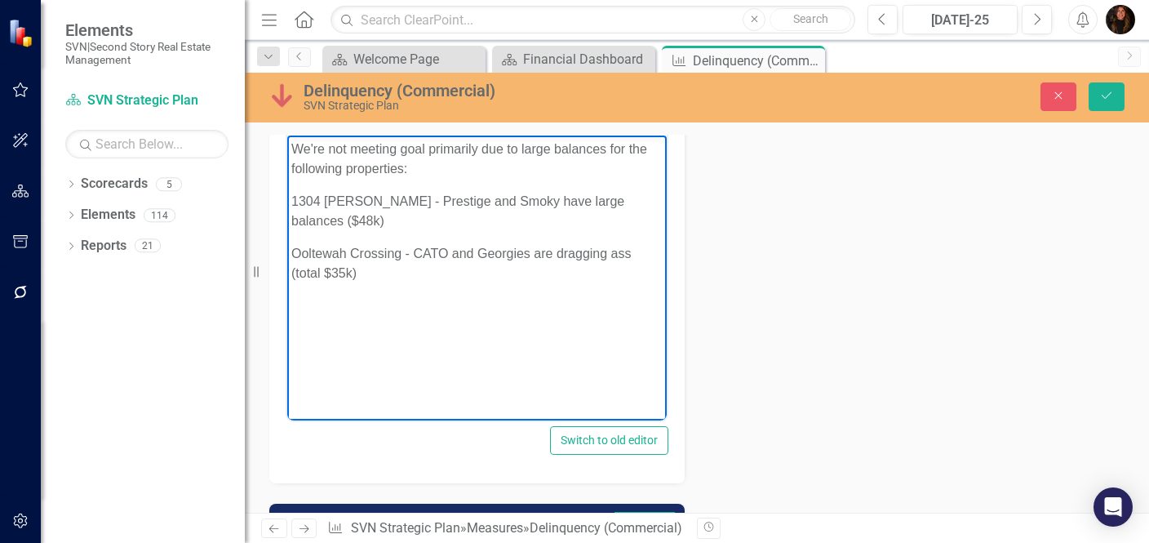
scroll to position [1475, 0]
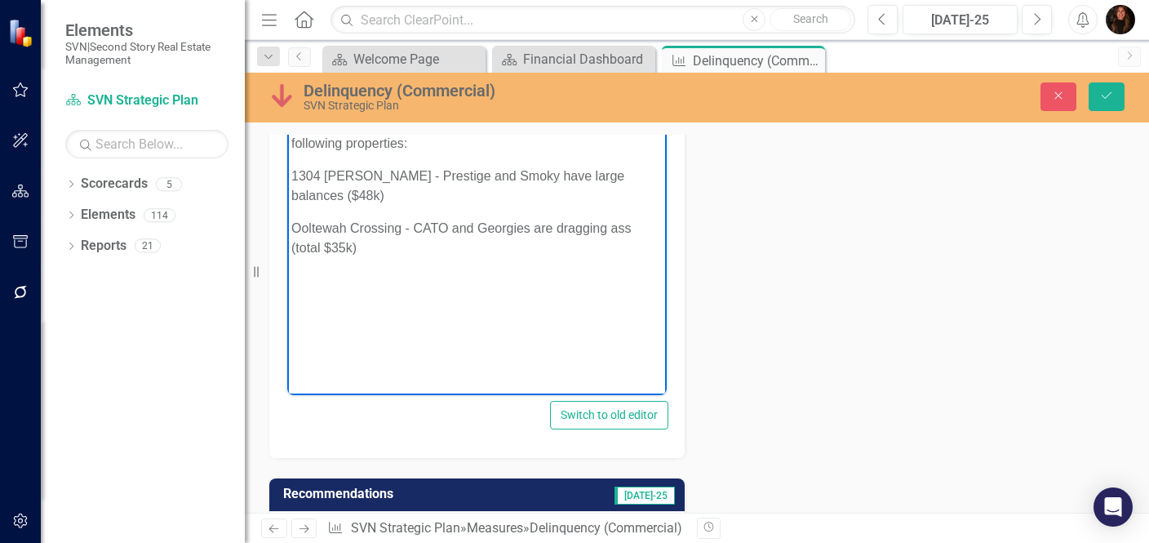
click at [379, 253] on p "Ooltewah Crossing - CATO and Georgies are dragging ass (total $35k)" at bounding box center [476, 238] width 371 height 39
click at [1106, 101] on button "Save" at bounding box center [1106, 96] width 36 height 29
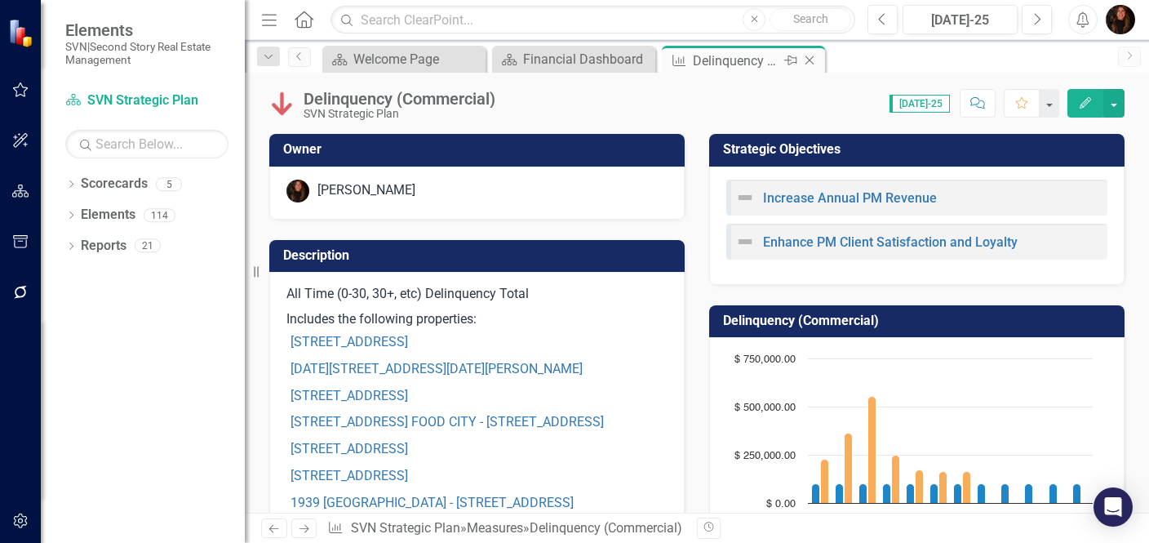
click at [814, 58] on icon "Close" at bounding box center [809, 60] width 16 height 13
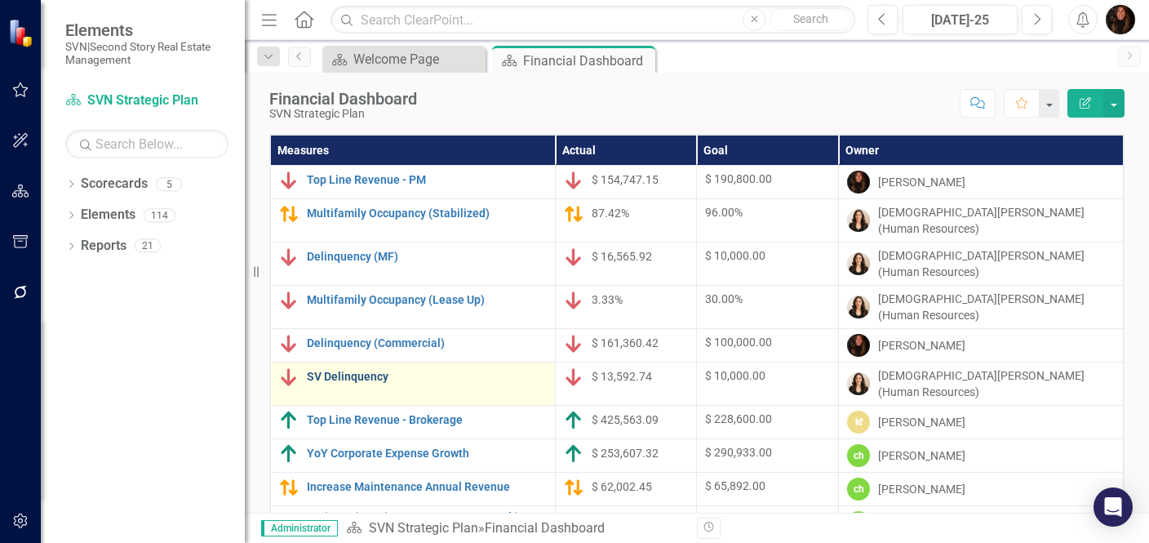
click at [349, 370] on link "SV Delinquency" at bounding box center [427, 376] width 240 height 12
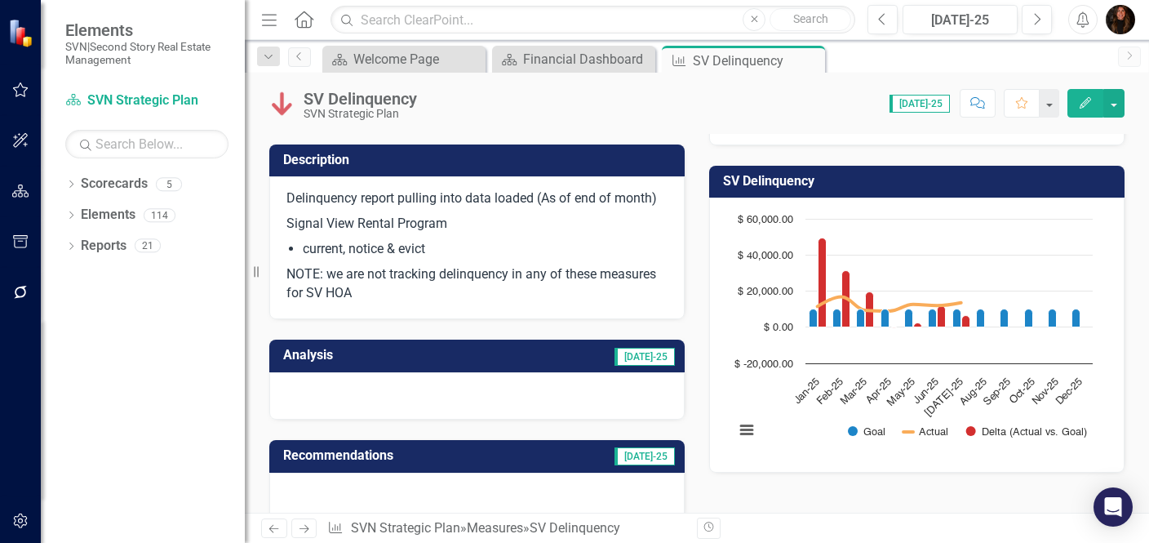
scroll to position [112, 0]
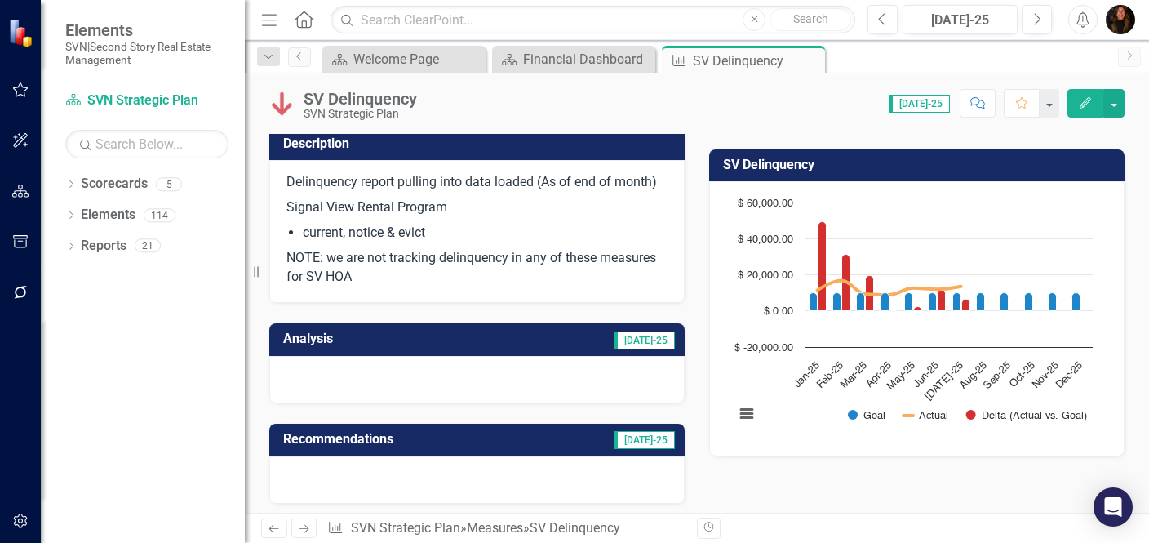
click at [459, 342] on h3 "Analysis" at bounding box center [370, 338] width 175 height 15
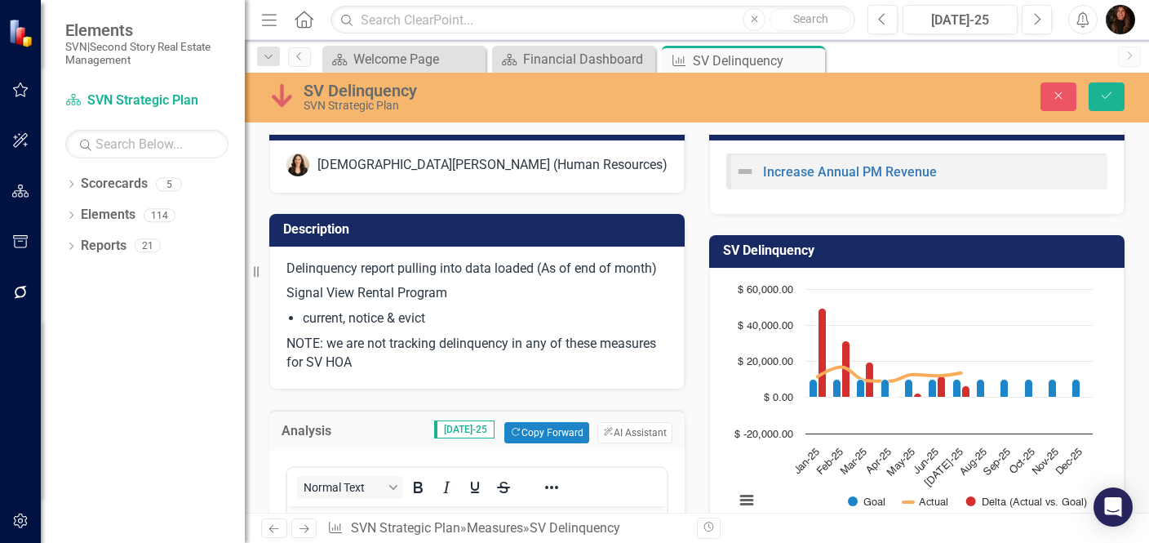
scroll to position [0, 0]
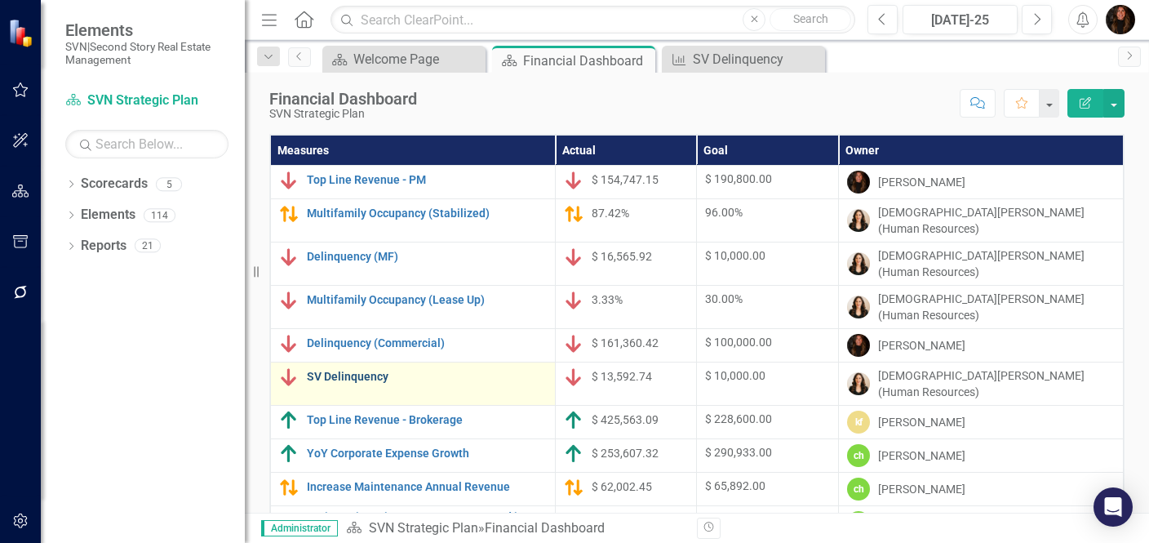
click at [366, 370] on link "SV Delinquency" at bounding box center [427, 376] width 240 height 12
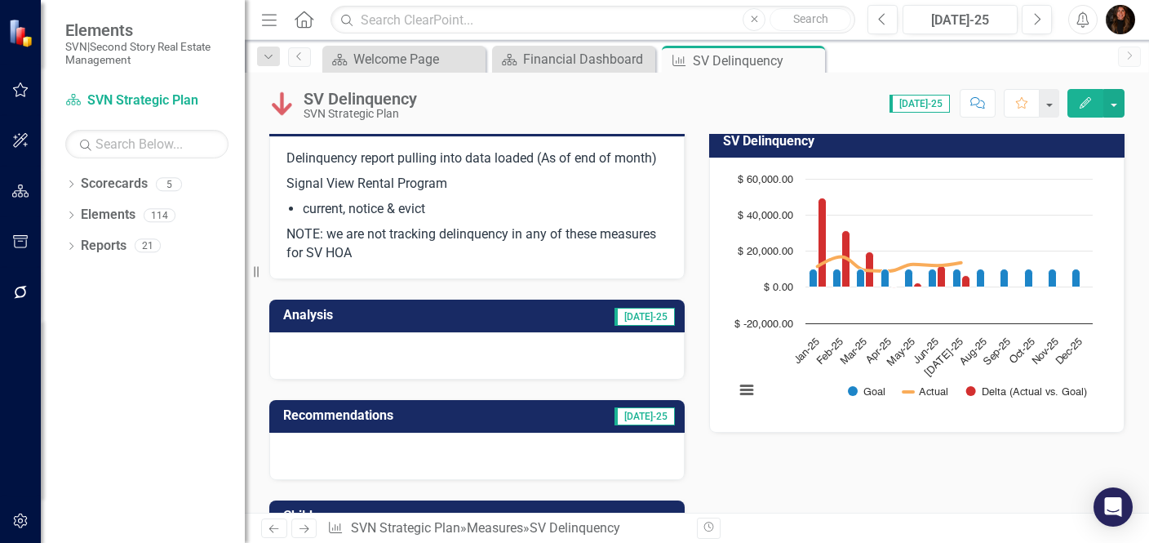
scroll to position [185, 0]
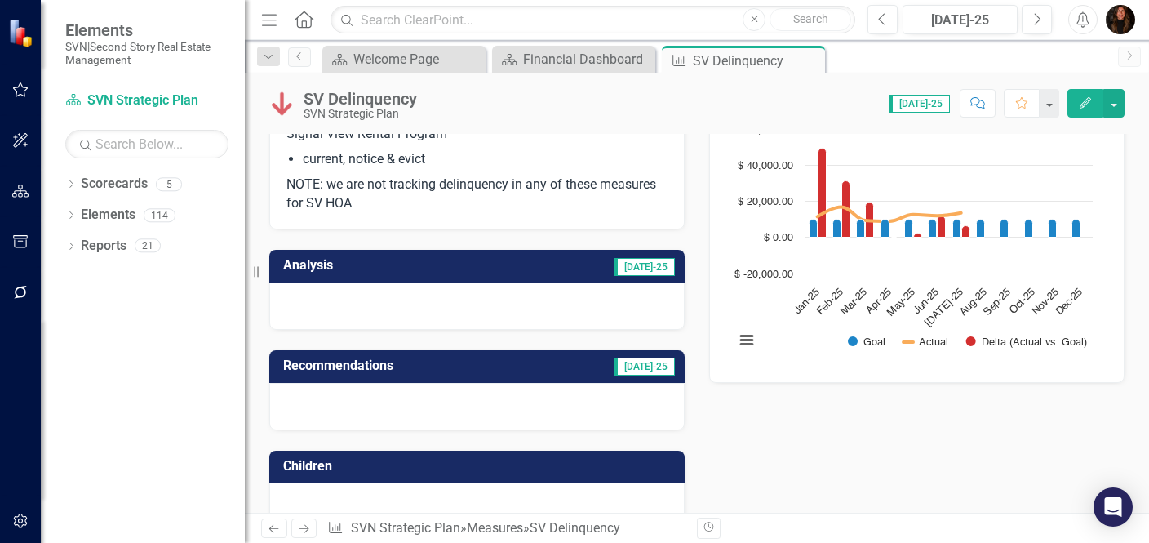
click at [530, 271] on td "[DATE]-25" at bounding box center [568, 267] width 218 height 27
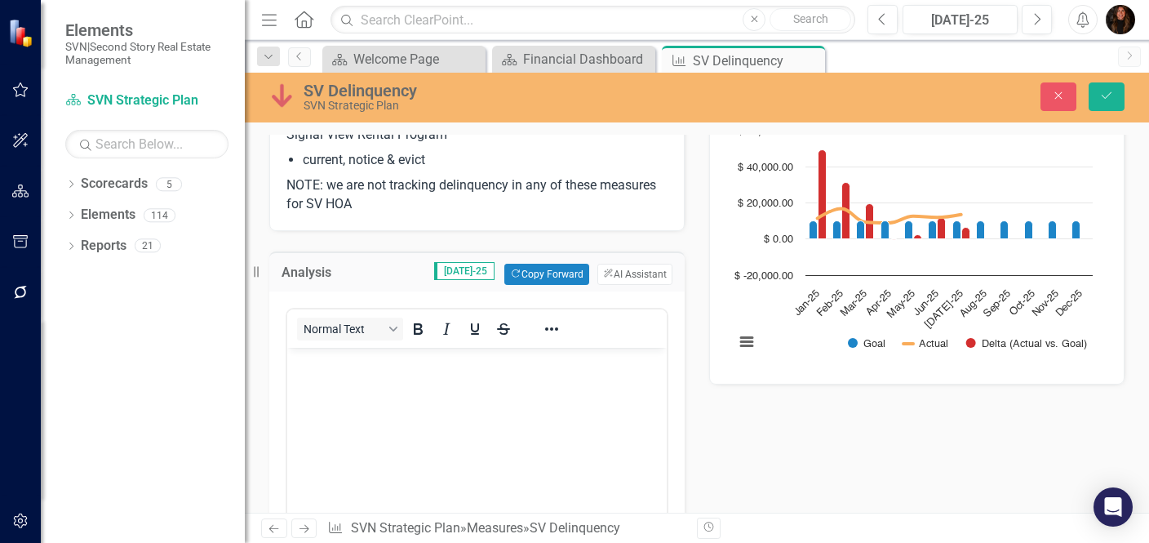
scroll to position [0, 0]
click at [432, 376] on body "Rich Text Area. Press ALT-0 for help." at bounding box center [476, 469] width 379 height 245
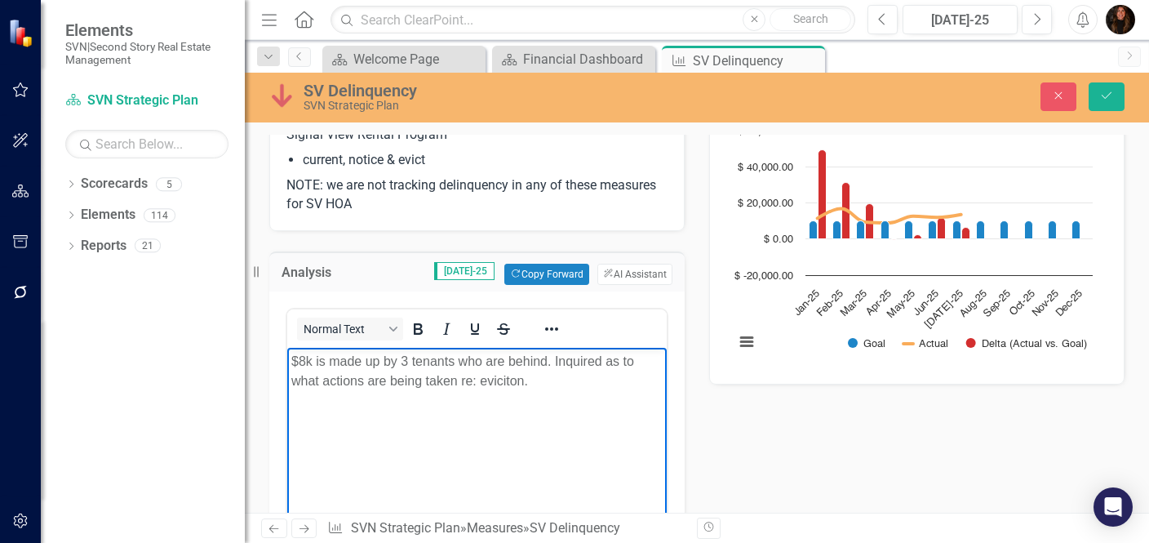
click at [502, 381] on p "$8k is made up by 3 tenants who are behind. Inquired as to what actions are bei…" at bounding box center [476, 370] width 371 height 39
click at [1101, 95] on icon "Save" at bounding box center [1106, 95] width 15 height 11
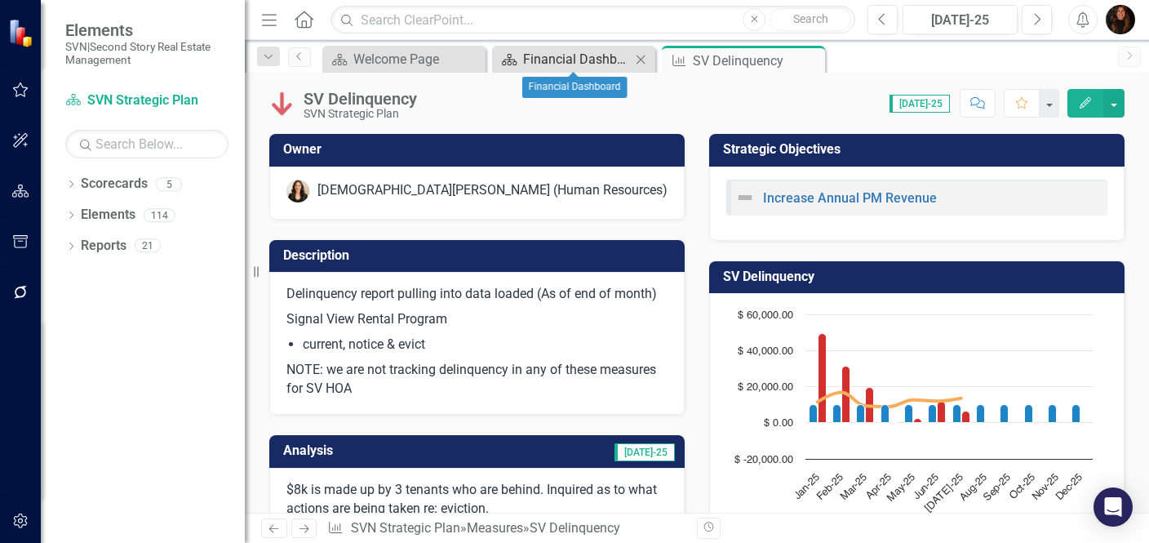
click at [569, 67] on div "Financial Dashboard" at bounding box center [577, 59] width 108 height 20
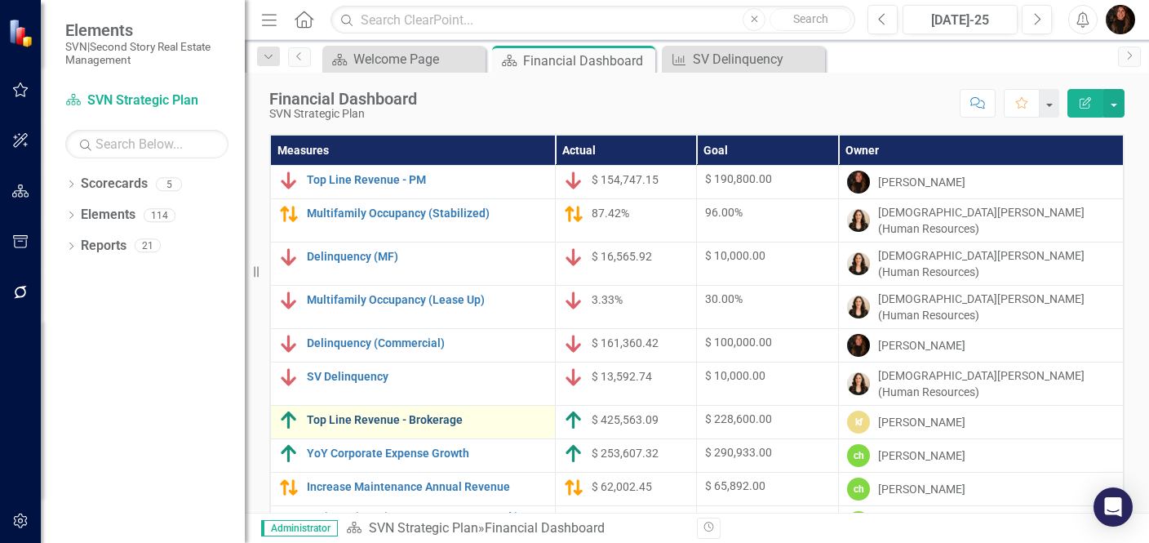
click at [385, 414] on link "Top Line Revenue - Brokerage" at bounding box center [427, 420] width 240 height 12
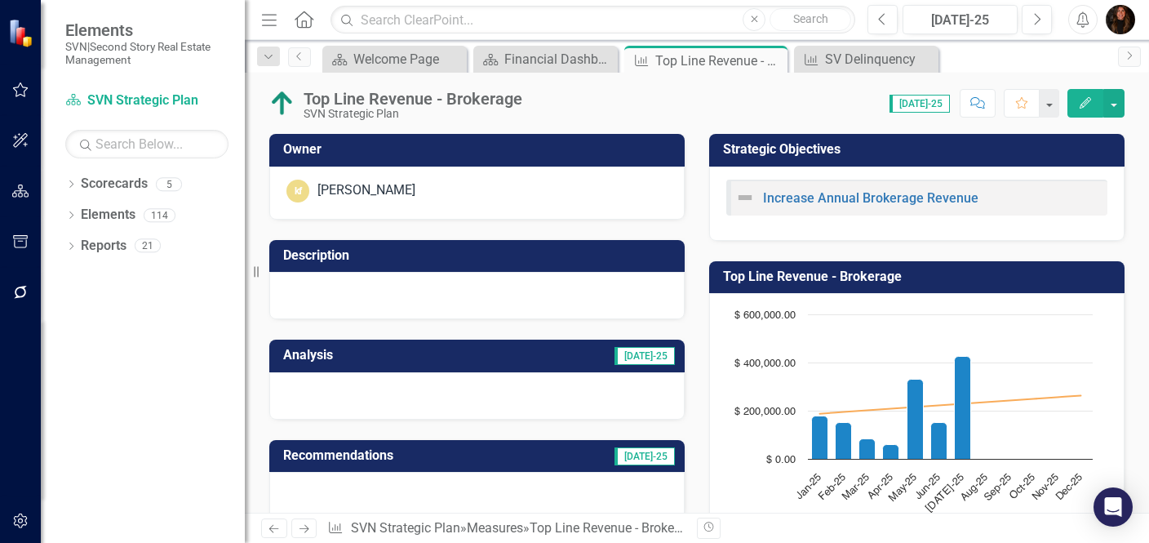
click at [973, 101] on icon "Comment" at bounding box center [977, 102] width 15 height 11
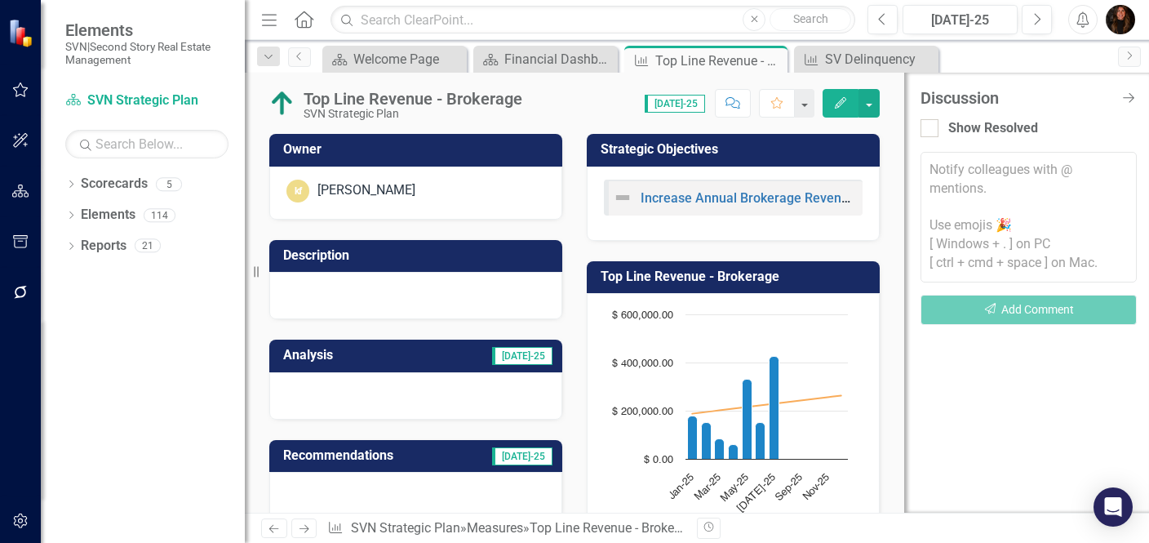
click at [980, 354] on div "Discussion Close Discussion Bar Show Resolved Notify colleagues with @ mentions…" at bounding box center [1026, 293] width 245 height 440
click at [968, 183] on textarea at bounding box center [1028, 217] width 216 height 131
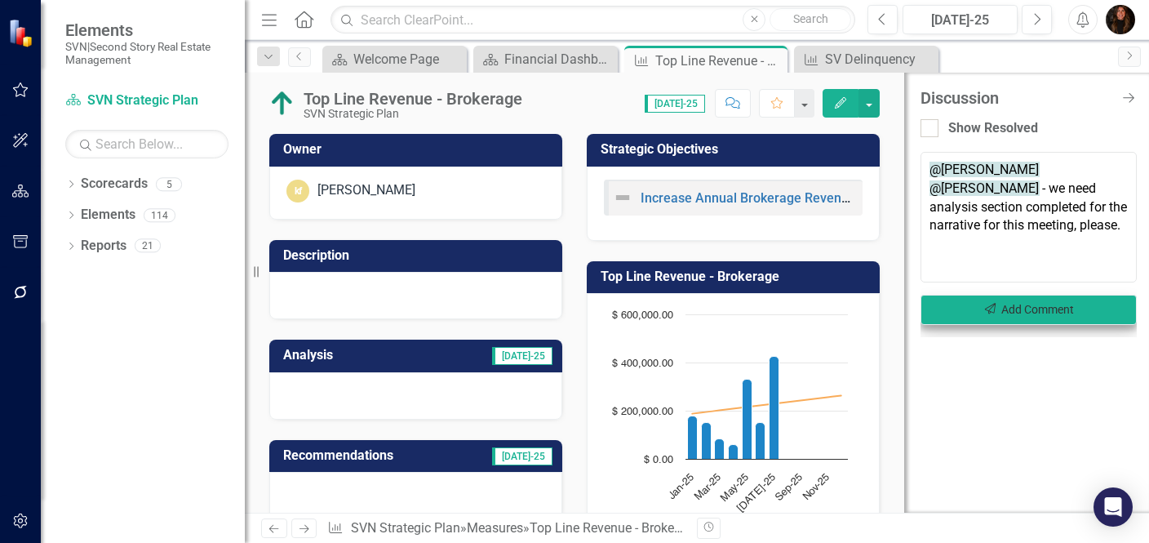
type textarea "@kelly fitzgerald @meredith rivers - we need analysis section completed for the…"
click at [1023, 304] on button "Send Add Comment" at bounding box center [1028, 310] width 216 height 30
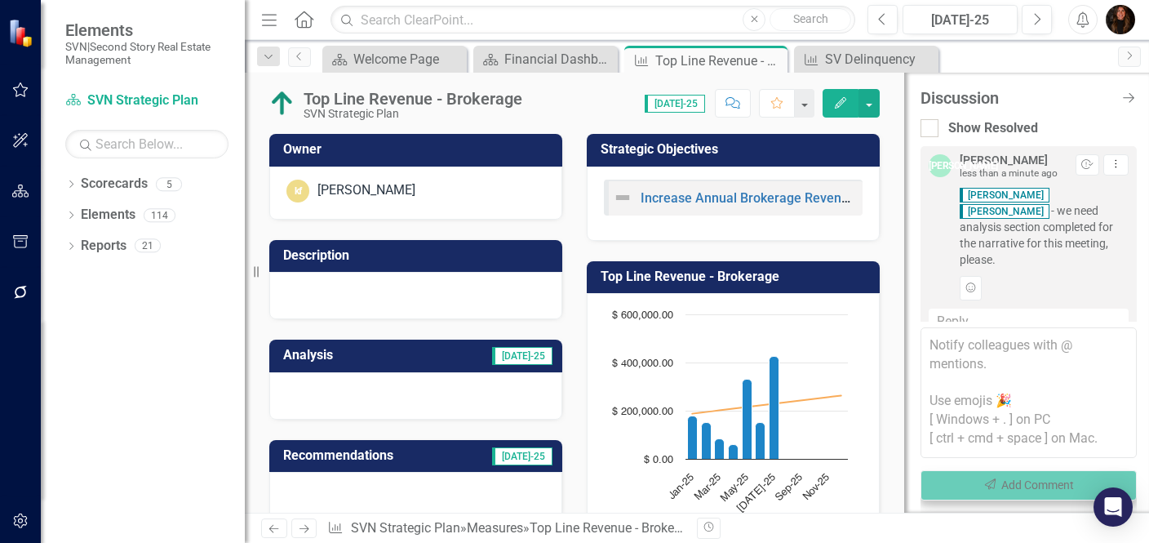
scroll to position [30, 0]
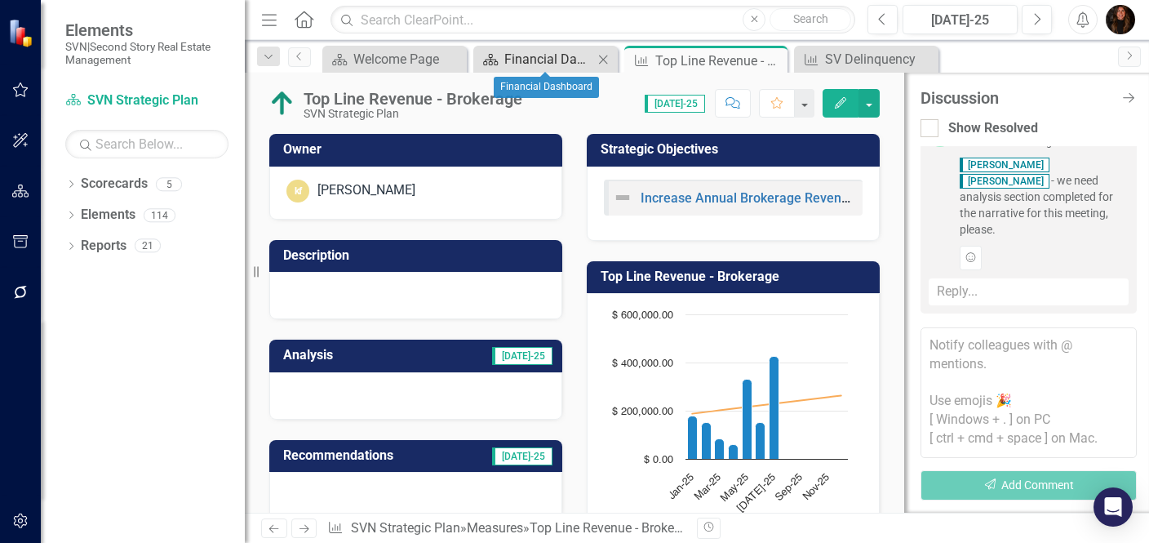
click at [556, 64] on div "Financial Dashboard" at bounding box center [548, 59] width 89 height 20
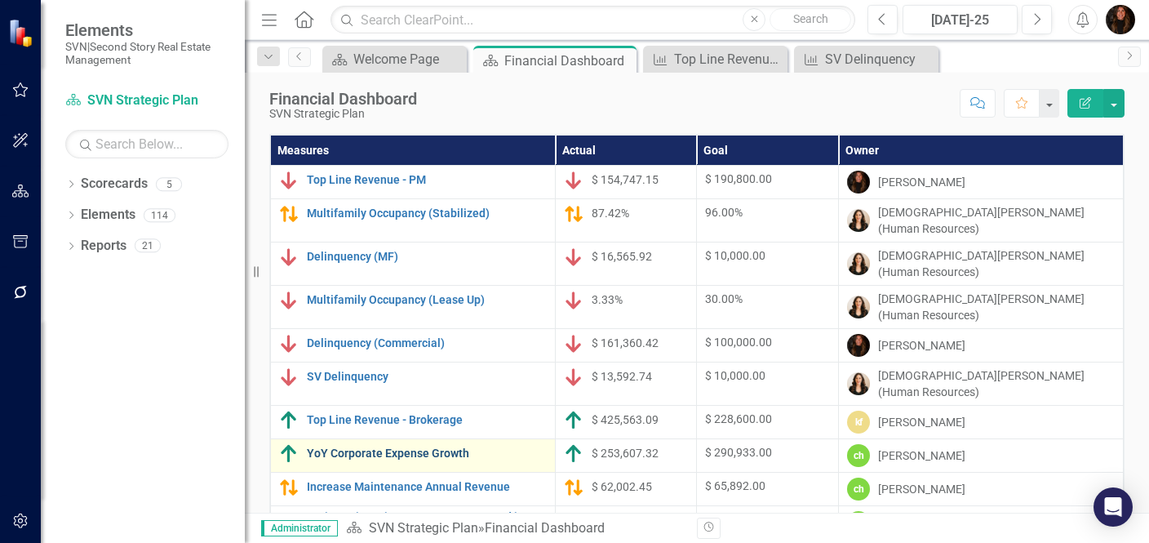
click at [451, 447] on link "YoY Corporate Expense Growth" at bounding box center [427, 453] width 240 height 12
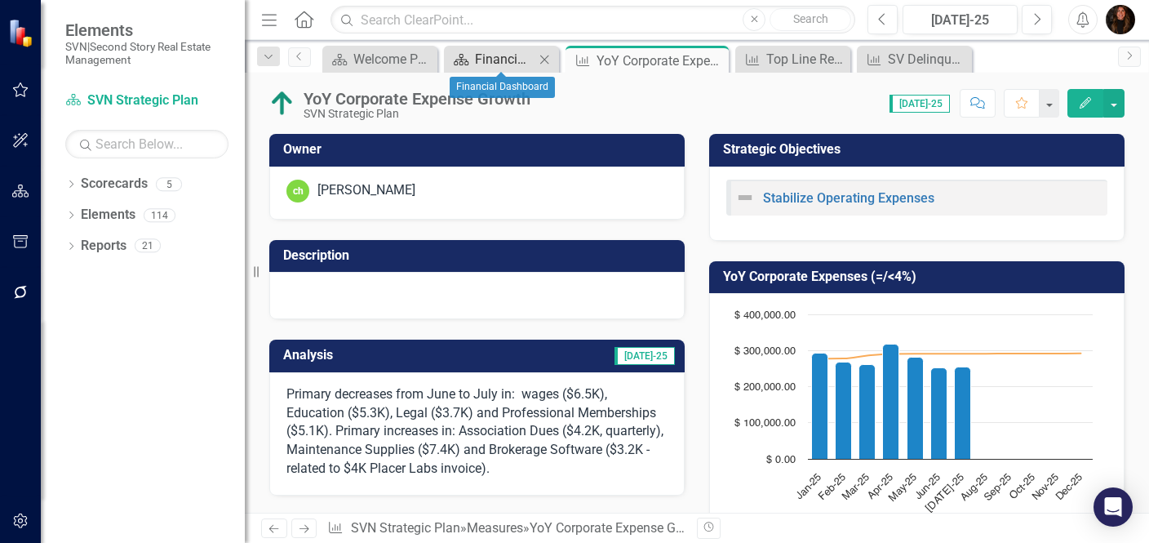
click at [525, 60] on div "Financial Dashboard" at bounding box center [505, 59] width 60 height 20
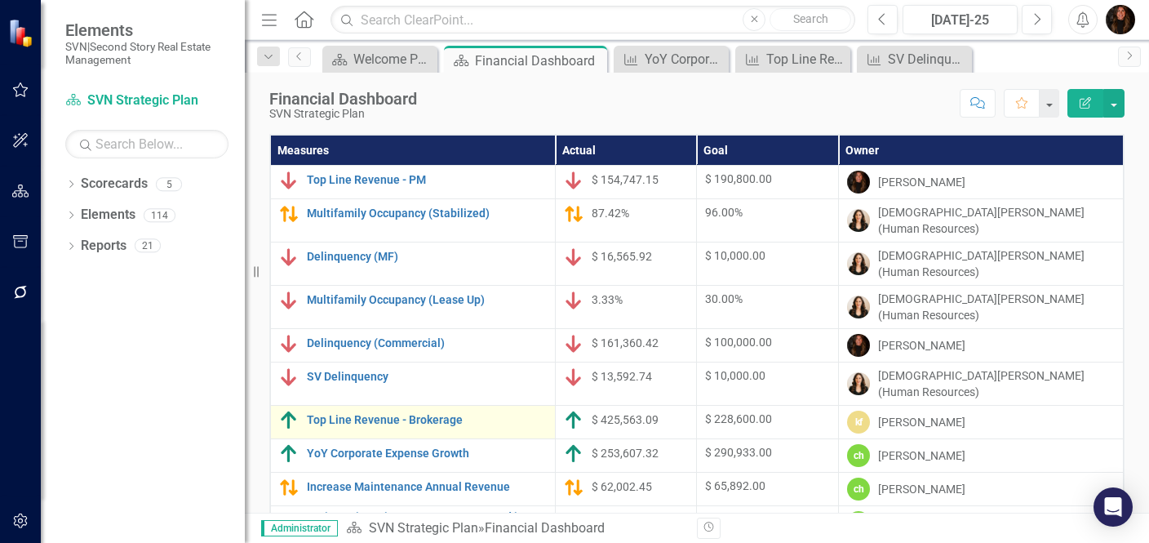
scroll to position [26, 0]
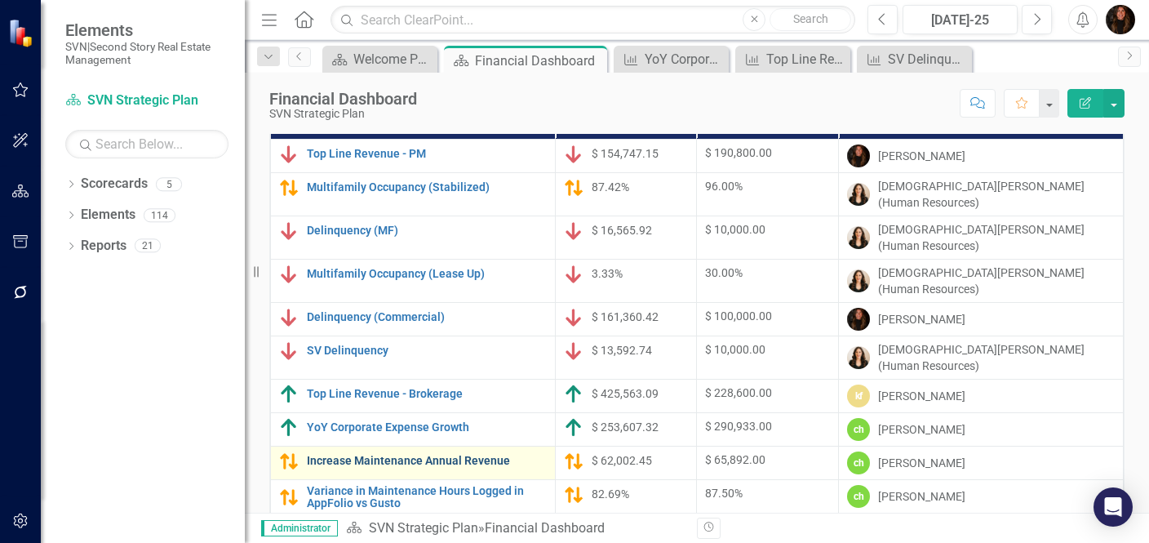
click at [401, 454] on link "Increase Maintenance Annual Revenue" at bounding box center [427, 460] width 240 height 12
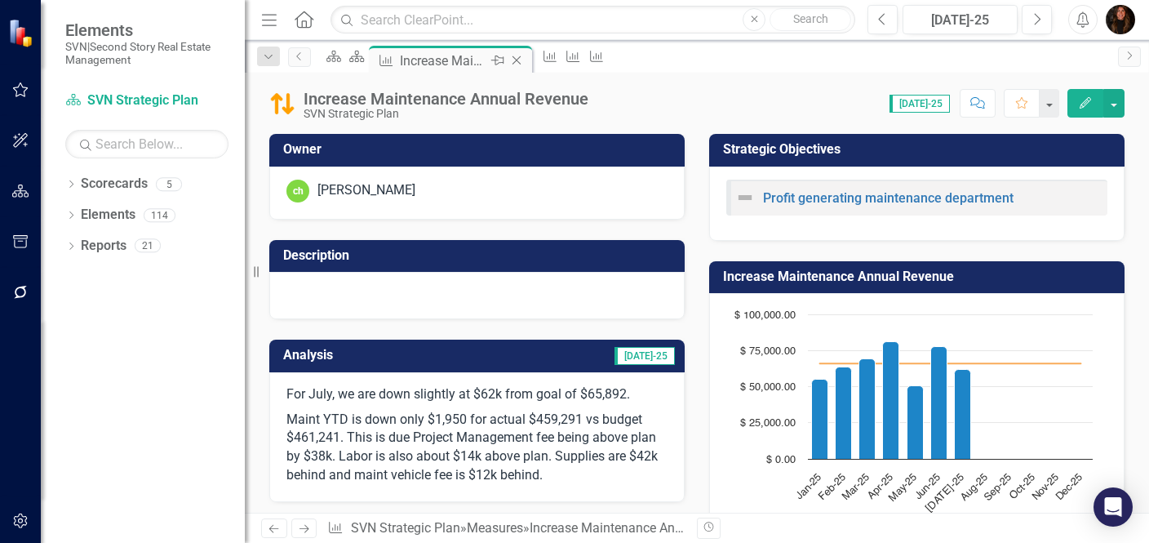
click at [525, 60] on icon "Close" at bounding box center [516, 60] width 16 height 13
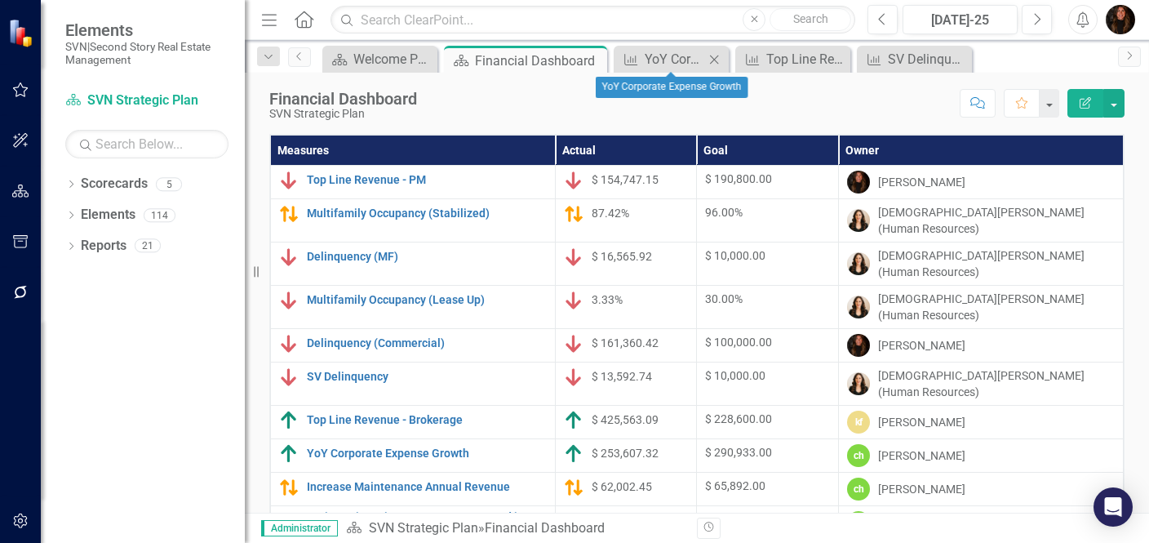
click at [717, 57] on icon "Close" at bounding box center [714, 59] width 16 height 13
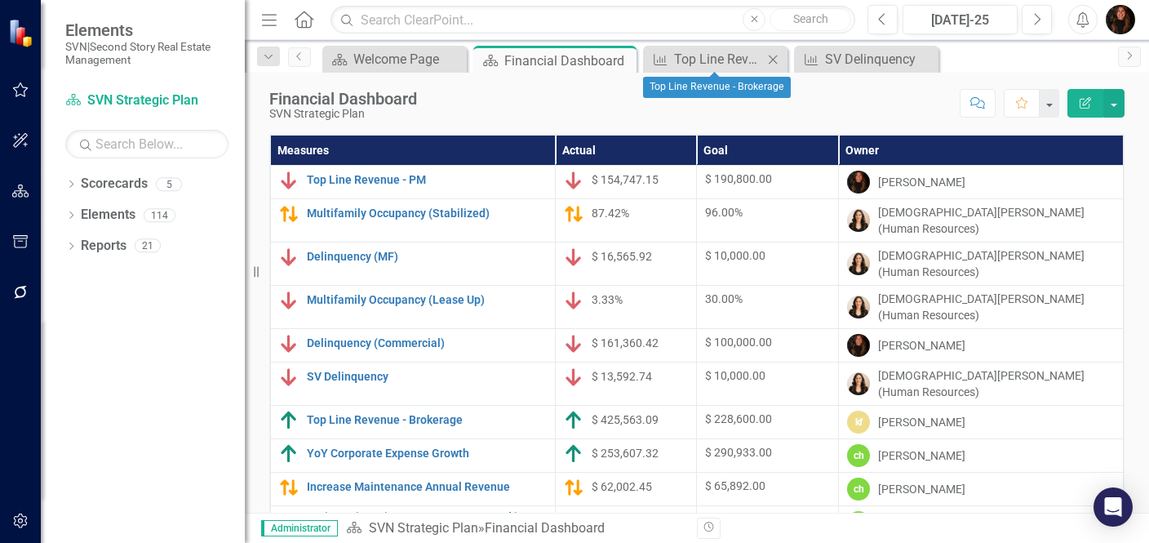
click at [765, 57] on icon "Close" at bounding box center [772, 59] width 16 height 13
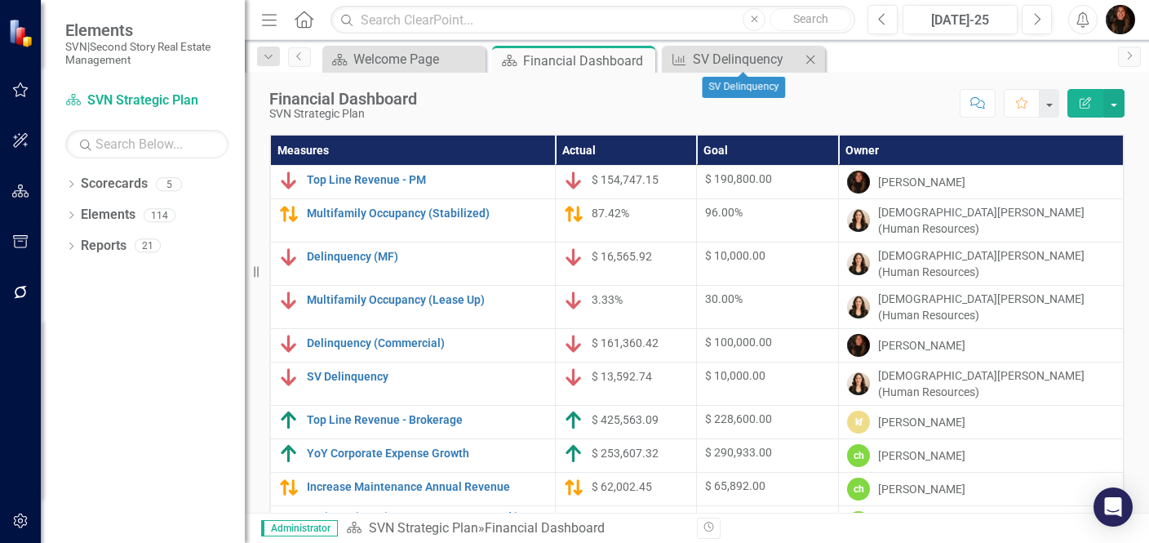
click at [811, 57] on icon "Close" at bounding box center [810, 59] width 16 height 13
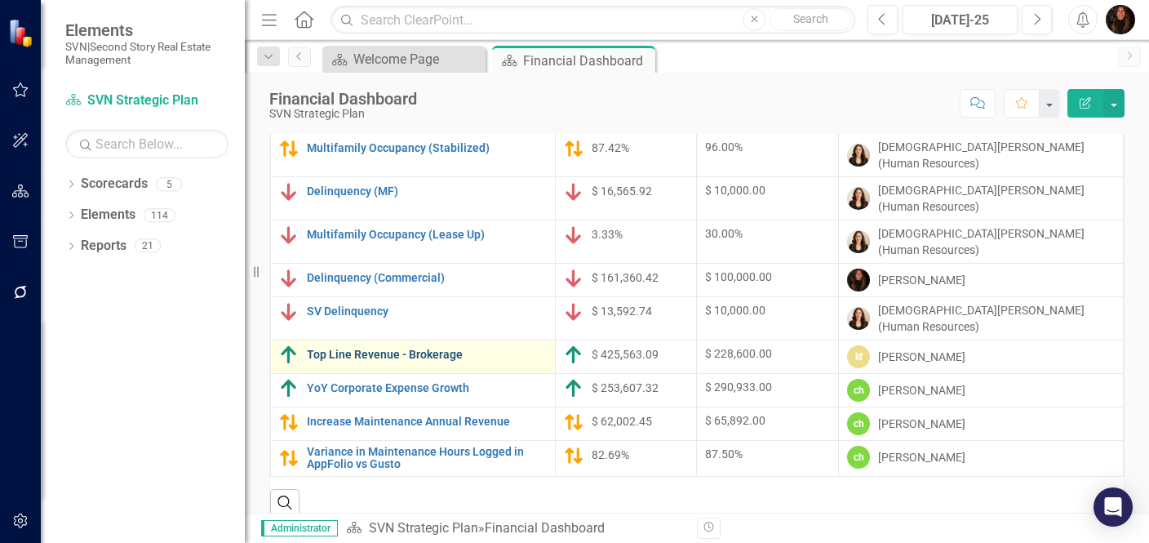
scroll to position [67, 0]
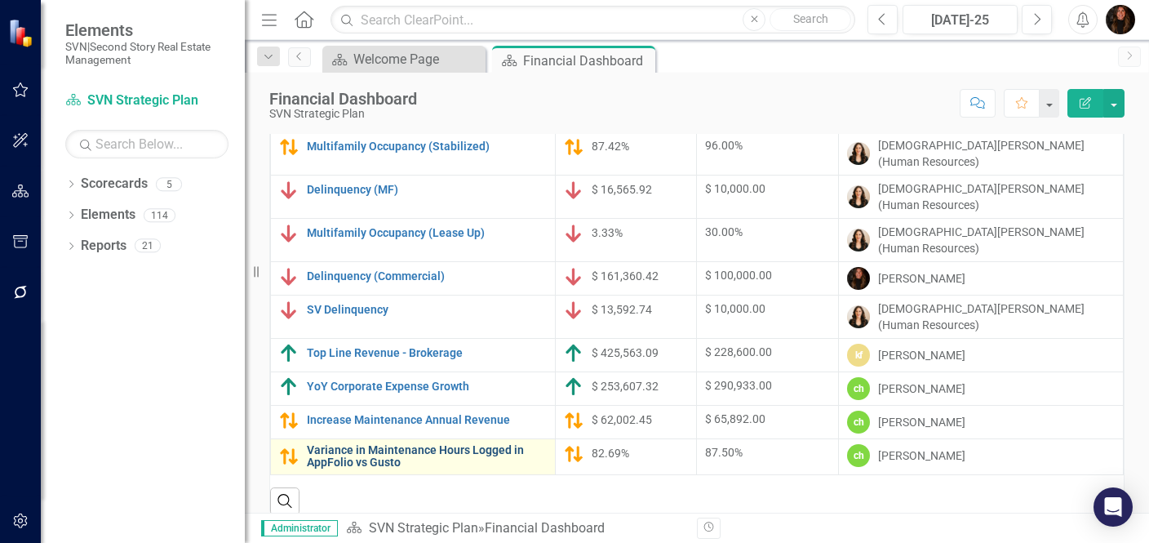
click at [365, 444] on link "Variance in Maintenance Hours Logged in AppFolio vs Gusto" at bounding box center [427, 456] width 240 height 25
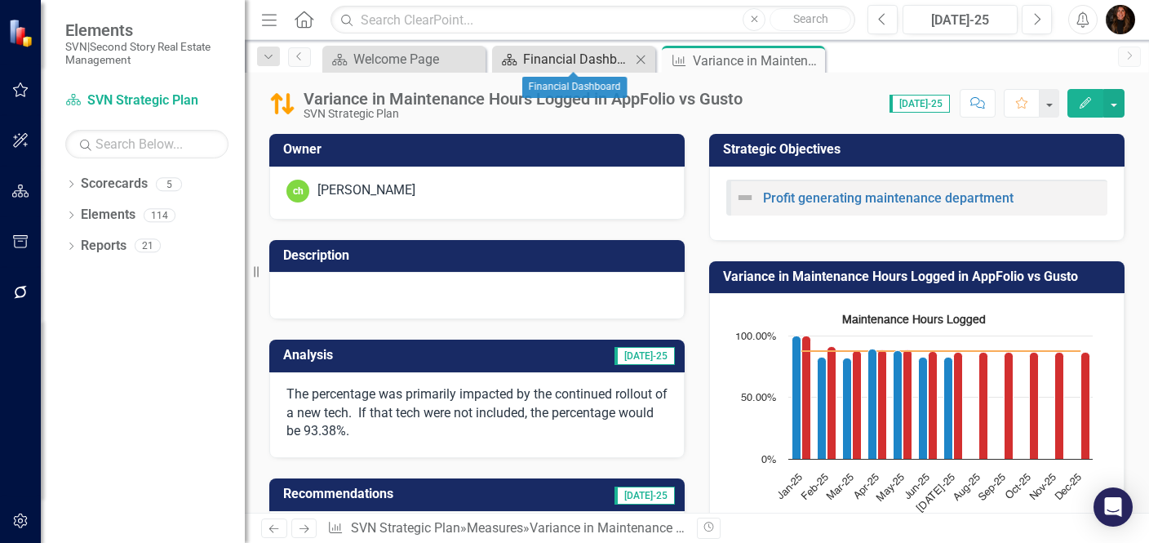
click at [556, 65] on div "Financial Dashboard" at bounding box center [577, 59] width 108 height 20
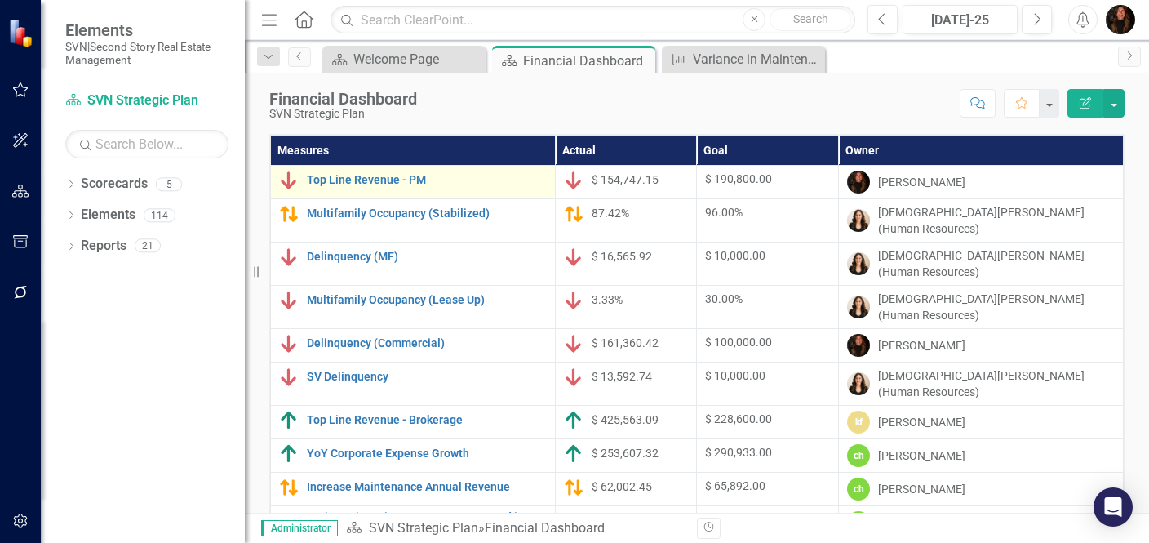
scroll to position [20, 0]
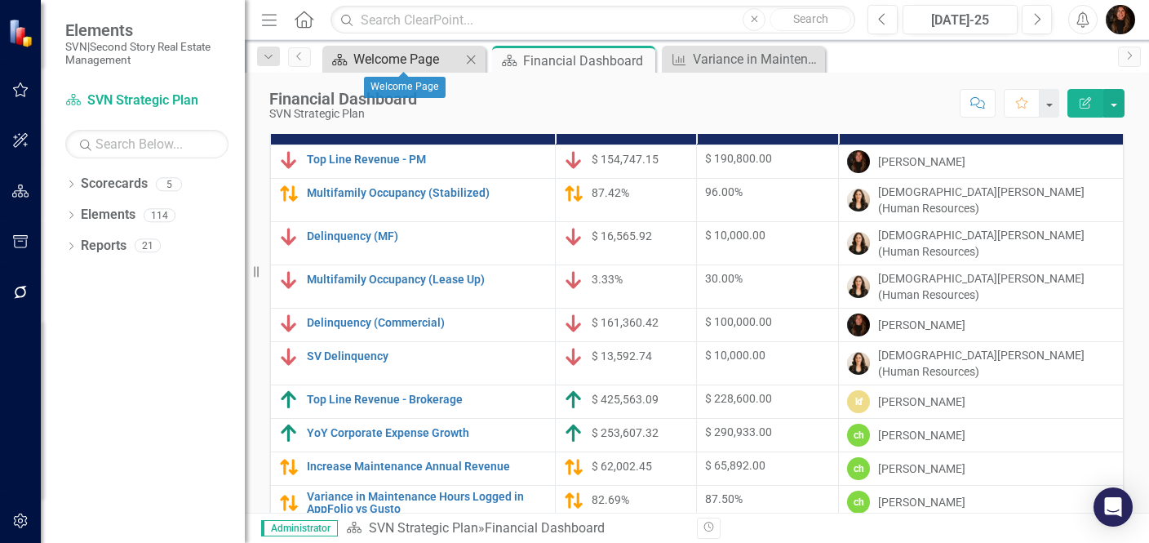
click at [414, 59] on div "Welcome Page" at bounding box center [407, 59] width 108 height 20
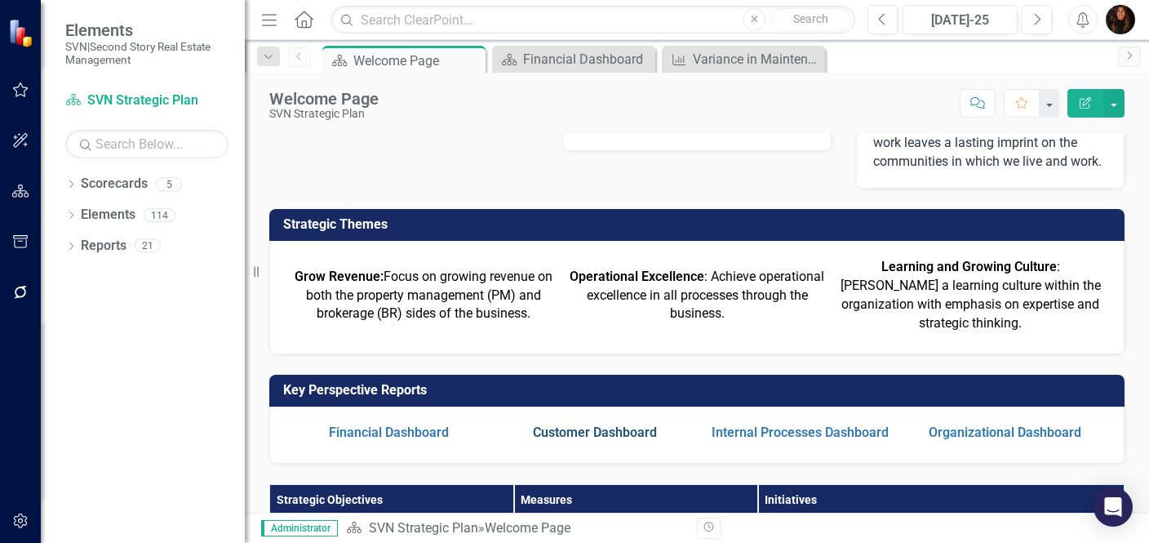
scroll to position [183, 0]
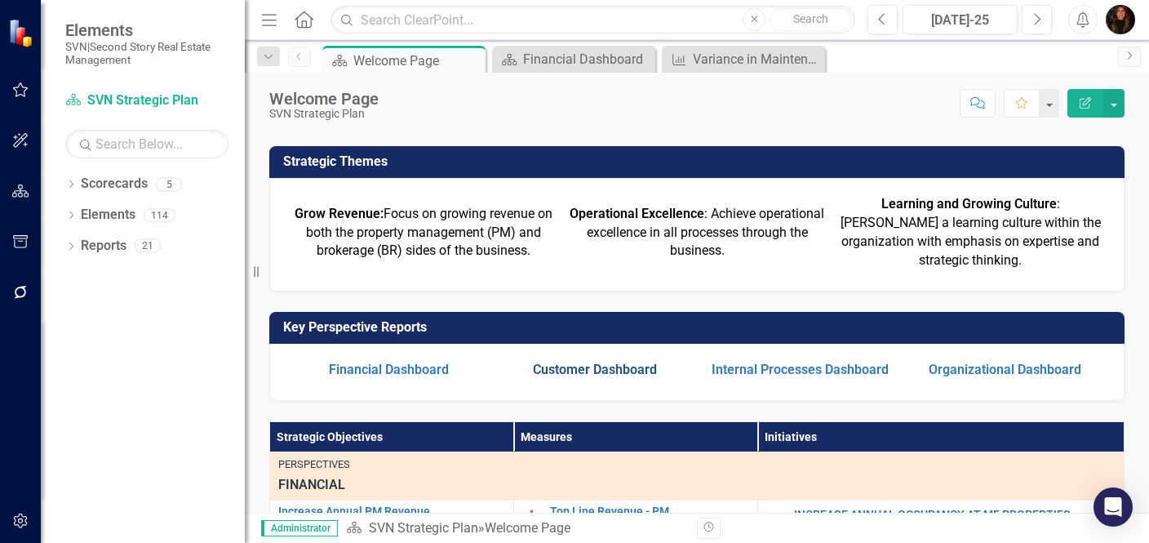
click at [593, 377] on link "Customer Dashboard" at bounding box center [595, 369] width 124 height 16
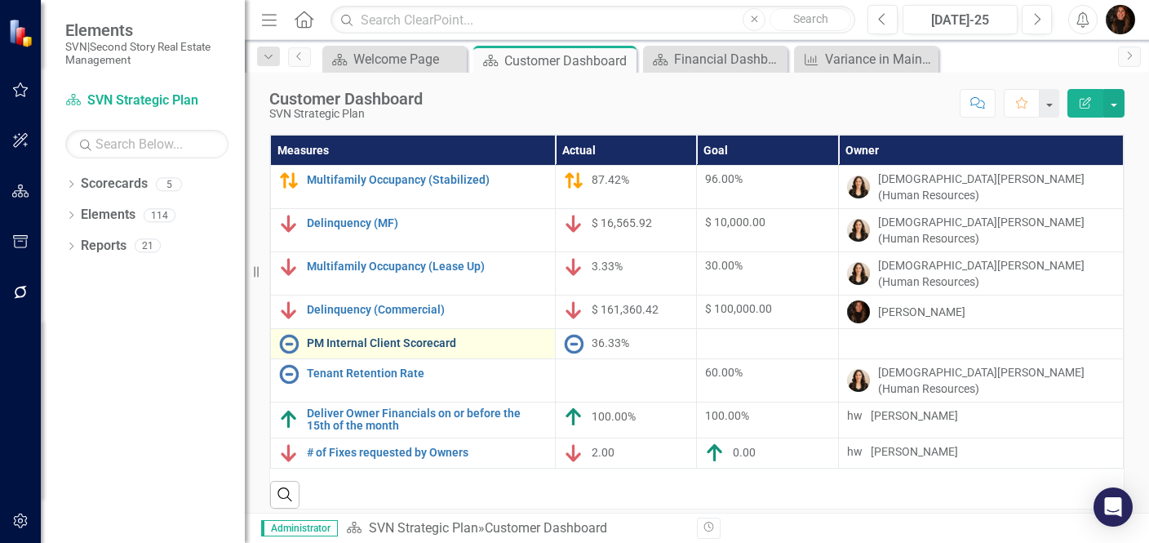
click at [347, 337] on link "PM Internal Client Scorecard" at bounding box center [427, 343] width 240 height 12
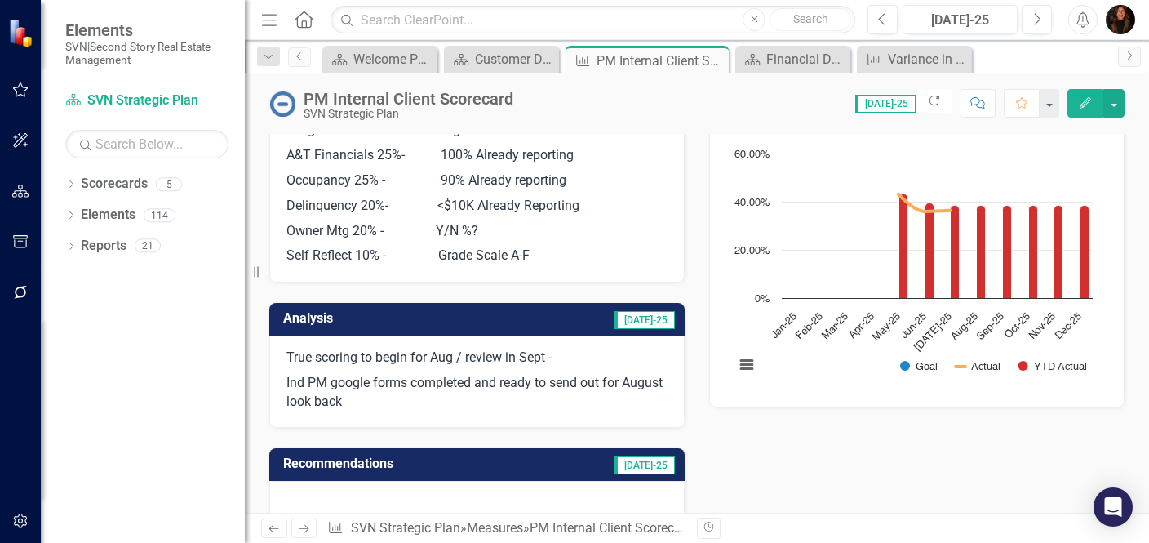
scroll to position [201, 0]
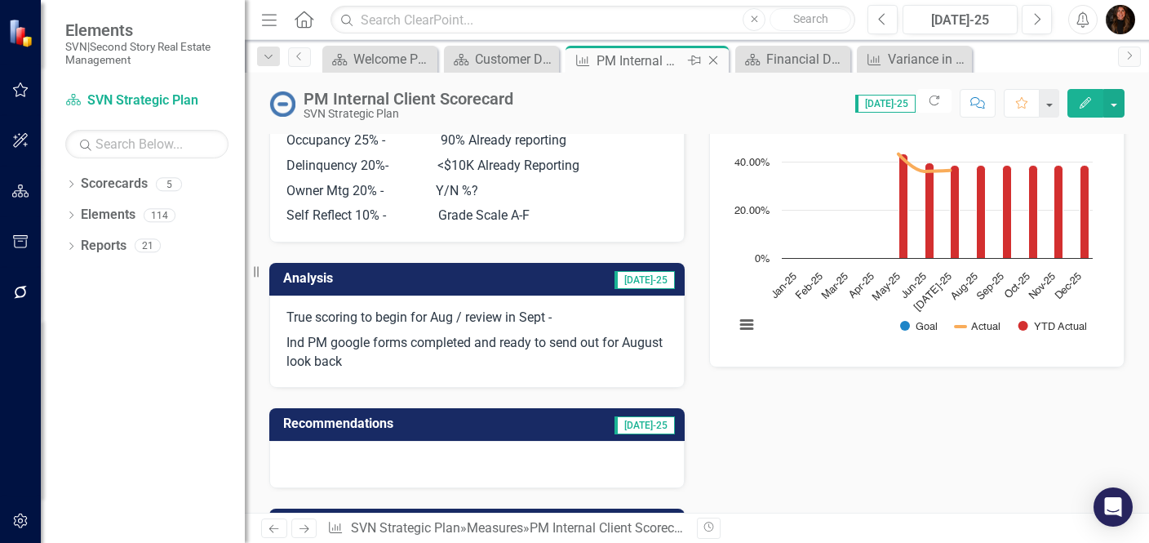
click at [711, 59] on icon "Close" at bounding box center [713, 60] width 16 height 13
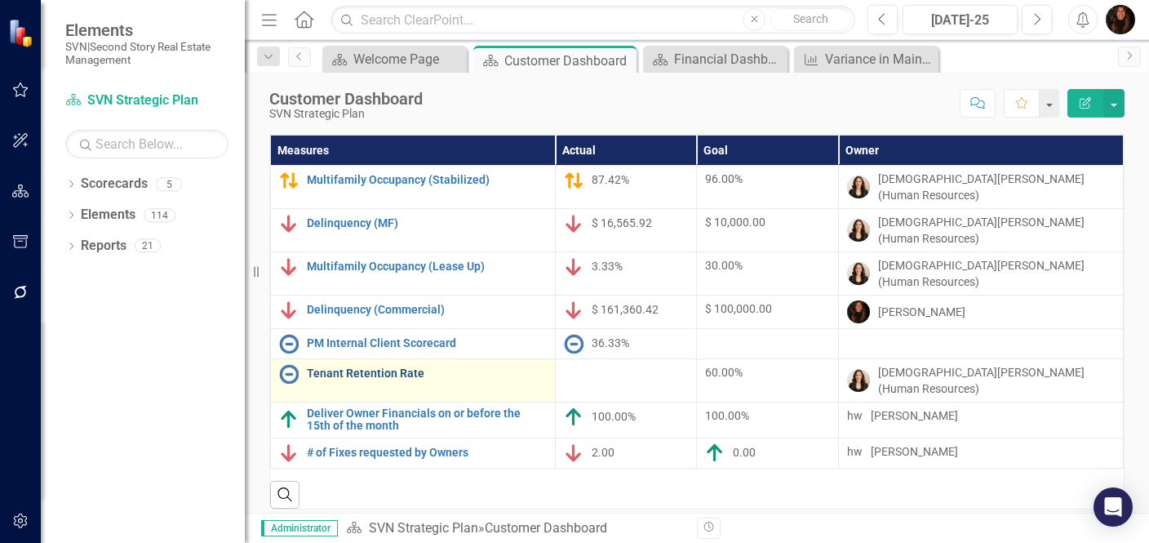
click at [351, 367] on link "Tenant Retention Rate" at bounding box center [427, 373] width 240 height 12
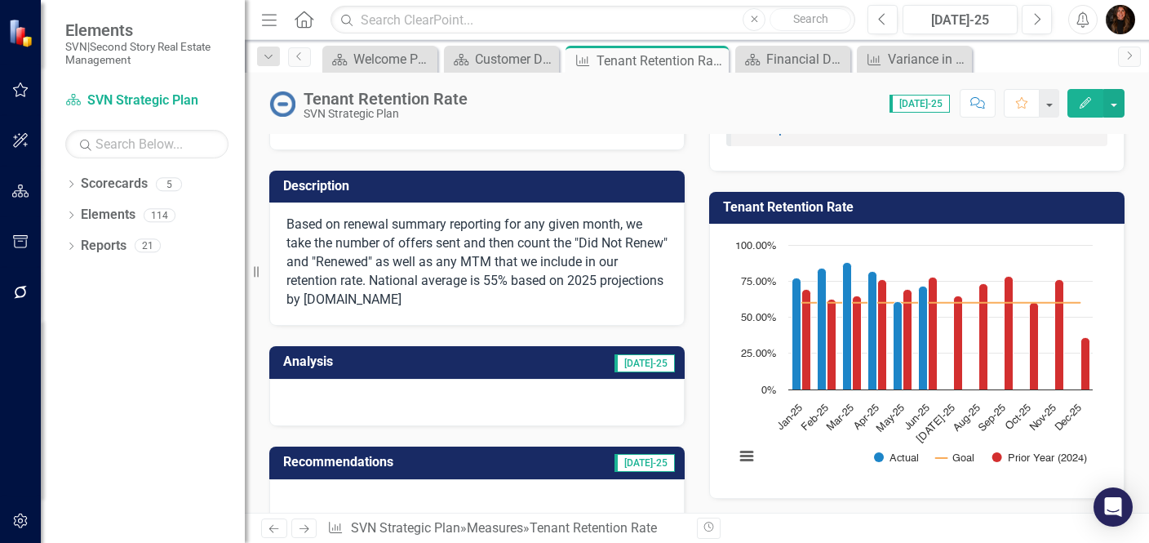
scroll to position [80, 0]
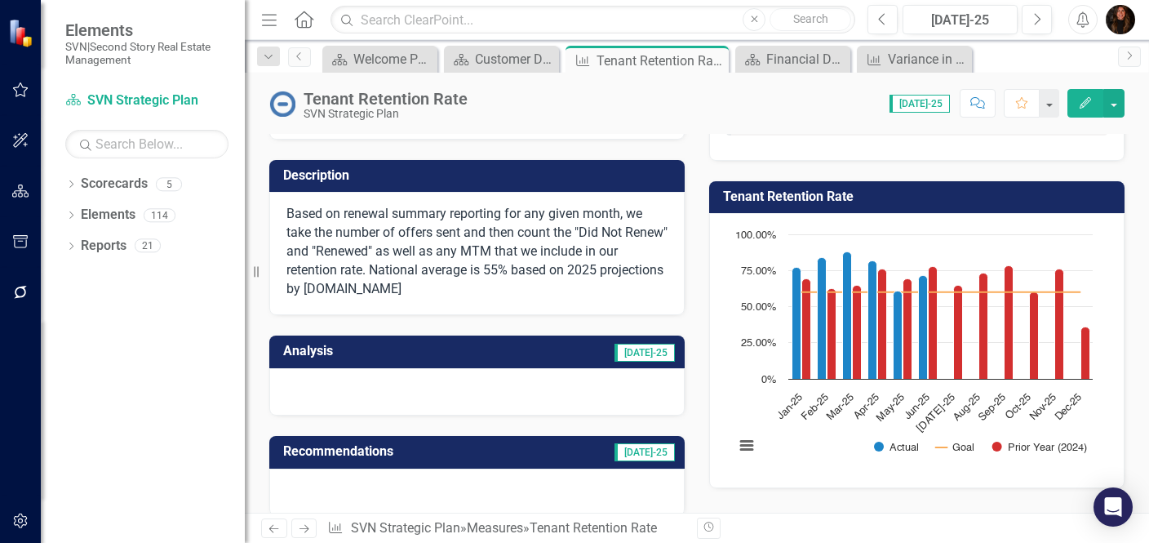
click at [421, 351] on h3 "Analysis" at bounding box center [370, 350] width 175 height 15
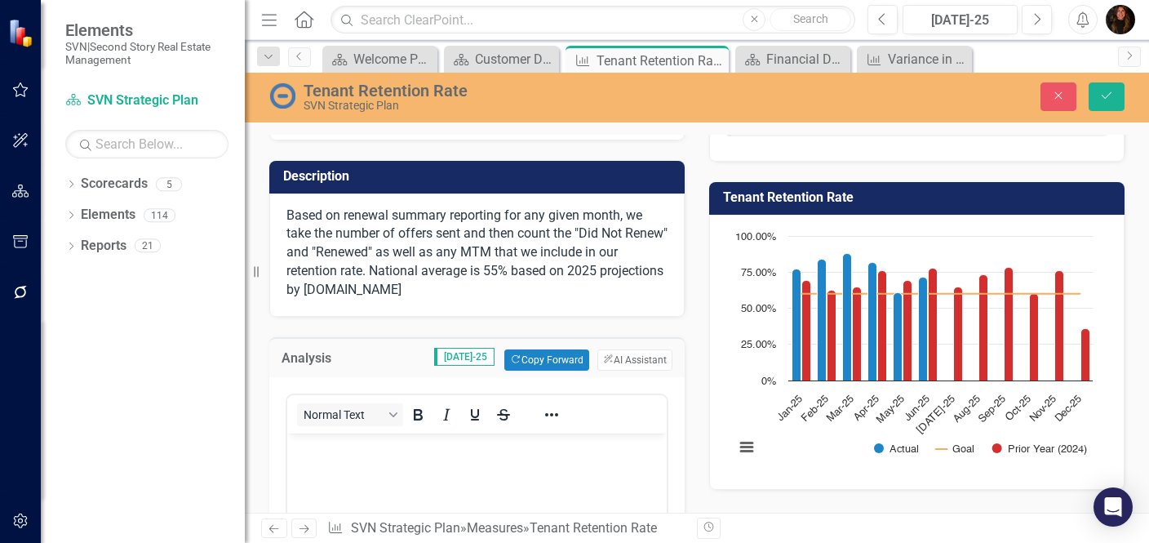
scroll to position [0, 0]
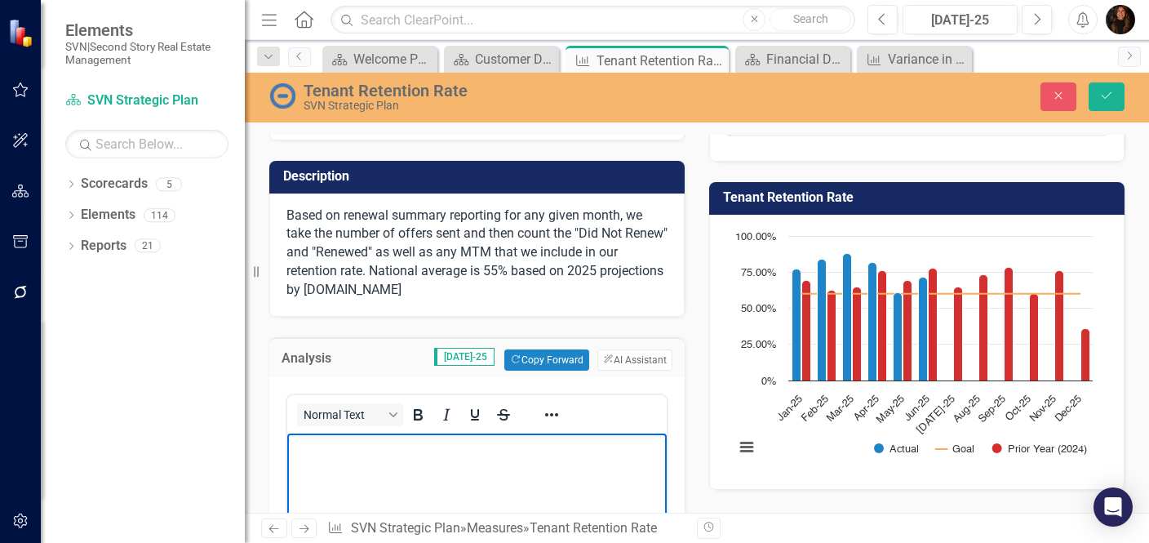
click at [1110, 104] on button "Save" at bounding box center [1106, 96] width 36 height 29
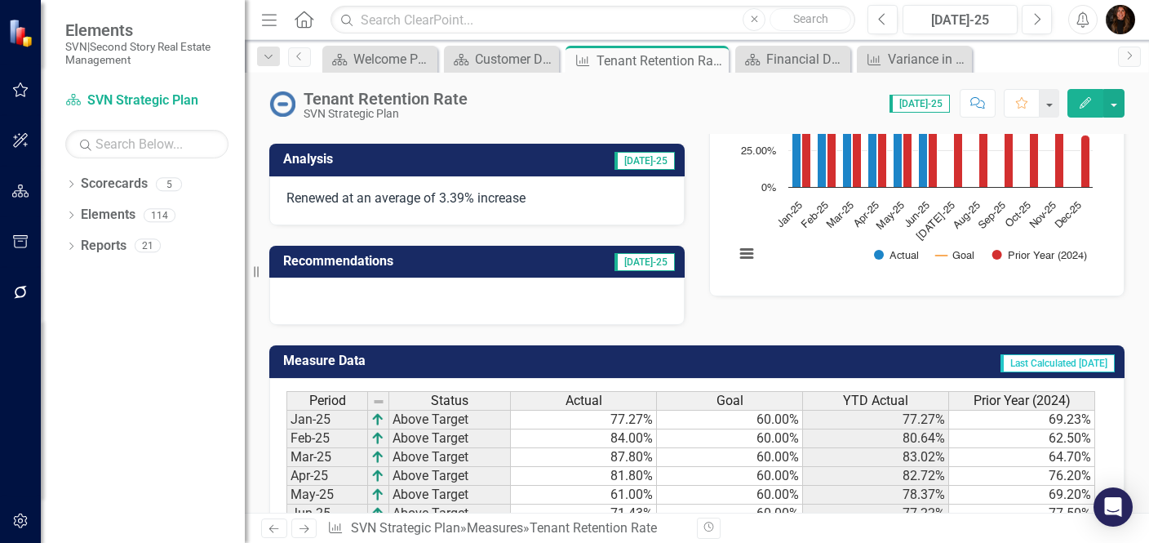
scroll to position [448, 0]
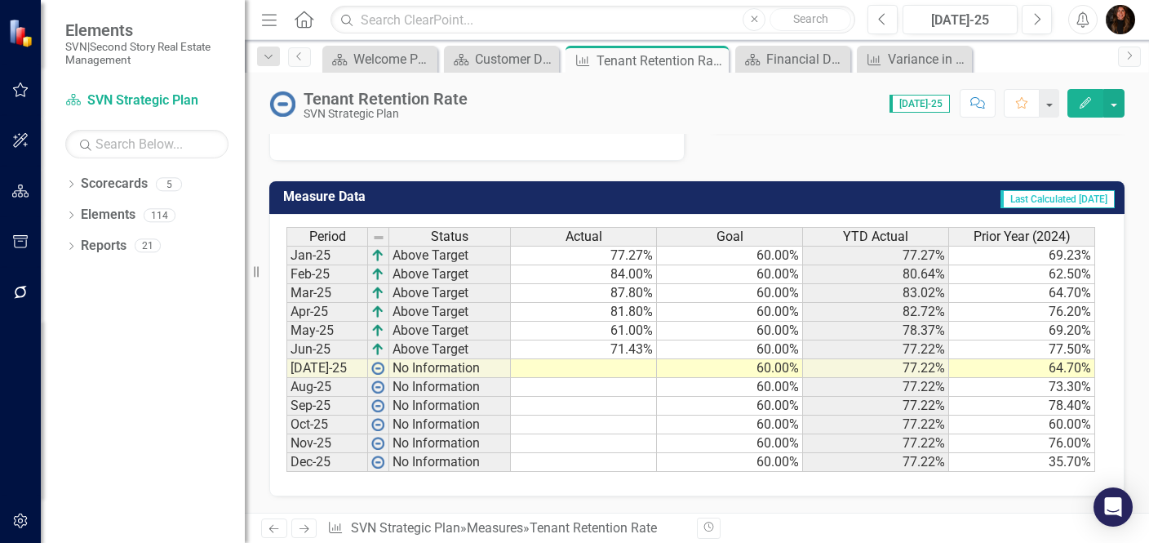
click at [634, 359] on td at bounding box center [584, 368] width 146 height 19
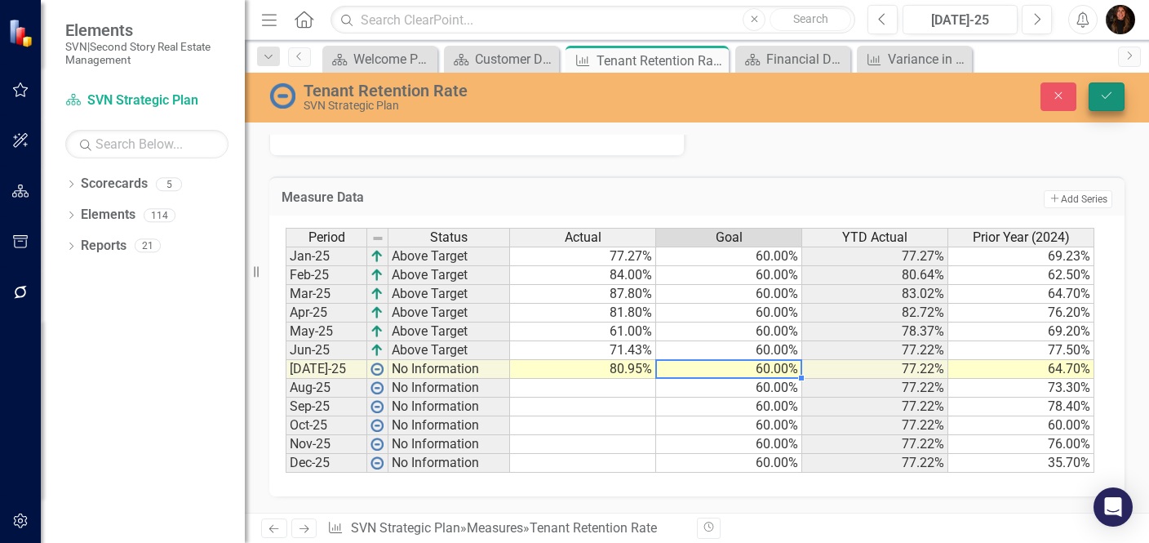
type textarea "60"
click at [1100, 96] on icon "Save" at bounding box center [1106, 95] width 15 height 11
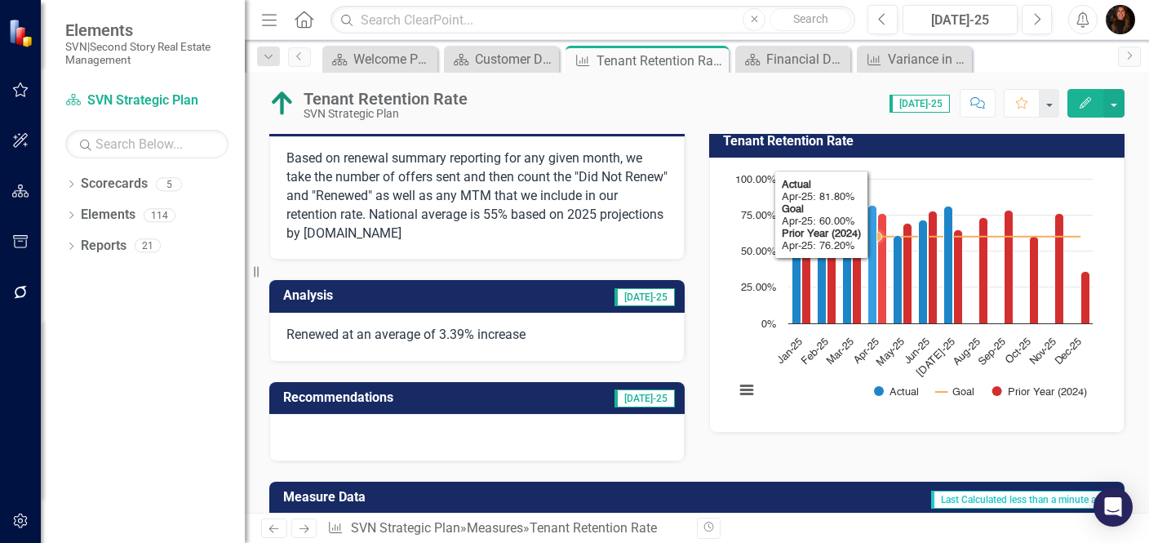
scroll to position [139, 0]
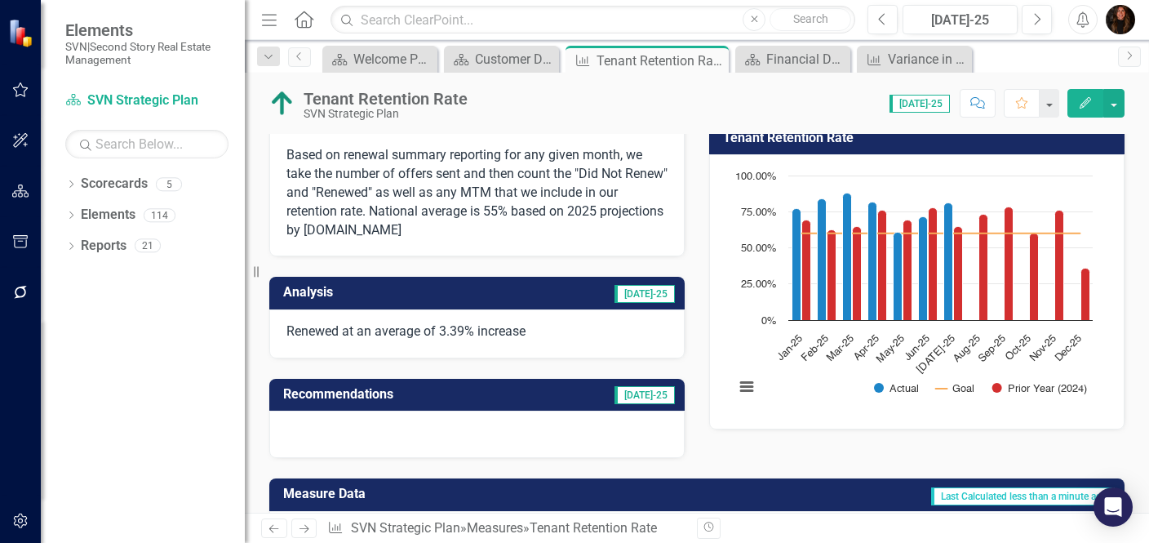
click at [583, 293] on td "[DATE]-25" at bounding box center [568, 294] width 218 height 27
click at [580, 299] on td "[DATE]-25" at bounding box center [568, 294] width 218 height 27
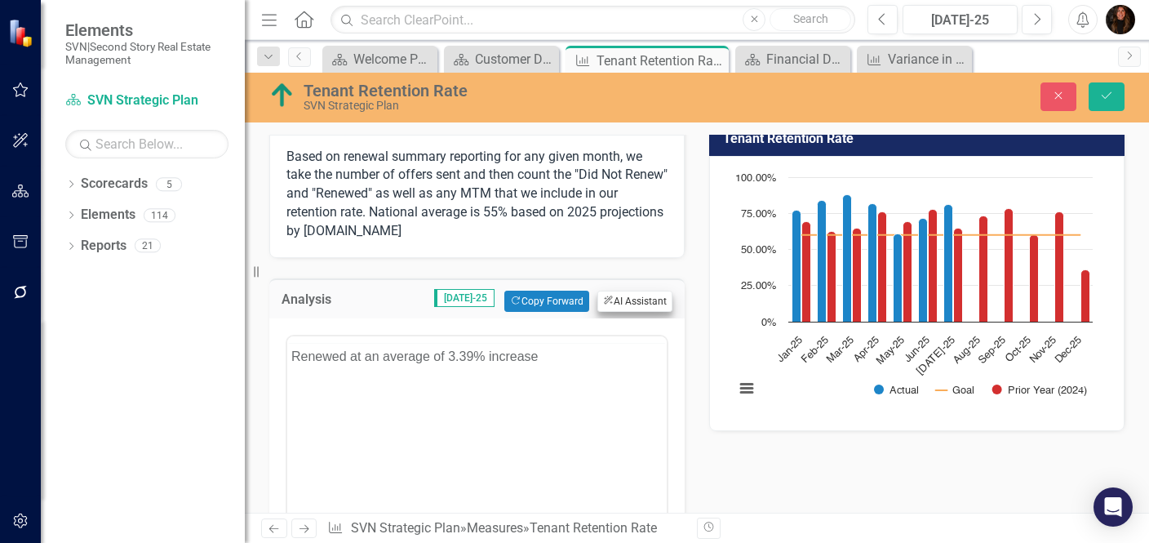
scroll to position [0, 0]
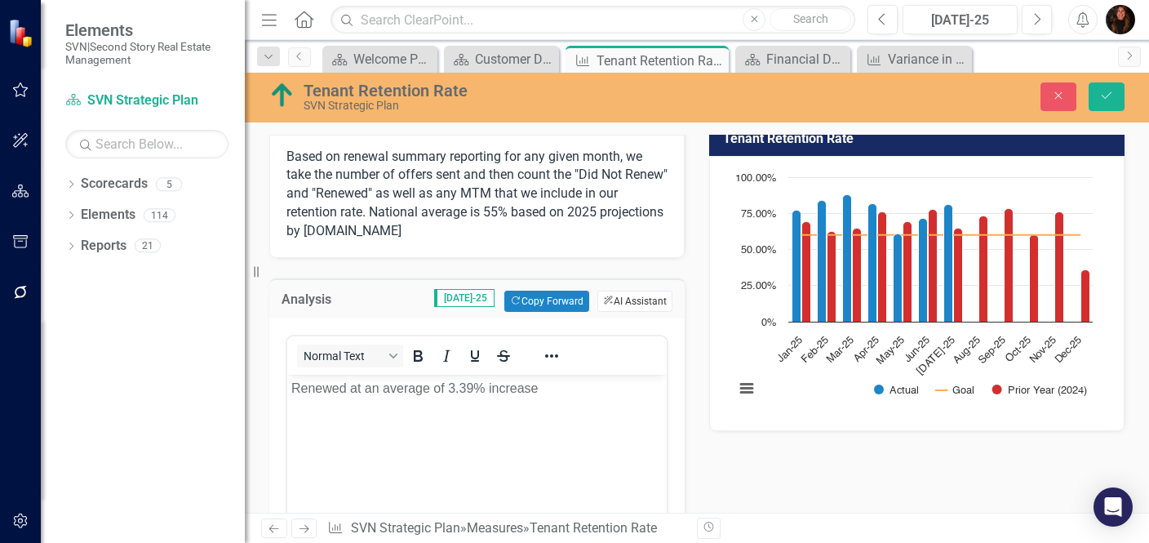
click at [642, 303] on button "ClearPoint AI AI Assistant" at bounding box center [634, 300] width 75 height 21
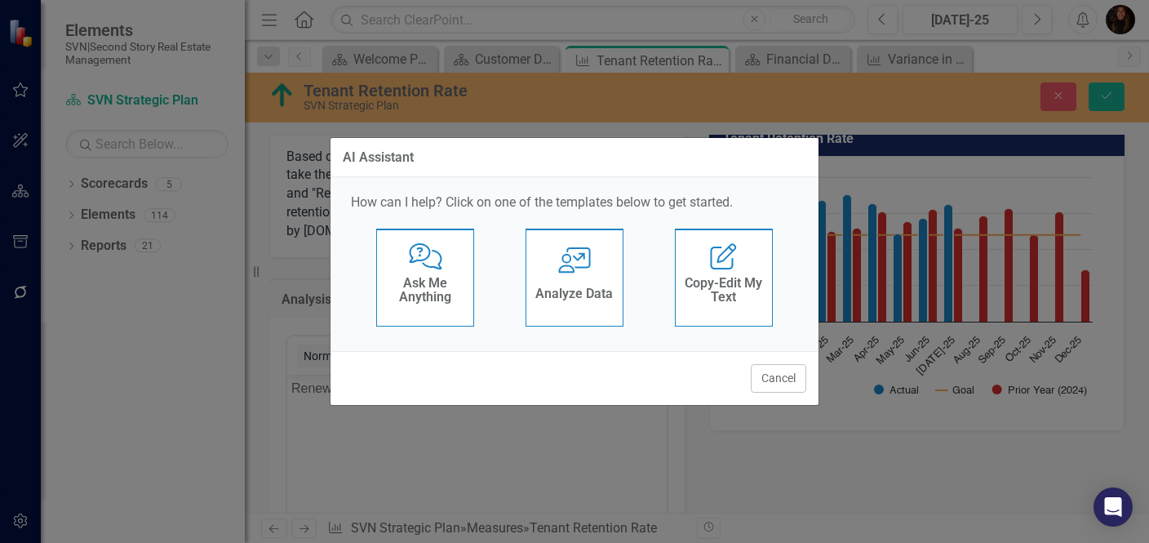
click at [568, 282] on div "Analyze Data" at bounding box center [574, 295] width 78 height 27
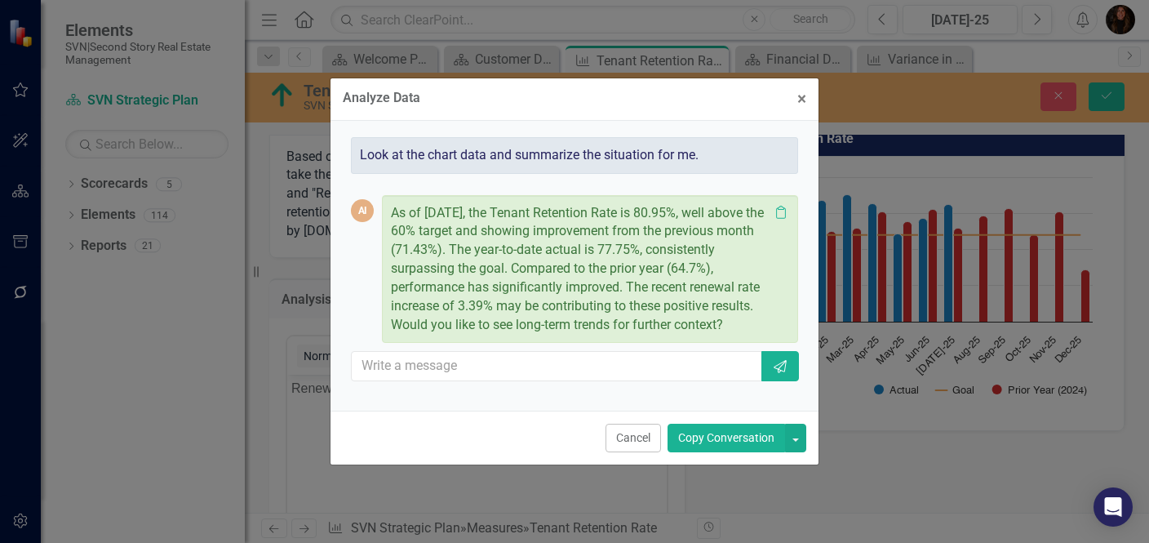
click at [729, 442] on button "Copy Conversation" at bounding box center [725, 437] width 117 height 29
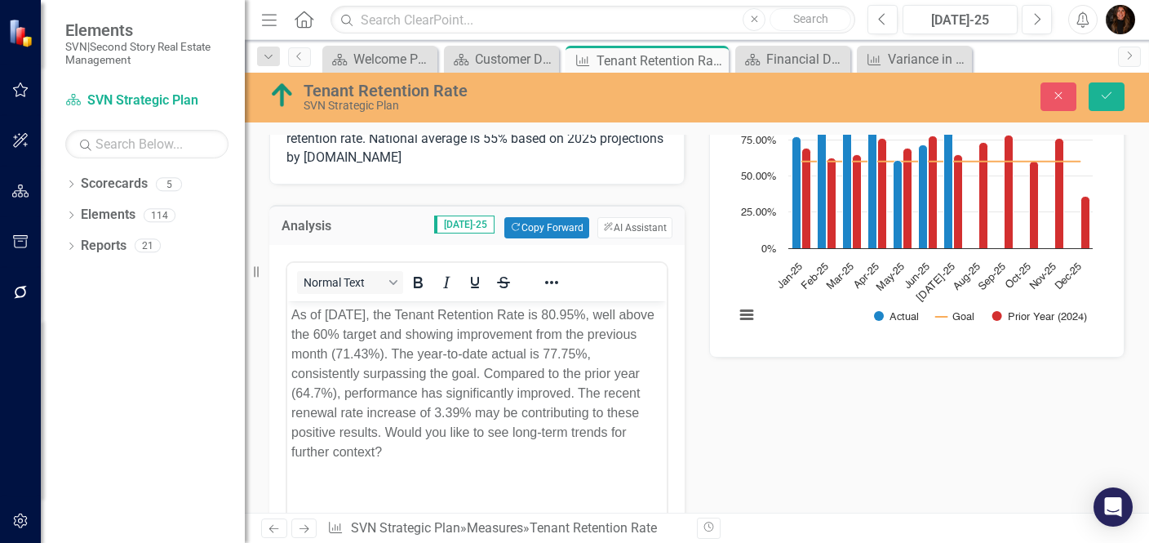
scroll to position [240, 0]
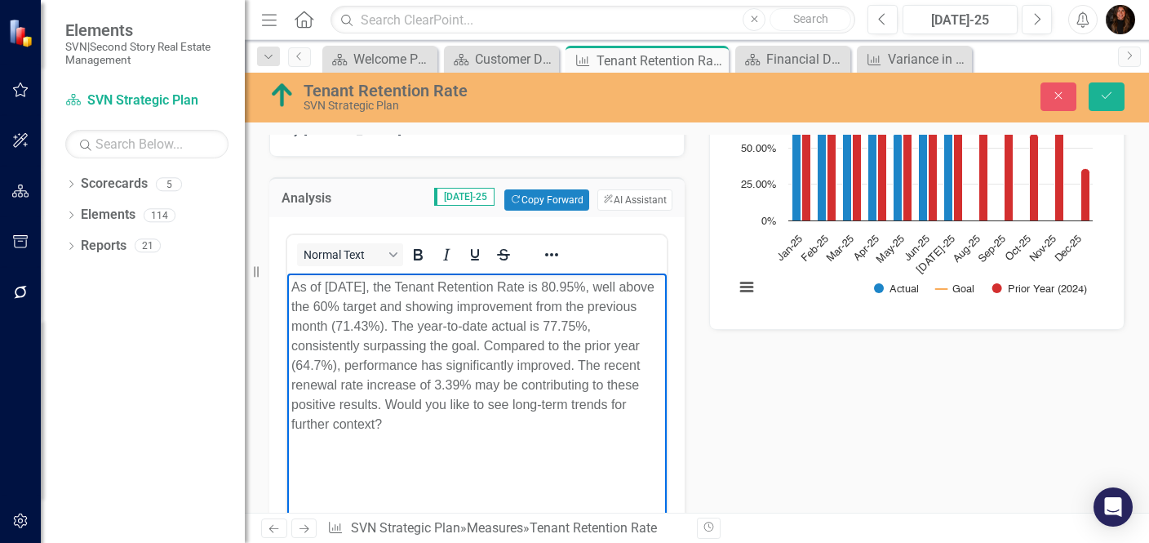
drag, startPoint x: 398, startPoint y: 419, endPoint x: 388, endPoint y: 404, distance: 18.8
click at [388, 404] on p "As of [DATE], the Tenant Retention Rate is 80.95%, well above the 60% target an…" at bounding box center [476, 355] width 371 height 157
click at [1110, 102] on button "Save" at bounding box center [1106, 96] width 36 height 29
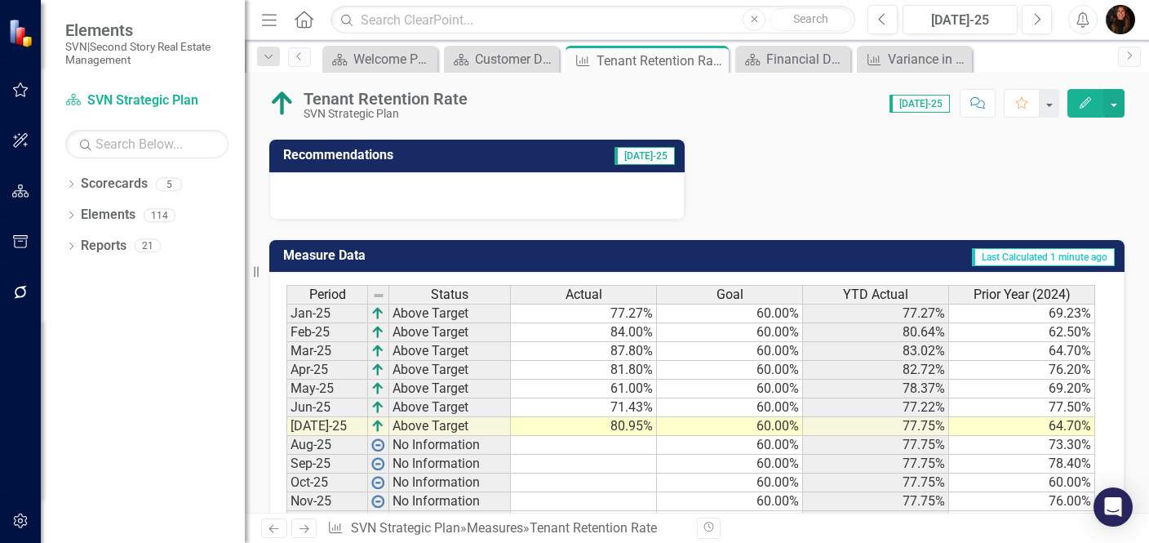
scroll to position [541, 0]
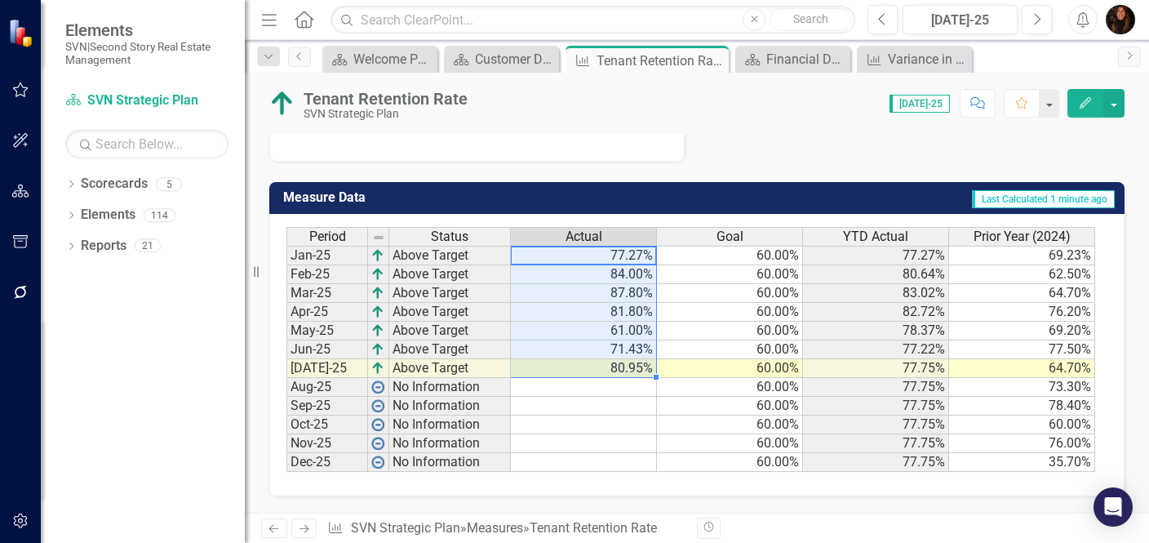
drag, startPoint x: 637, startPoint y: 242, endPoint x: 626, endPoint y: 357, distance: 114.8
click at [626, 357] on tbody "Jan-25 Above Target 77.27% 60.00% 77.27% 69.23% Feb-25 Above Target 84.00% 60.0…" at bounding box center [690, 359] width 809 height 226
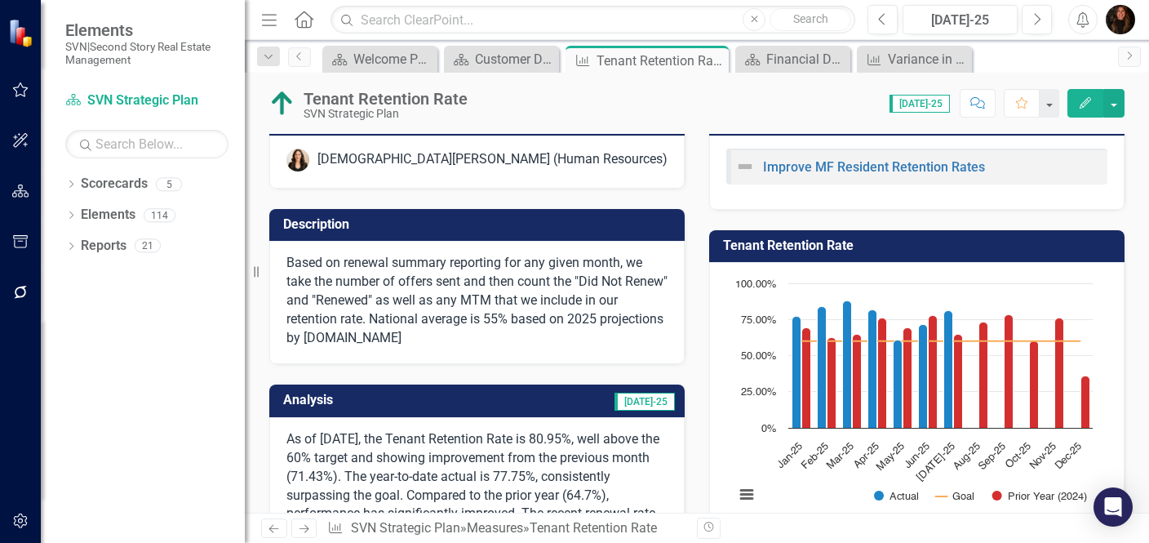
scroll to position [0, 0]
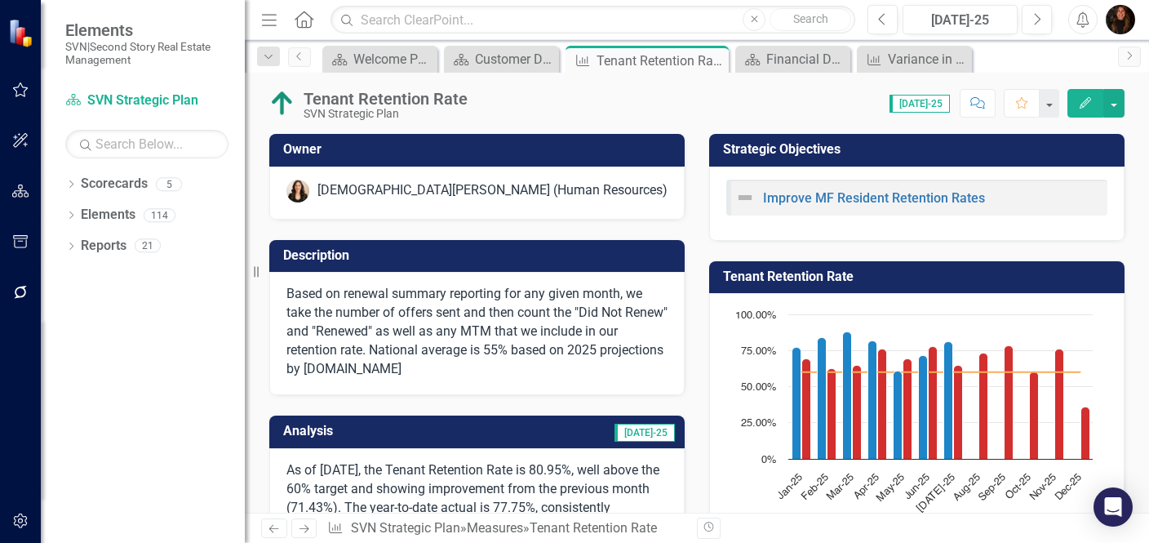
click at [942, 244] on div "Tenant Retention Rate Chart Combination chart with 3 data series. Tenant Retent…" at bounding box center [917, 405] width 440 height 328
click at [512, 56] on div "Customer Dashboard" at bounding box center [505, 59] width 60 height 20
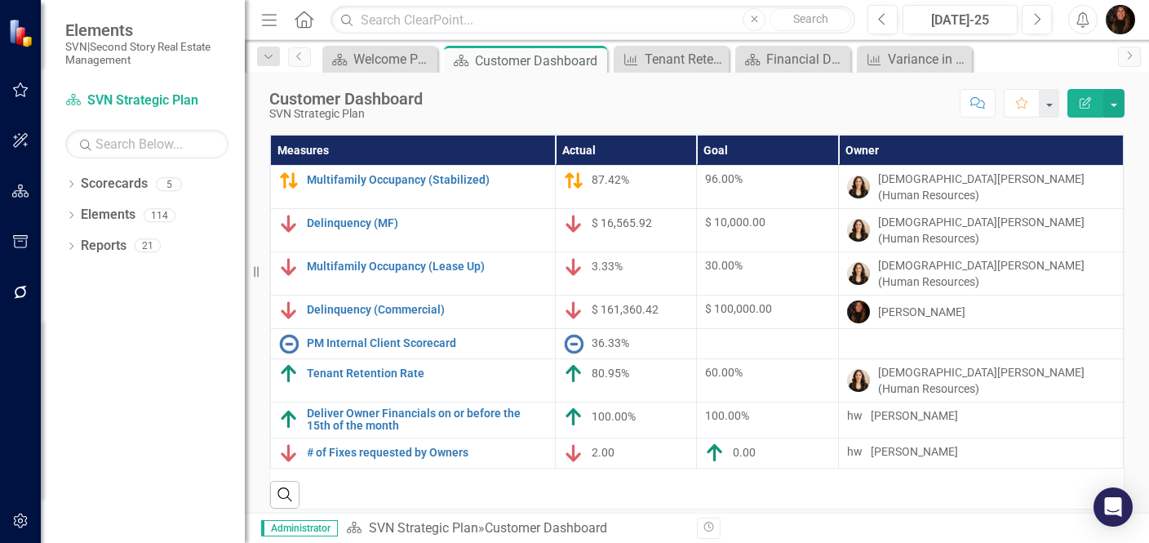
scroll to position [41, 0]
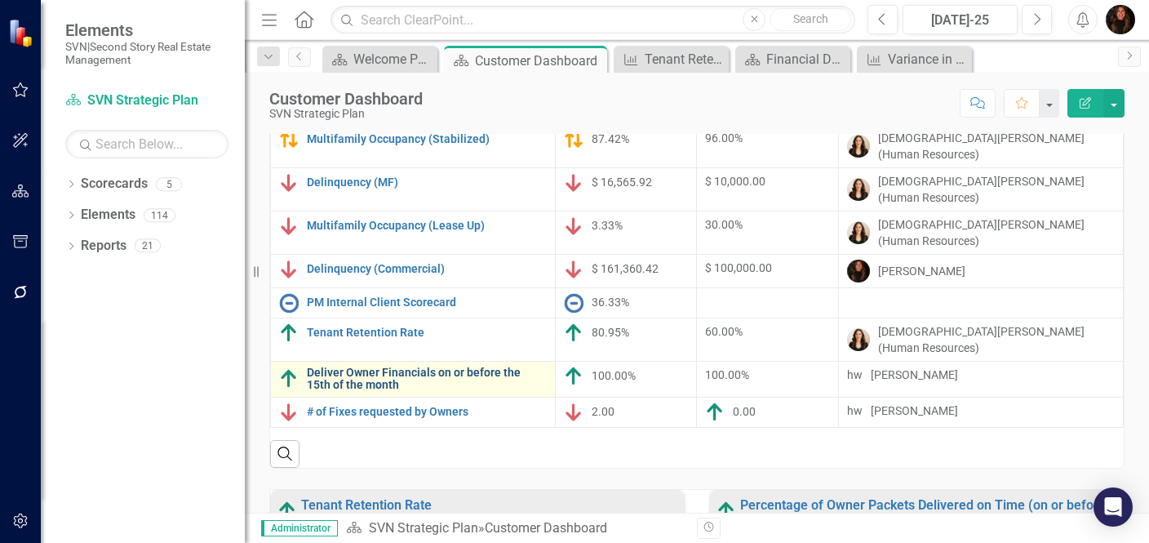
click at [428, 366] on link "Deliver Owner Financials on or before the 15th of the month" at bounding box center [427, 378] width 240 height 25
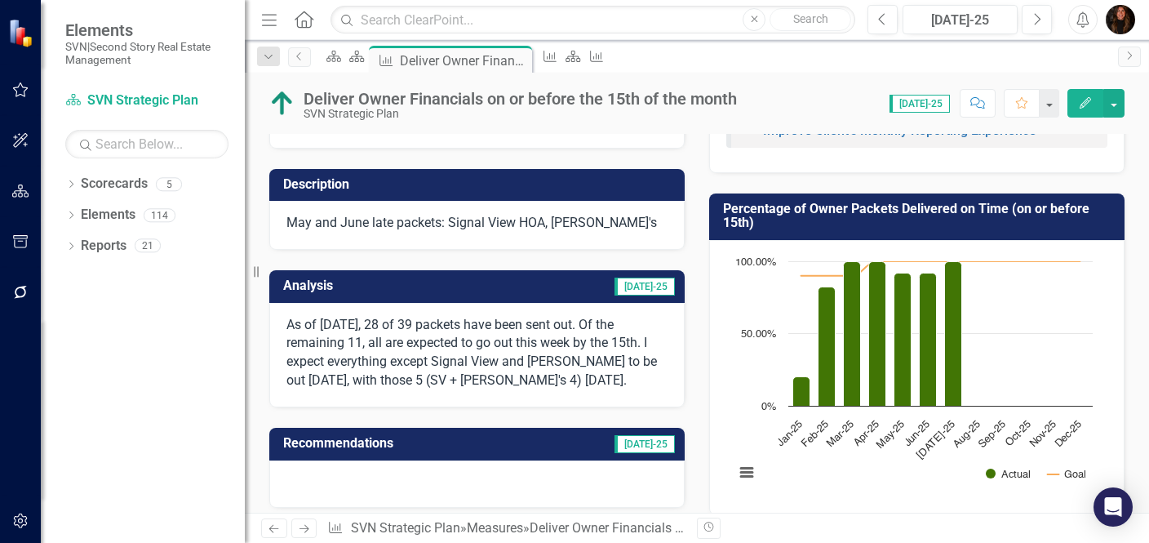
scroll to position [75, 0]
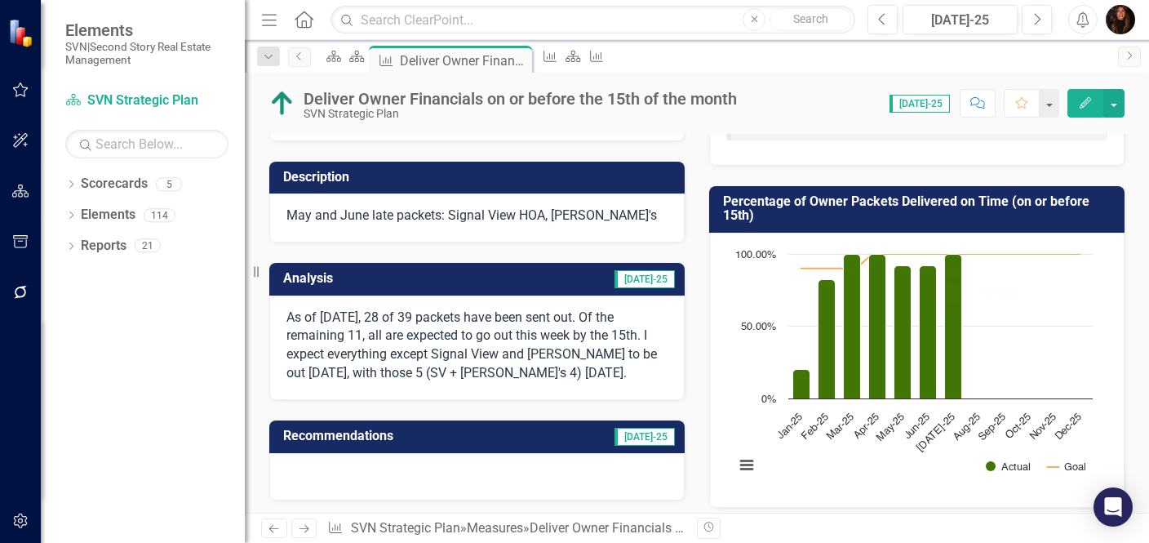
click at [981, 103] on icon "Comment" at bounding box center [977, 102] width 15 height 11
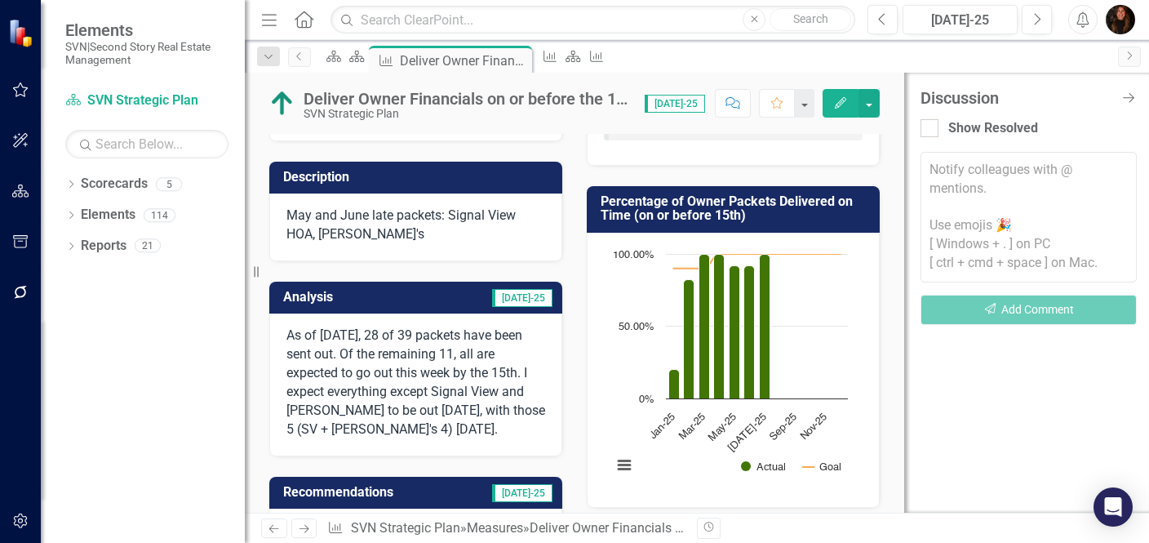
click at [969, 172] on textarea at bounding box center [1028, 217] width 216 height 131
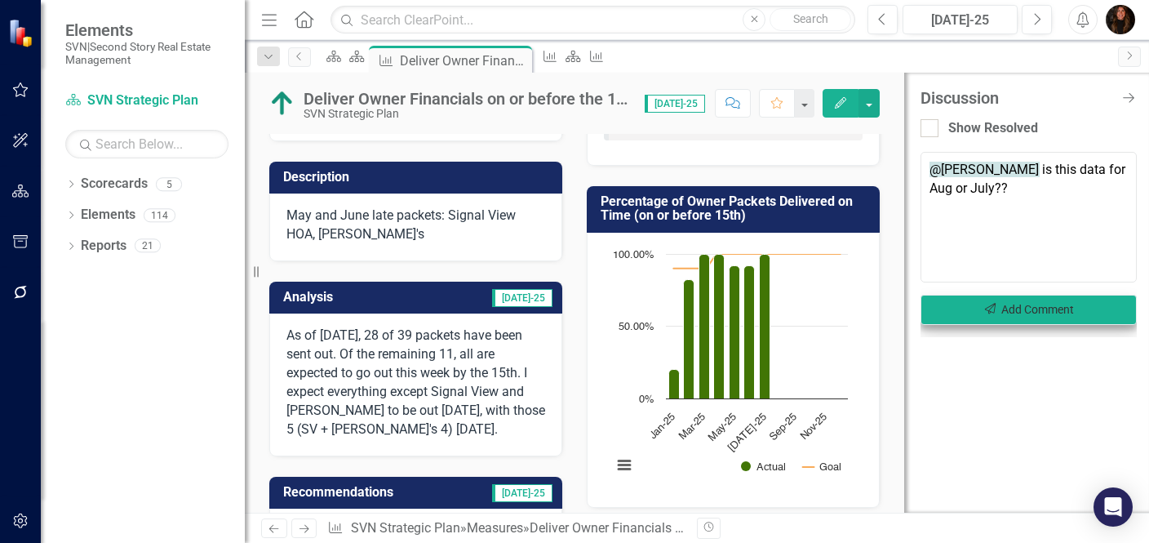
type textarea "@[PERSON_NAME] is this data for Aug or July??"
click at [1011, 308] on button "Send Add Comment" at bounding box center [1028, 310] width 216 height 30
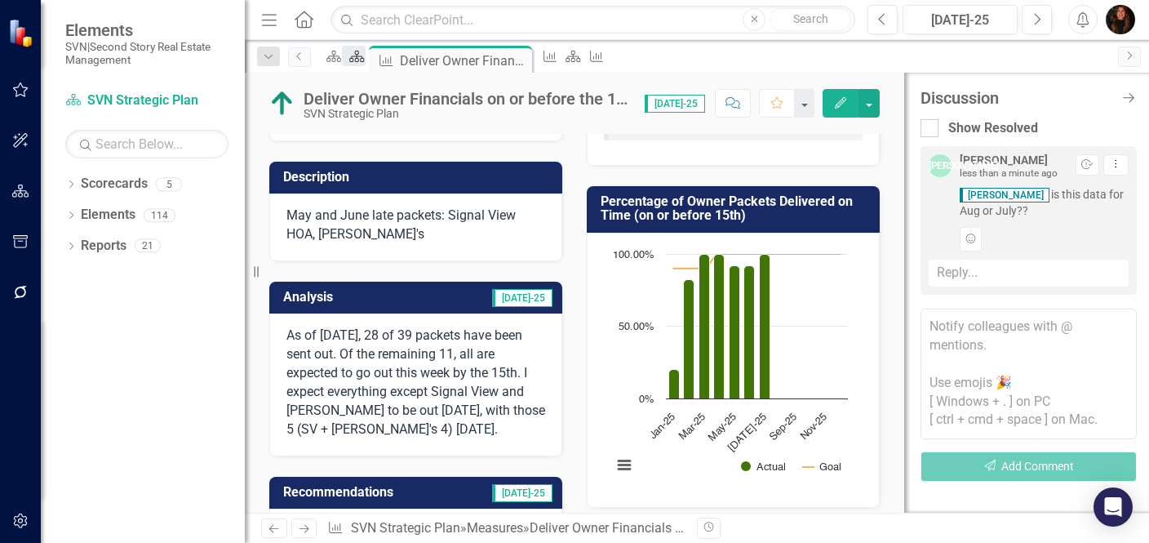
click at [365, 63] on icon "Scorecard" at bounding box center [356, 56] width 16 height 13
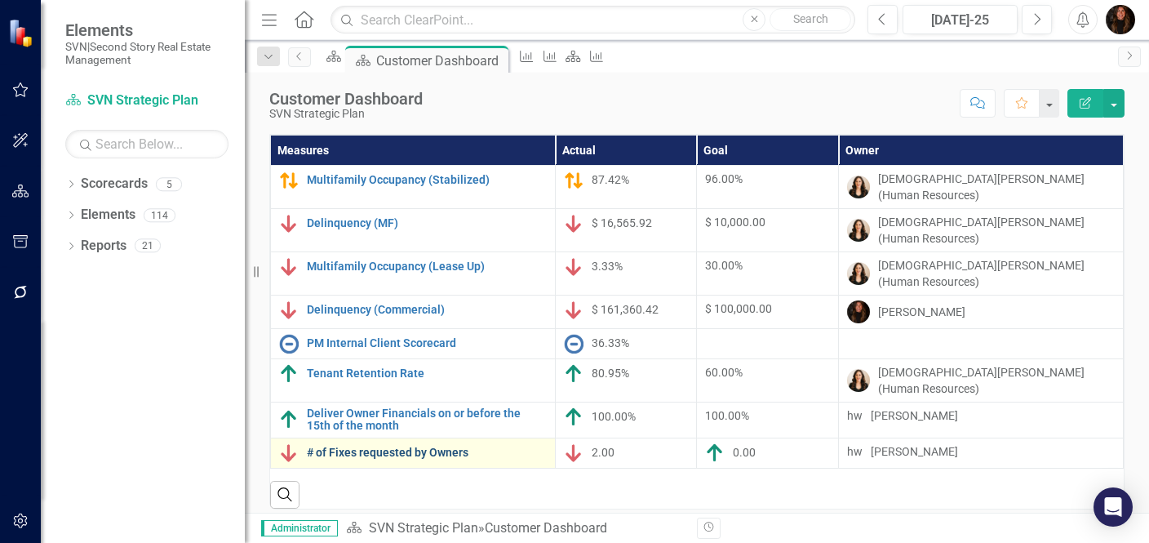
click at [402, 446] on link "# of Fixes requested by Owners" at bounding box center [427, 452] width 240 height 12
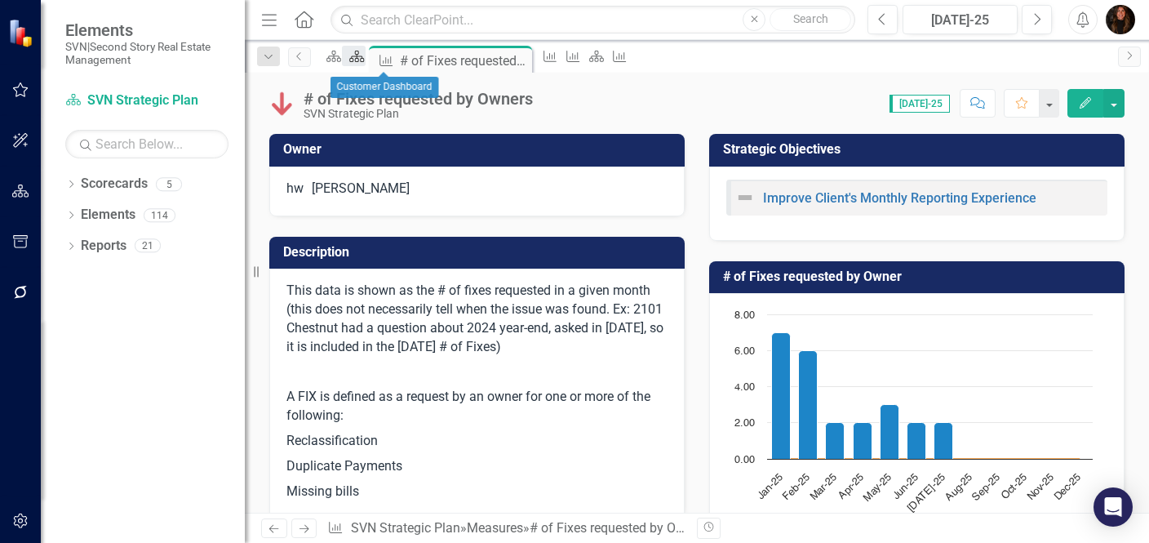
click at [365, 58] on icon "Scorecard" at bounding box center [356, 56] width 16 height 13
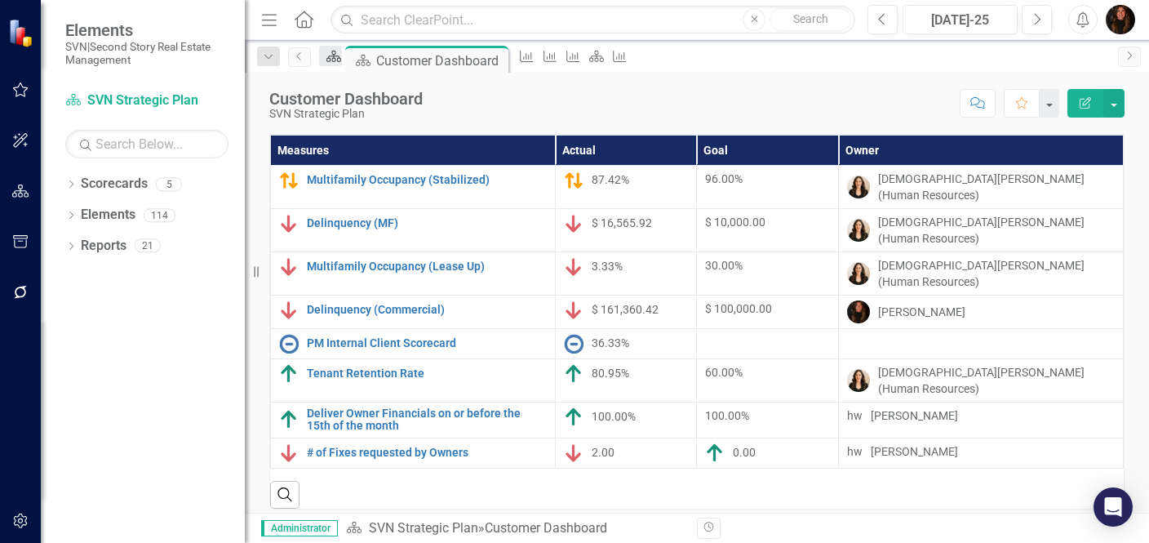
click at [340, 54] on icon "Scorecard" at bounding box center [334, 56] width 16 height 13
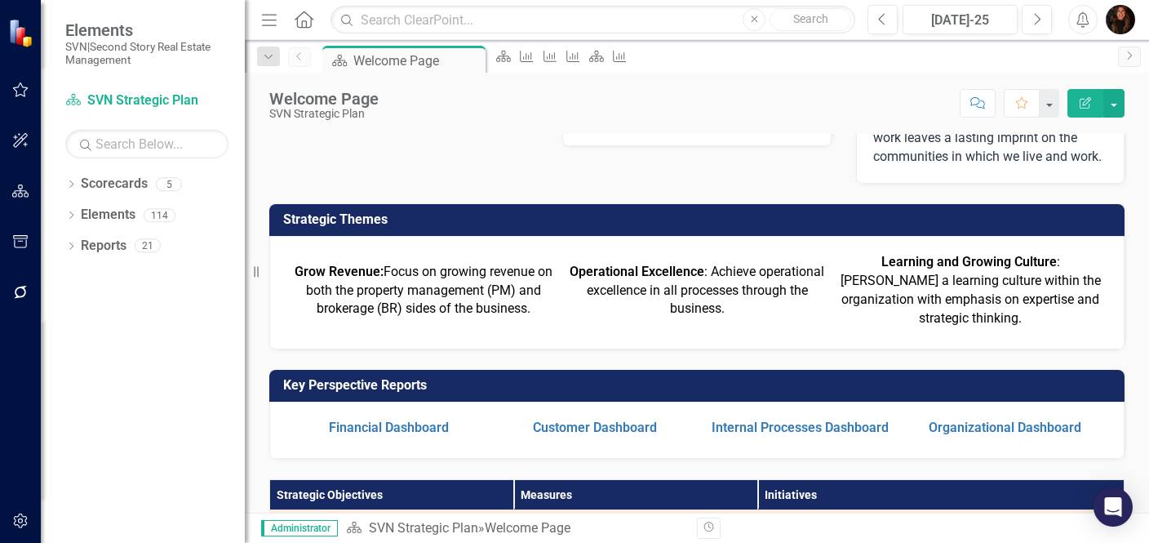
scroll to position [131, 0]
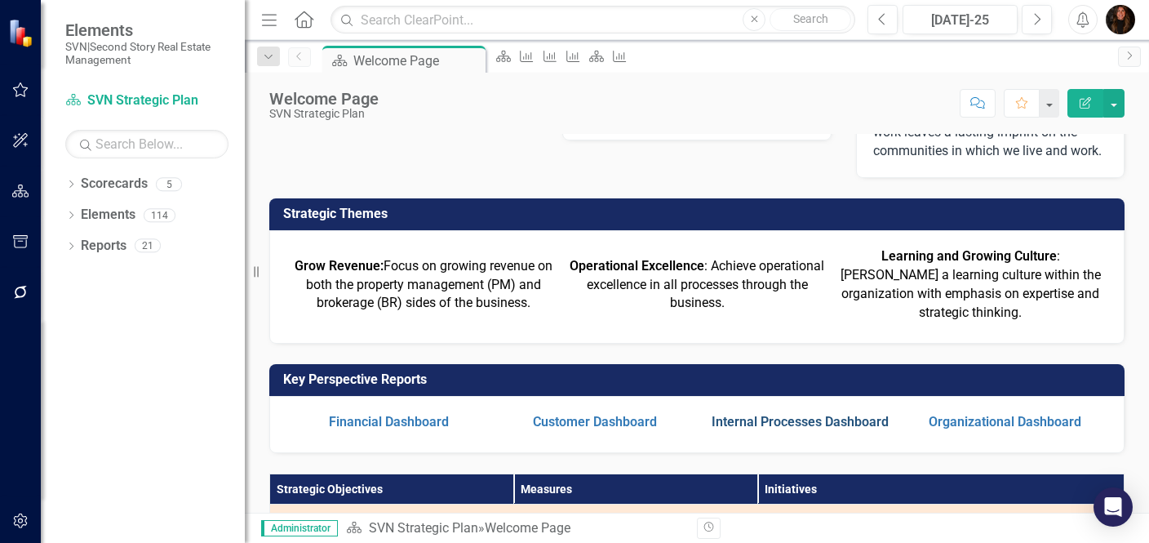
click at [780, 429] on link "Internal Processes Dashboard" at bounding box center [799, 422] width 177 height 16
